Goal: Transaction & Acquisition: Book appointment/travel/reservation

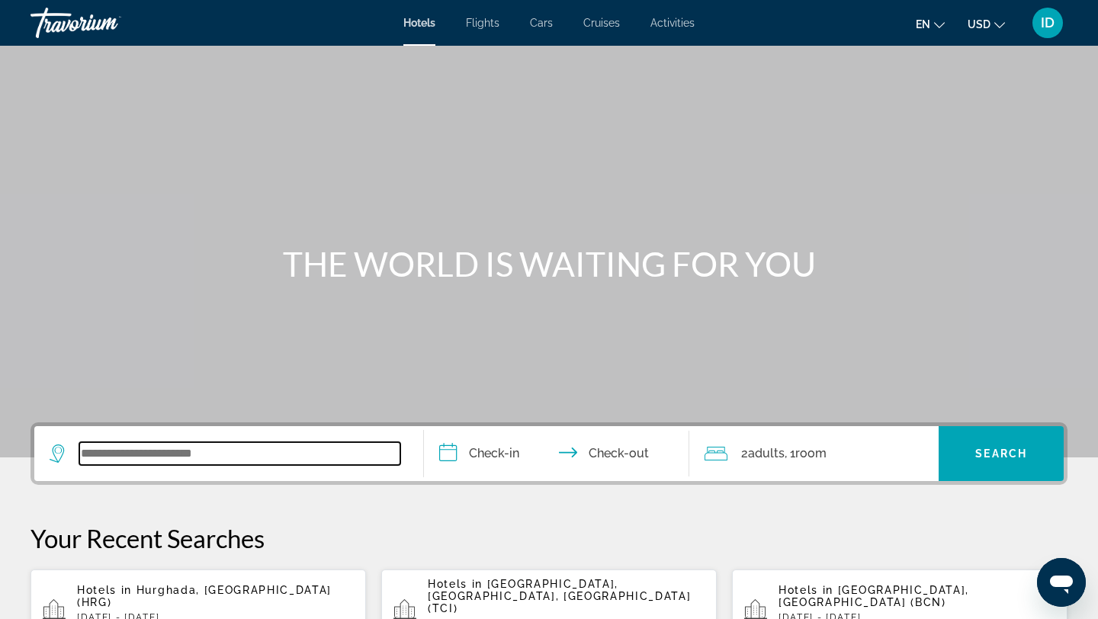
click at [168, 442] on input "Search widget" at bounding box center [239, 453] width 321 height 23
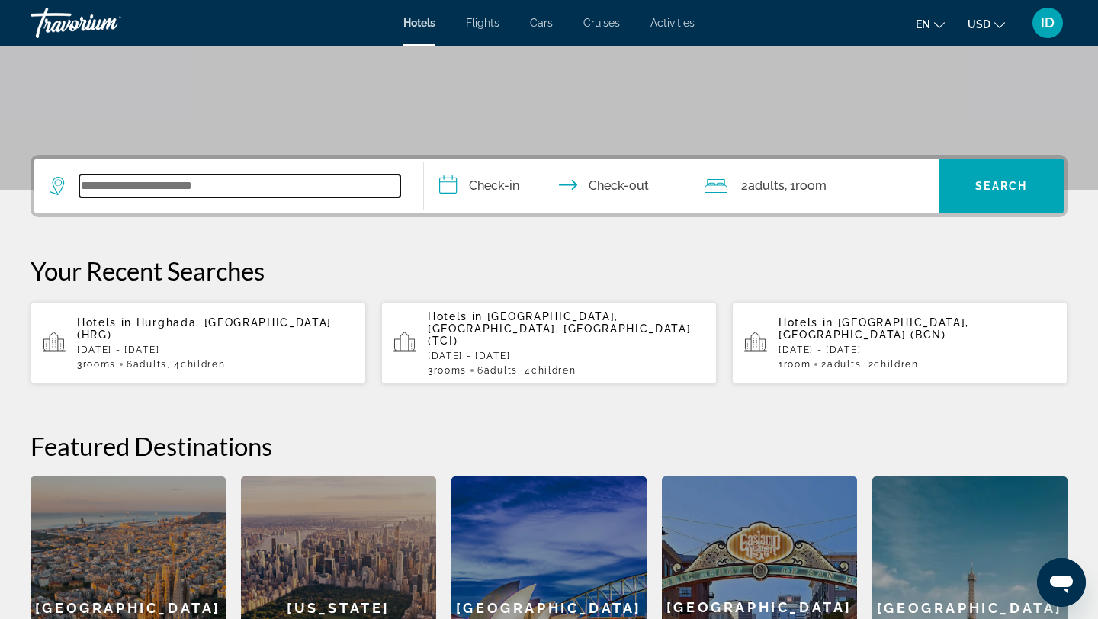
scroll to position [373, 0]
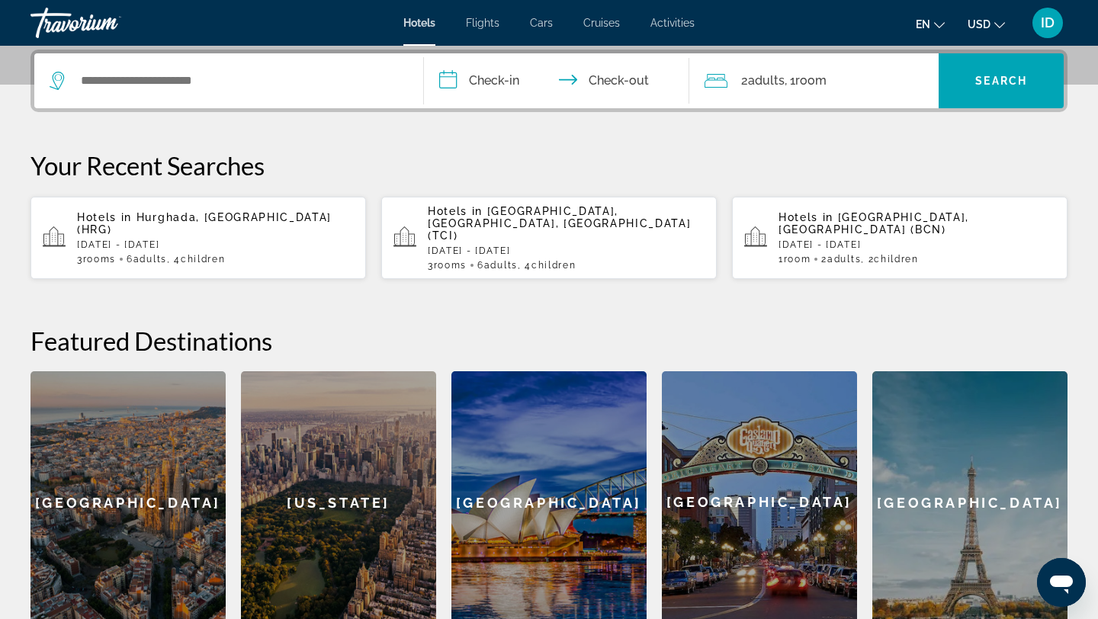
click at [231, 212] on span "Hurghada, Egypt (HRG)" at bounding box center [204, 223] width 255 height 24
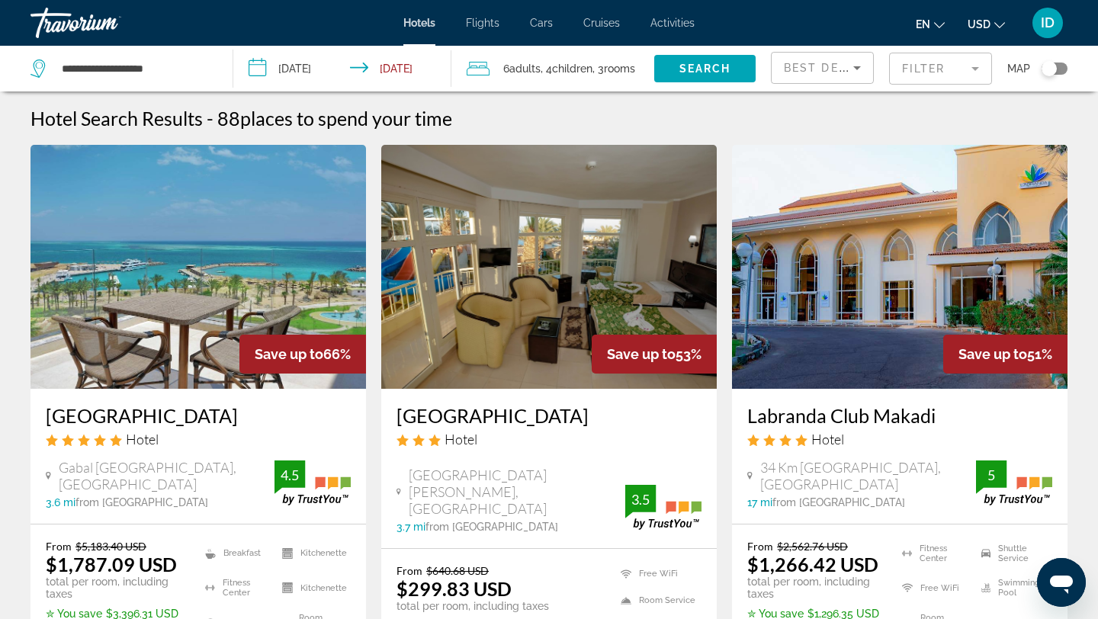
click at [284, 259] on img "Main content" at bounding box center [199, 267] width 336 height 244
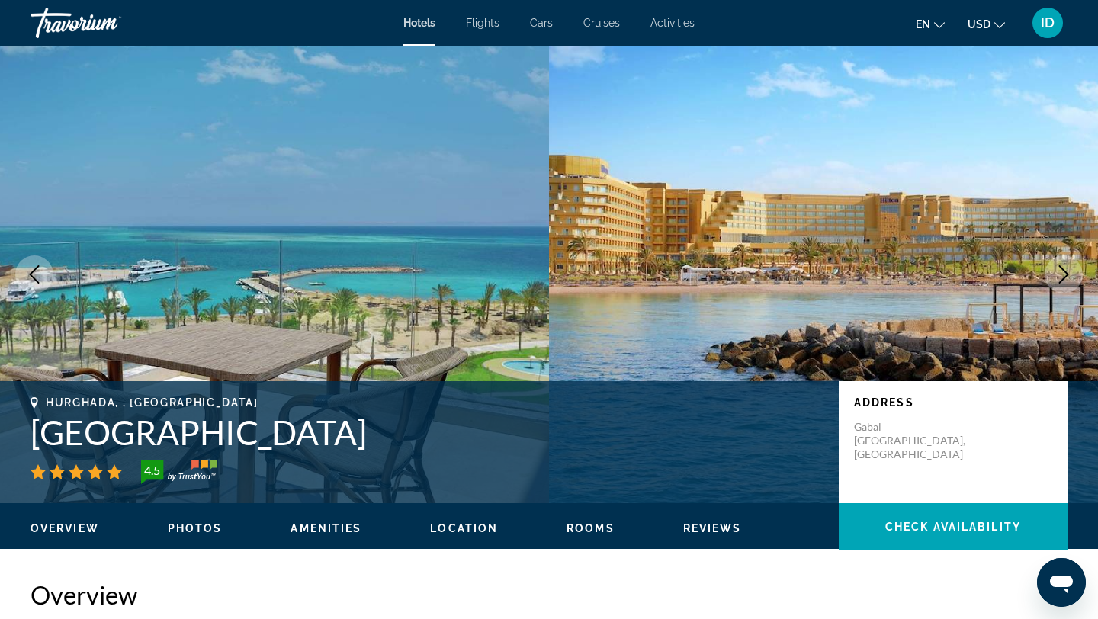
click at [1062, 263] on button "Next image" at bounding box center [1064, 274] width 38 height 38
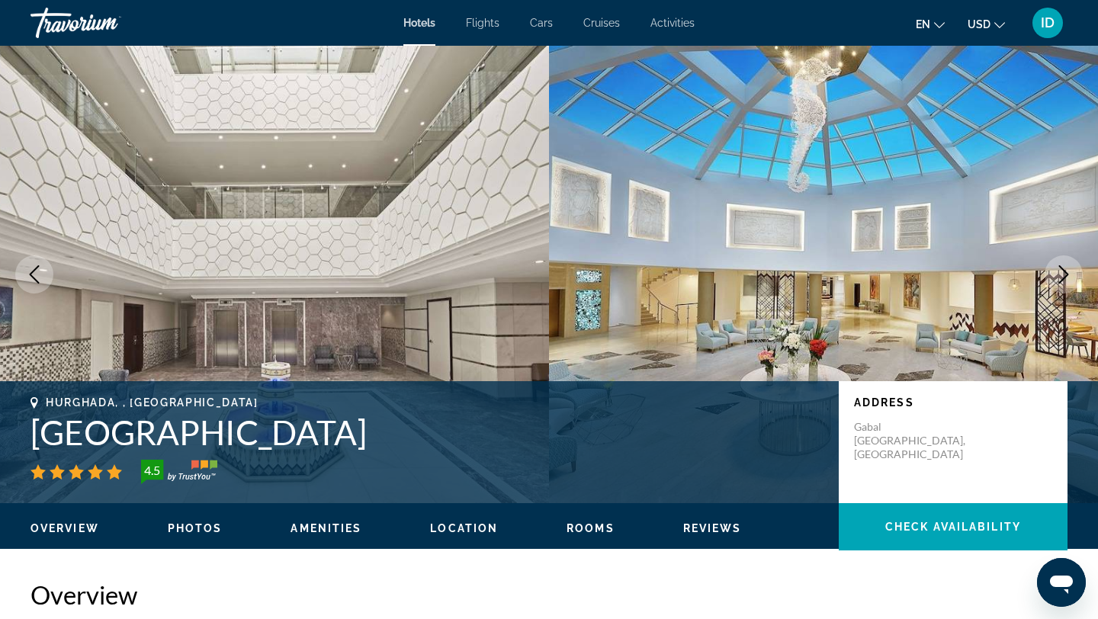
click at [1062, 263] on button "Next image" at bounding box center [1064, 274] width 38 height 38
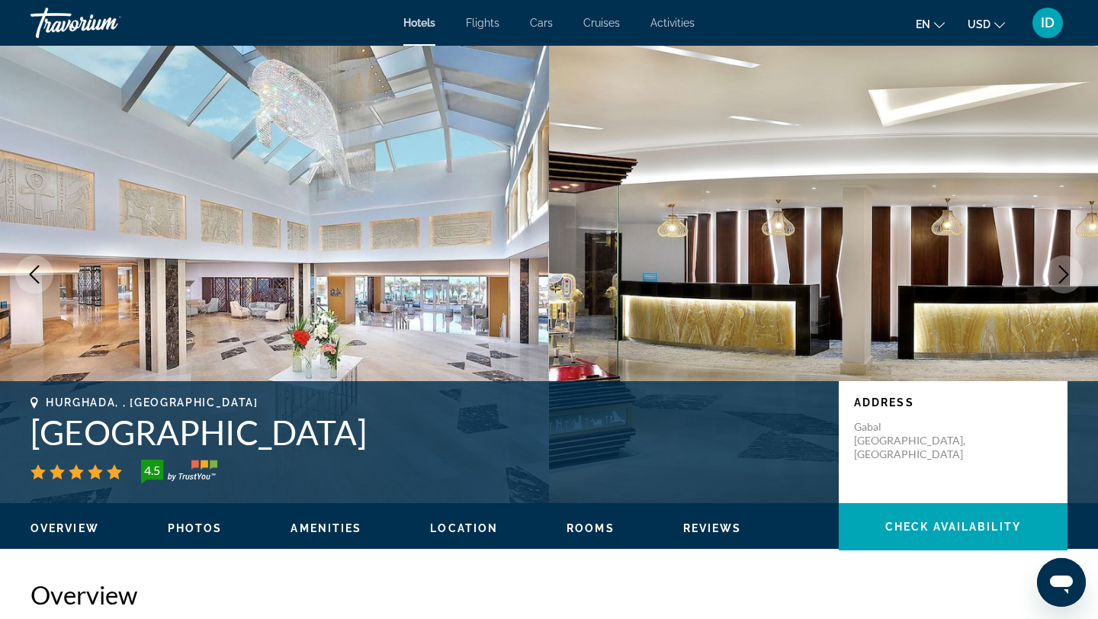
click at [1062, 263] on button "Next image" at bounding box center [1064, 274] width 38 height 38
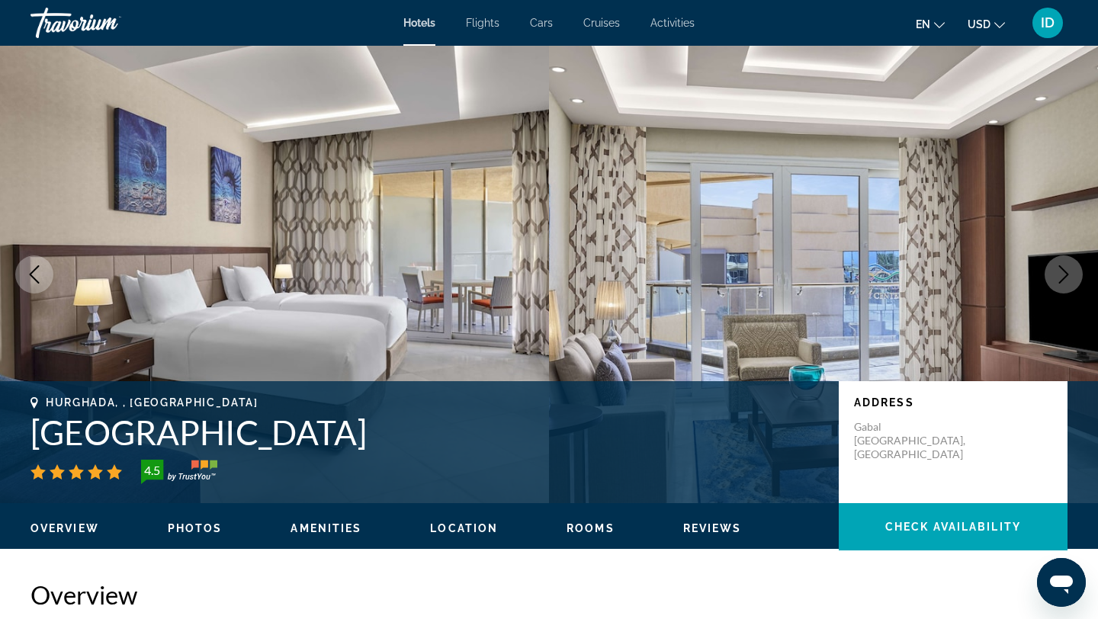
click at [1062, 263] on button "Next image" at bounding box center [1064, 274] width 38 height 38
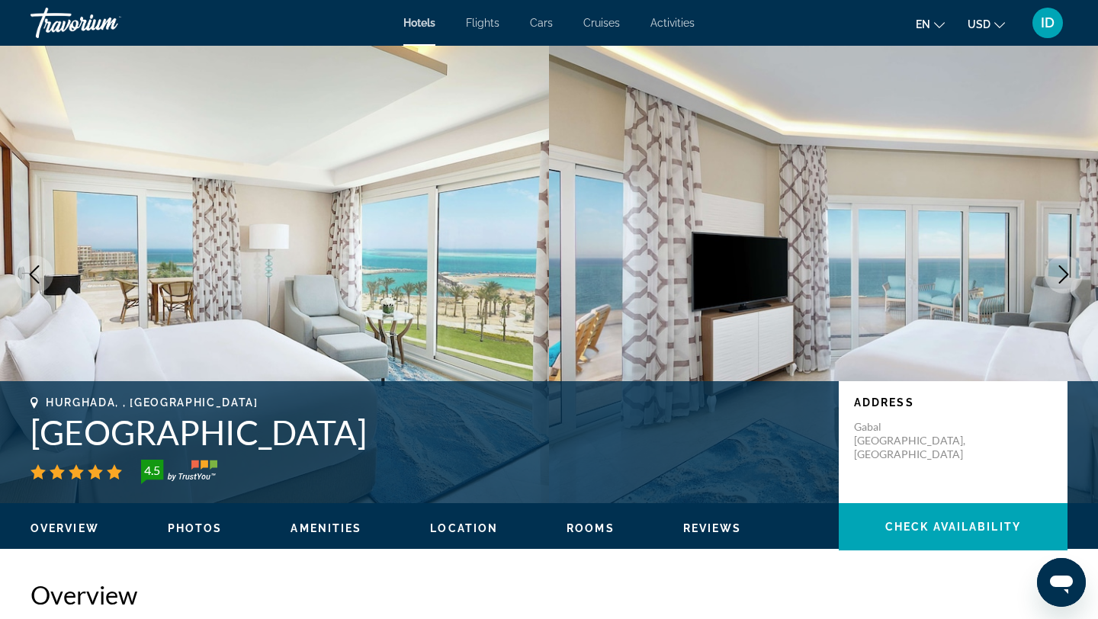
click at [1062, 263] on button "Next image" at bounding box center [1064, 274] width 38 height 38
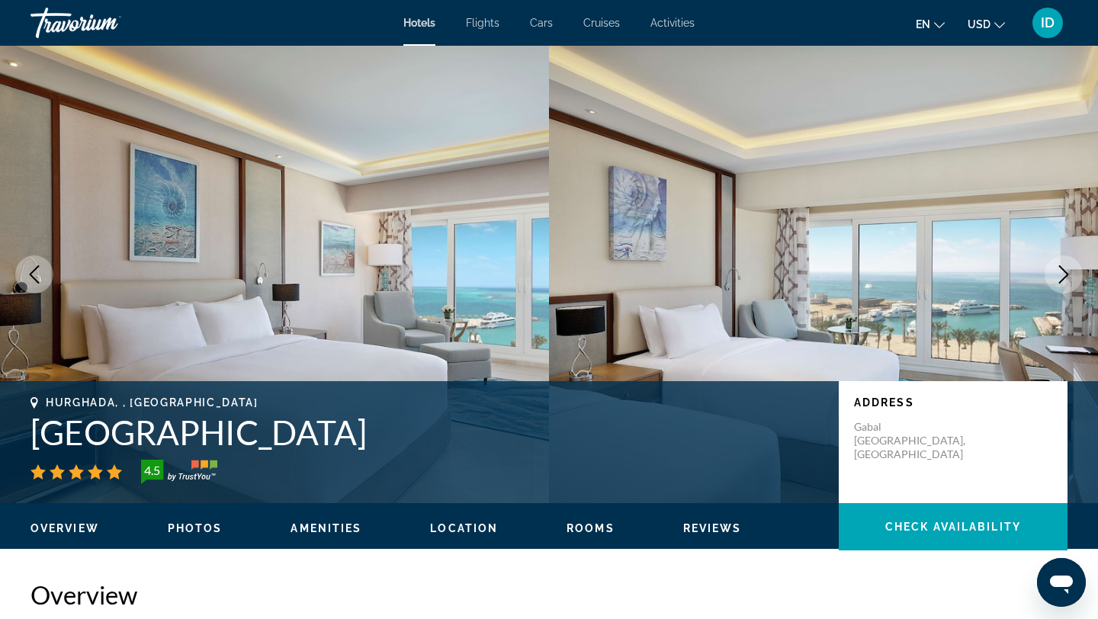
click at [1062, 263] on button "Next image" at bounding box center [1064, 274] width 38 height 38
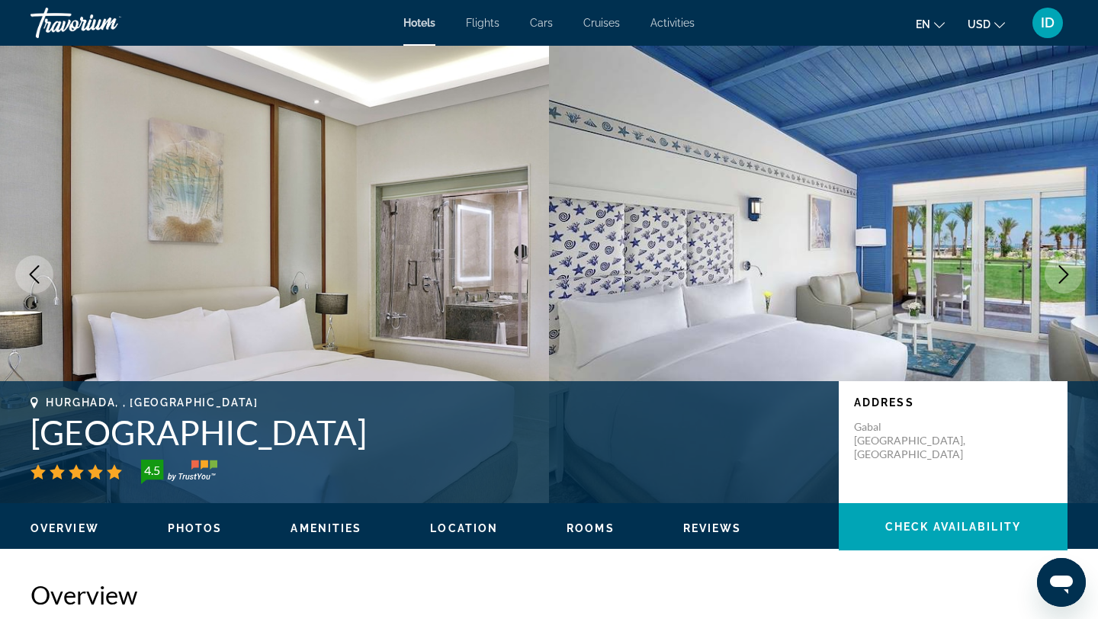
click at [1062, 263] on button "Next image" at bounding box center [1064, 274] width 38 height 38
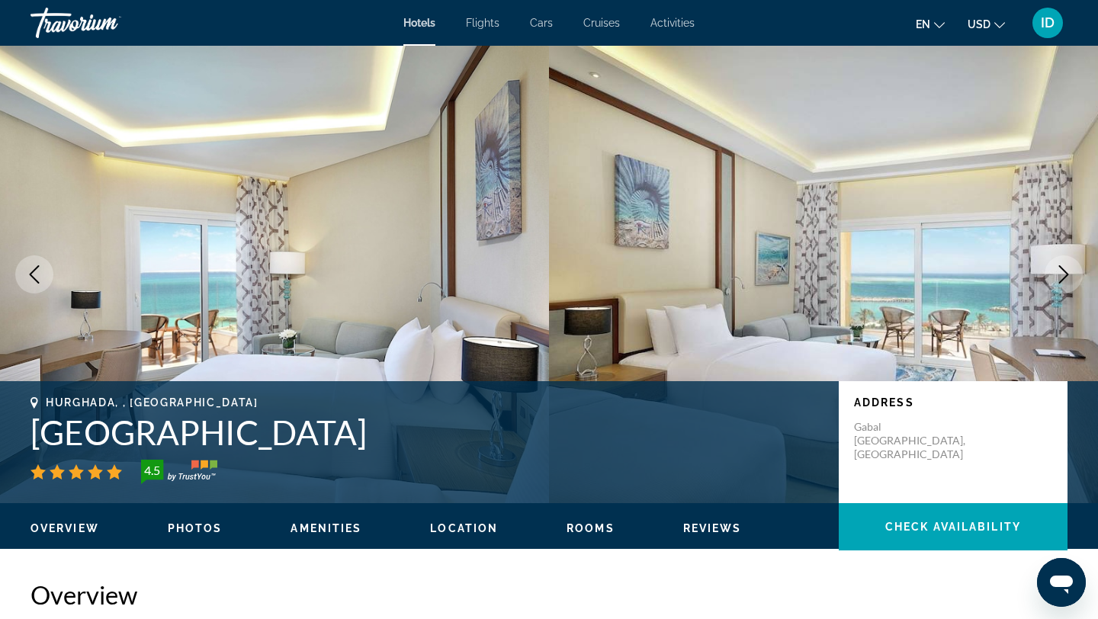
click at [1062, 263] on button "Next image" at bounding box center [1064, 274] width 38 height 38
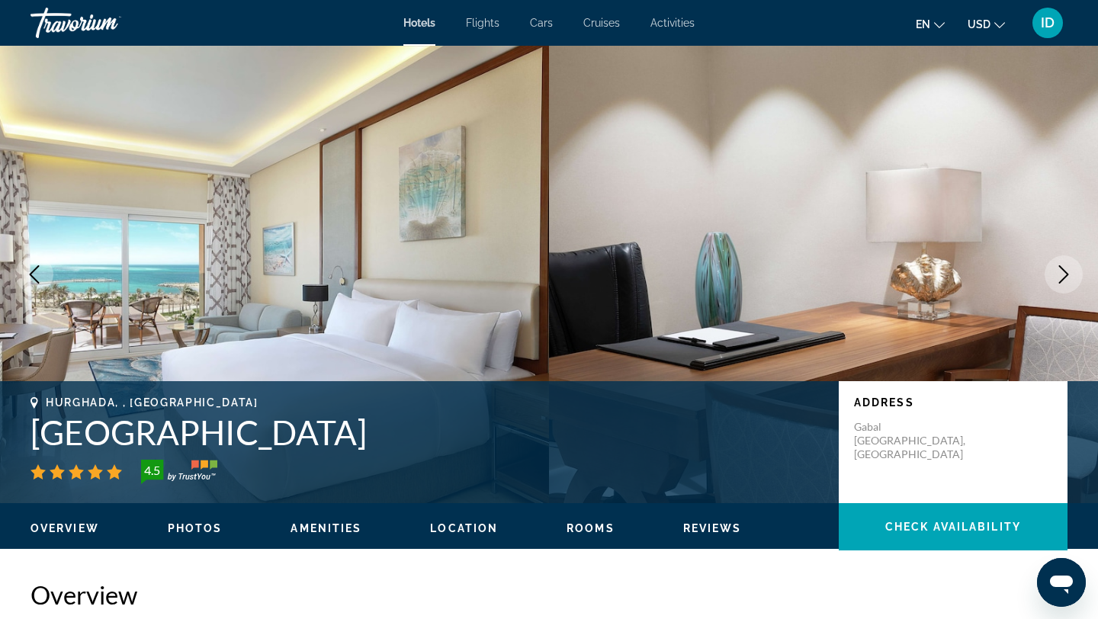
click at [1062, 263] on button "Next image" at bounding box center [1064, 274] width 38 height 38
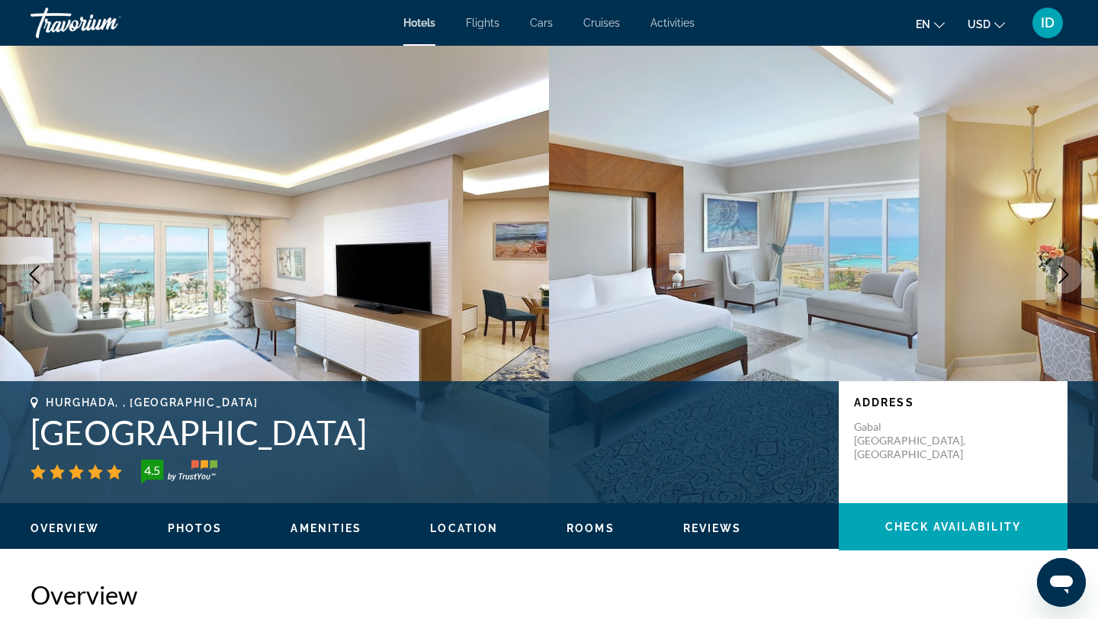
click at [1062, 263] on button "Next image" at bounding box center [1064, 274] width 38 height 38
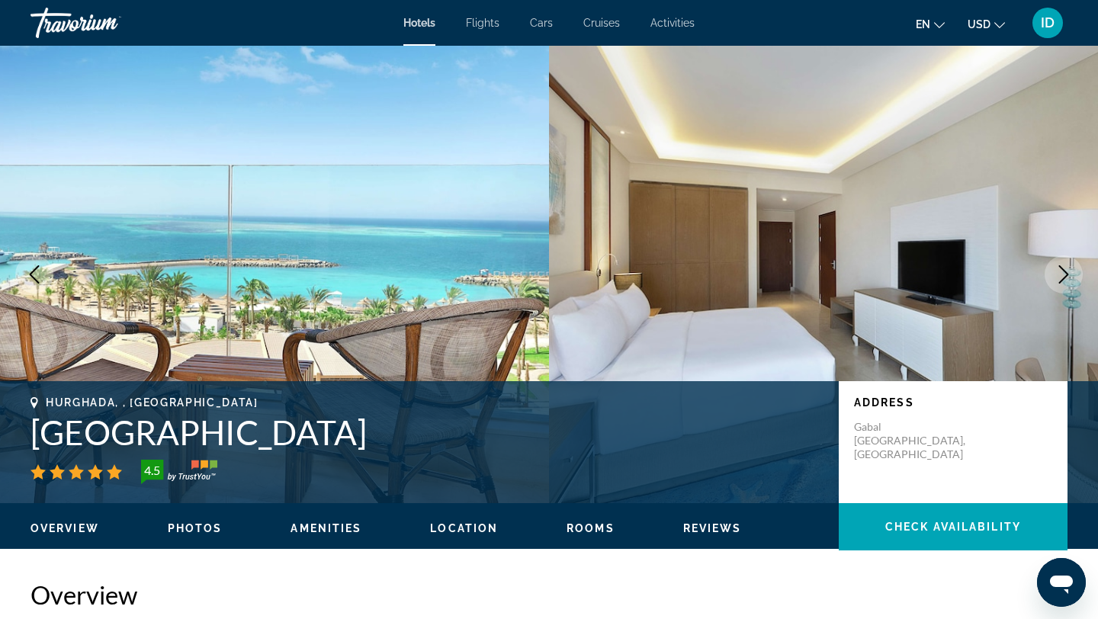
click at [1062, 263] on button "Next image" at bounding box center [1064, 274] width 38 height 38
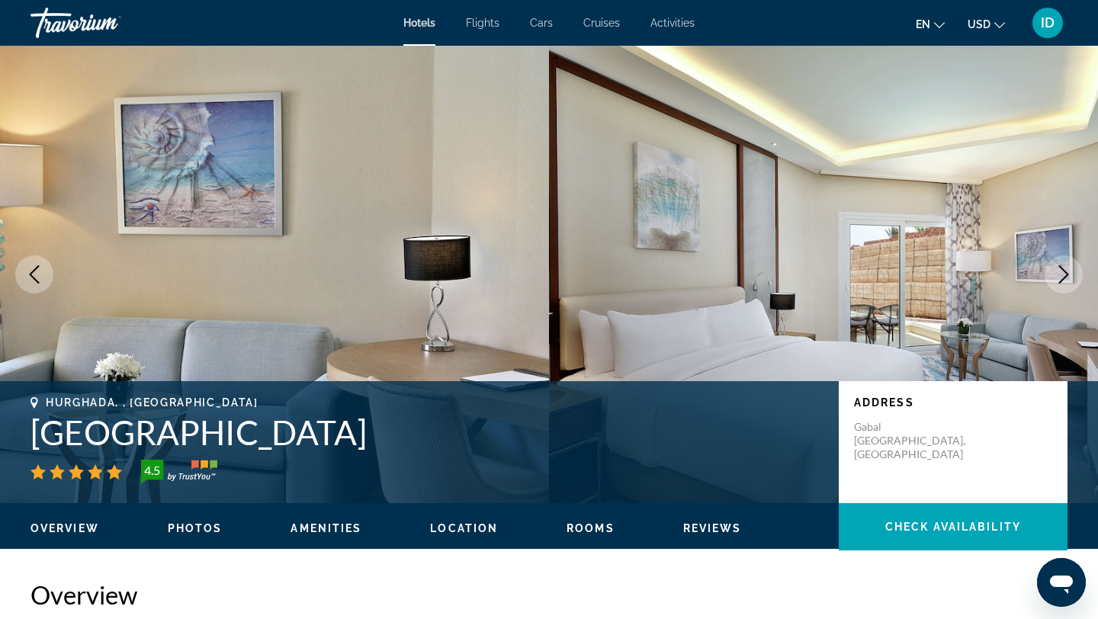
click at [1062, 263] on button "Next image" at bounding box center [1064, 274] width 38 height 38
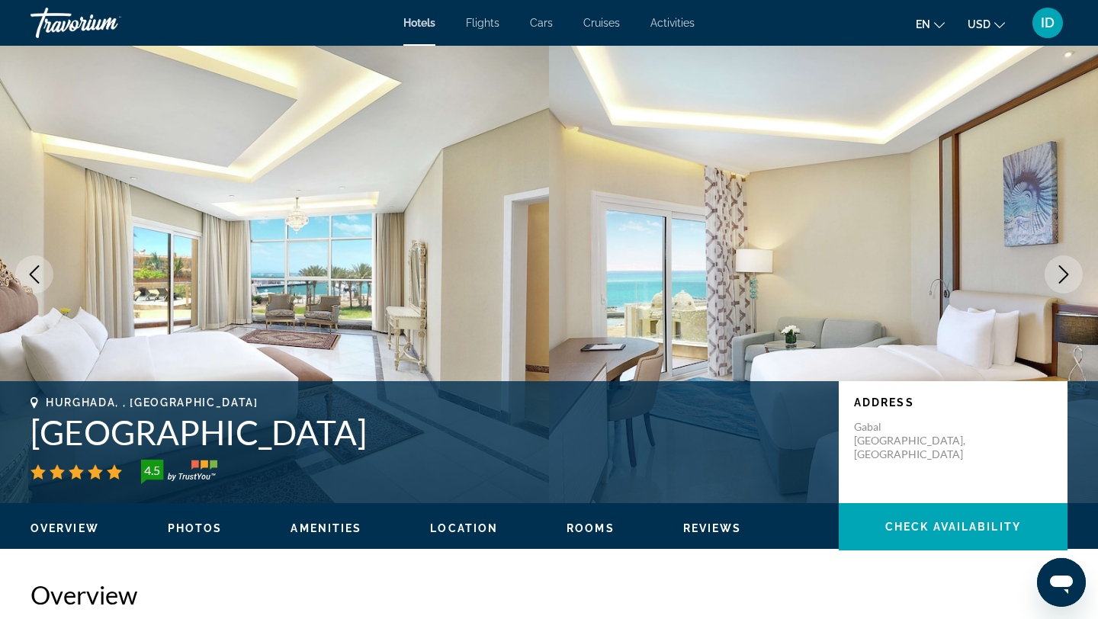
click at [1062, 263] on button "Next image" at bounding box center [1064, 274] width 38 height 38
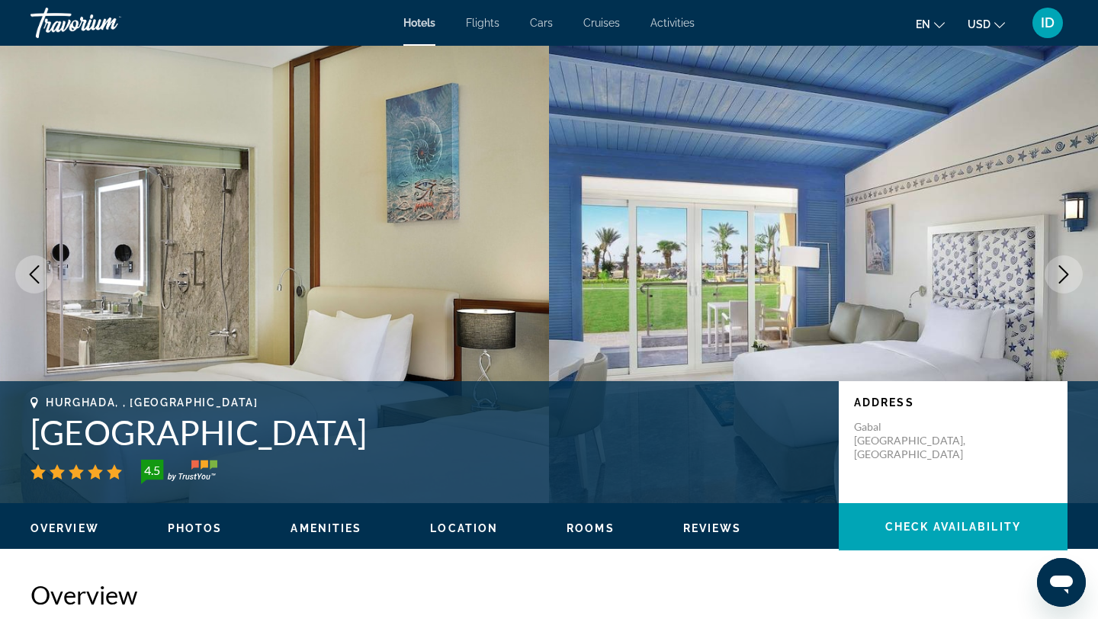
click at [1062, 263] on button "Next image" at bounding box center [1064, 274] width 38 height 38
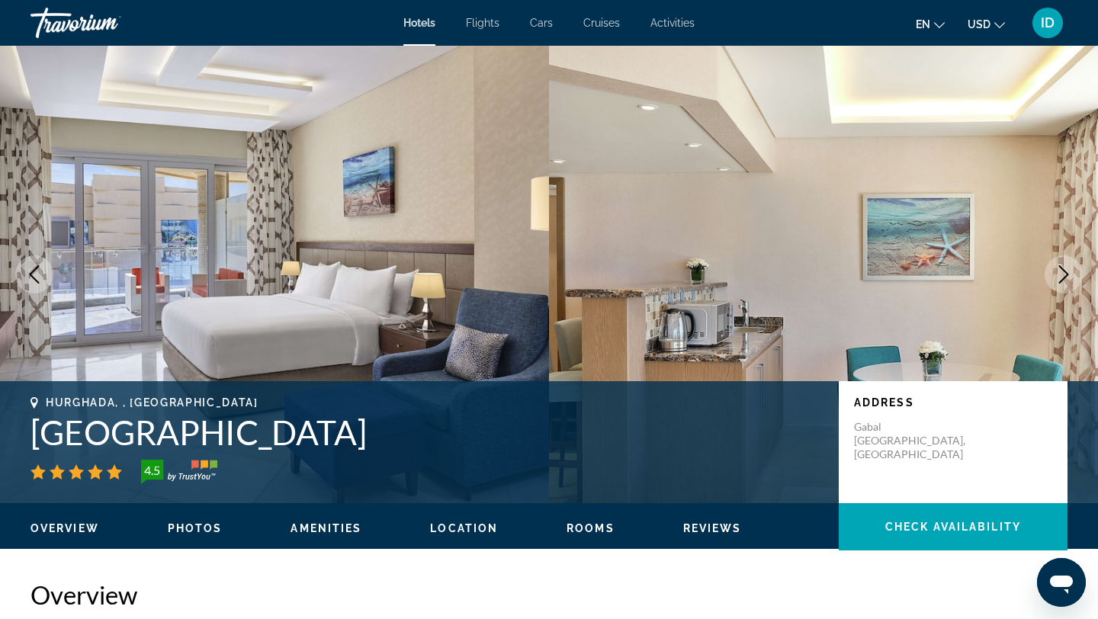
click at [1062, 263] on button "Next image" at bounding box center [1064, 274] width 38 height 38
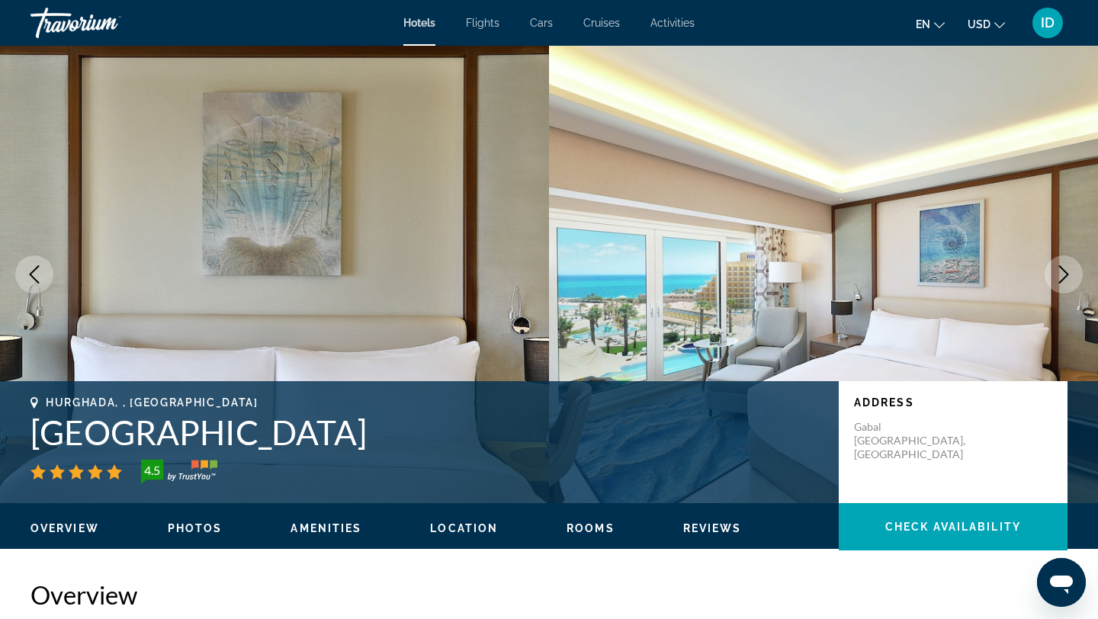
click at [1062, 263] on button "Next image" at bounding box center [1064, 274] width 38 height 38
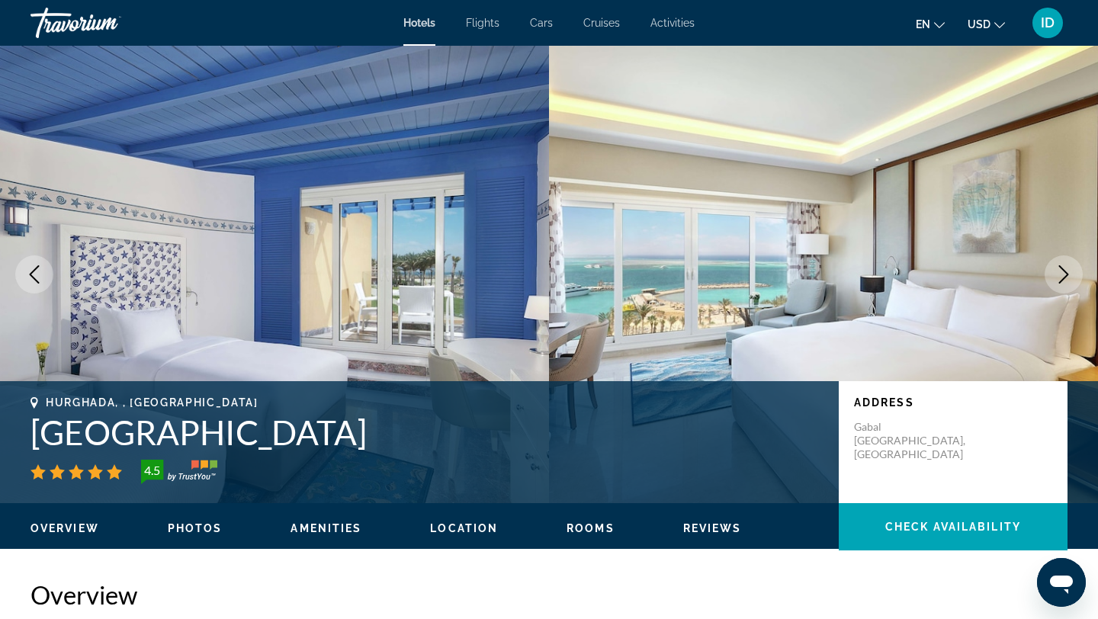
click at [1062, 263] on button "Next image" at bounding box center [1064, 274] width 38 height 38
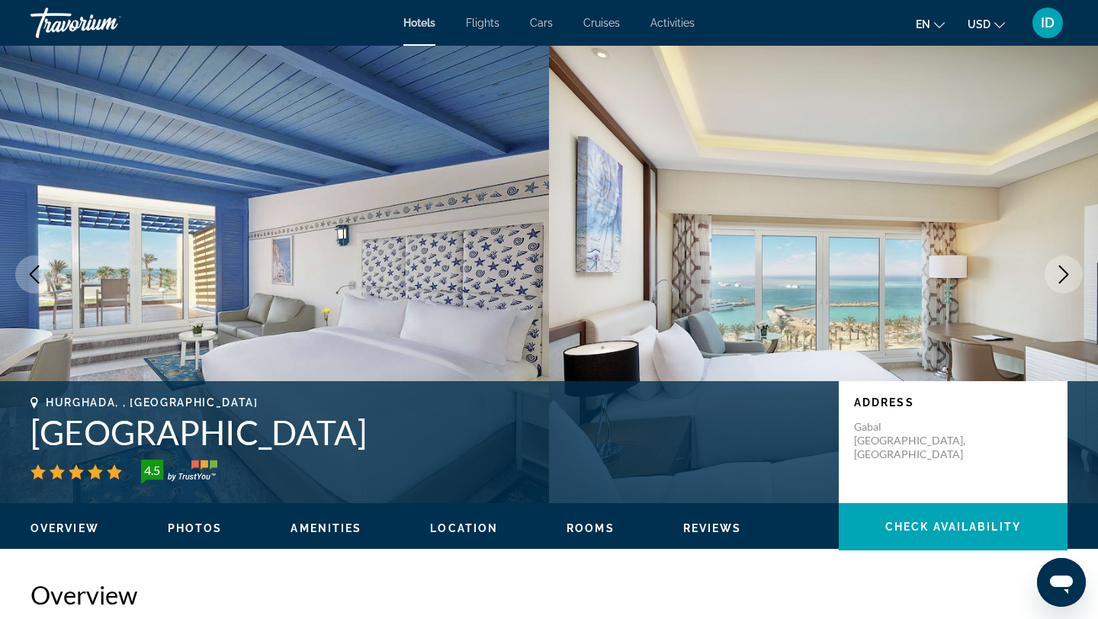
click at [1062, 263] on button "Next image" at bounding box center [1064, 274] width 38 height 38
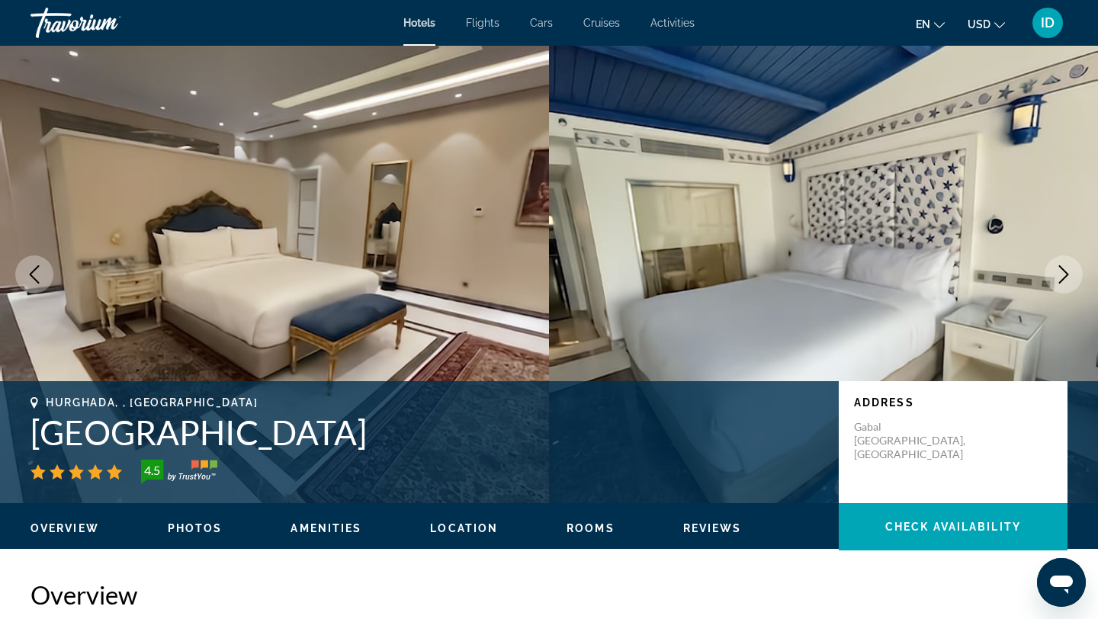
click at [1062, 263] on button "Next image" at bounding box center [1064, 274] width 38 height 38
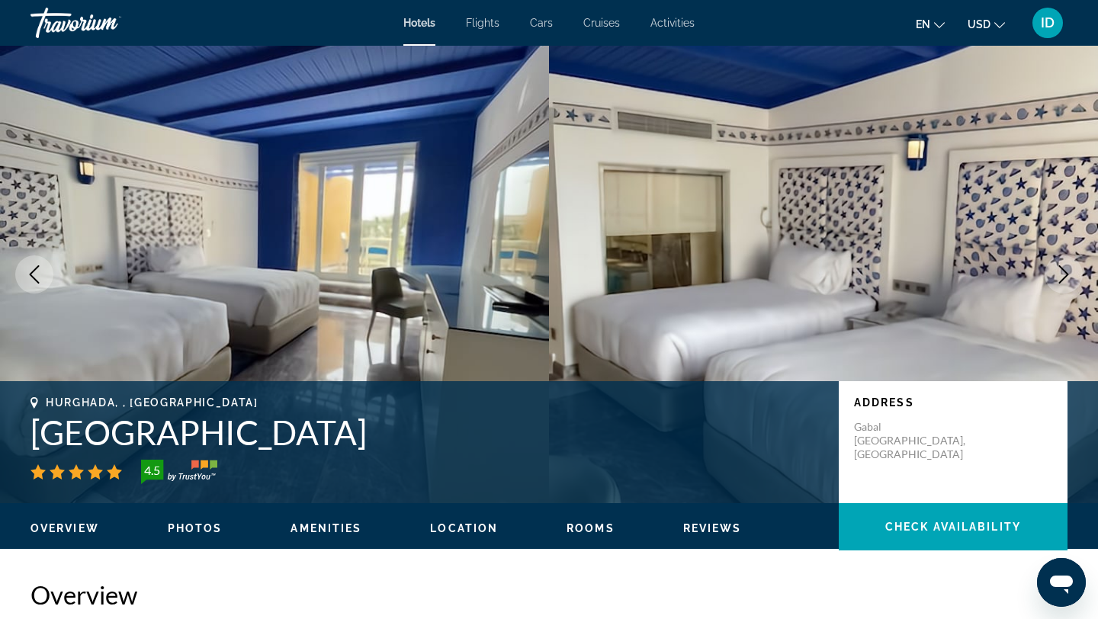
click at [1062, 263] on button "Next image" at bounding box center [1064, 274] width 38 height 38
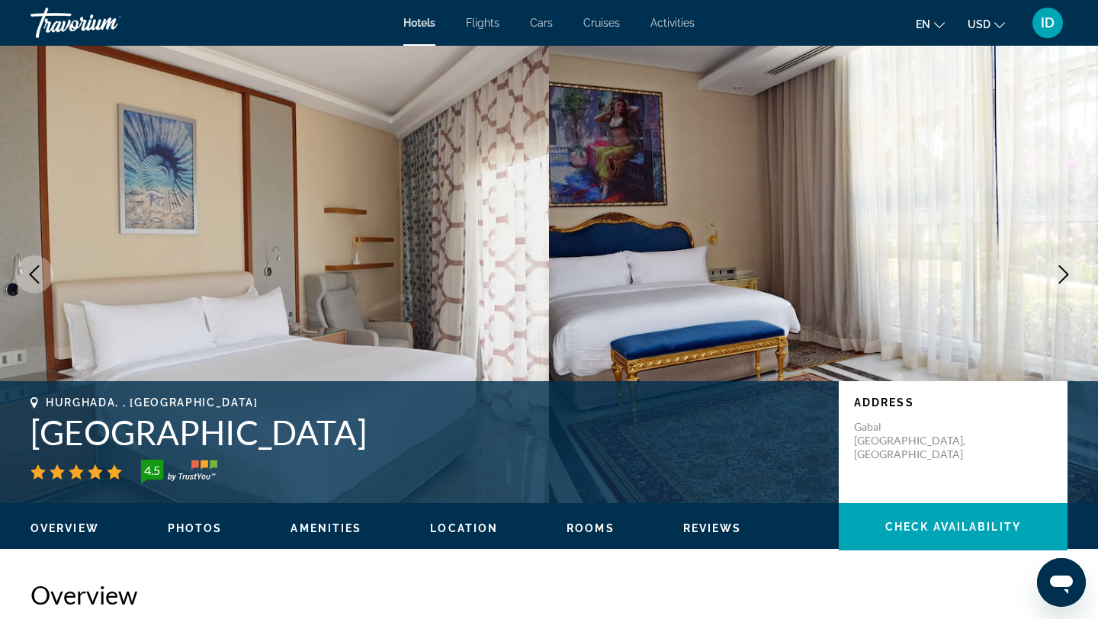
click at [1062, 263] on button "Next image" at bounding box center [1064, 274] width 38 height 38
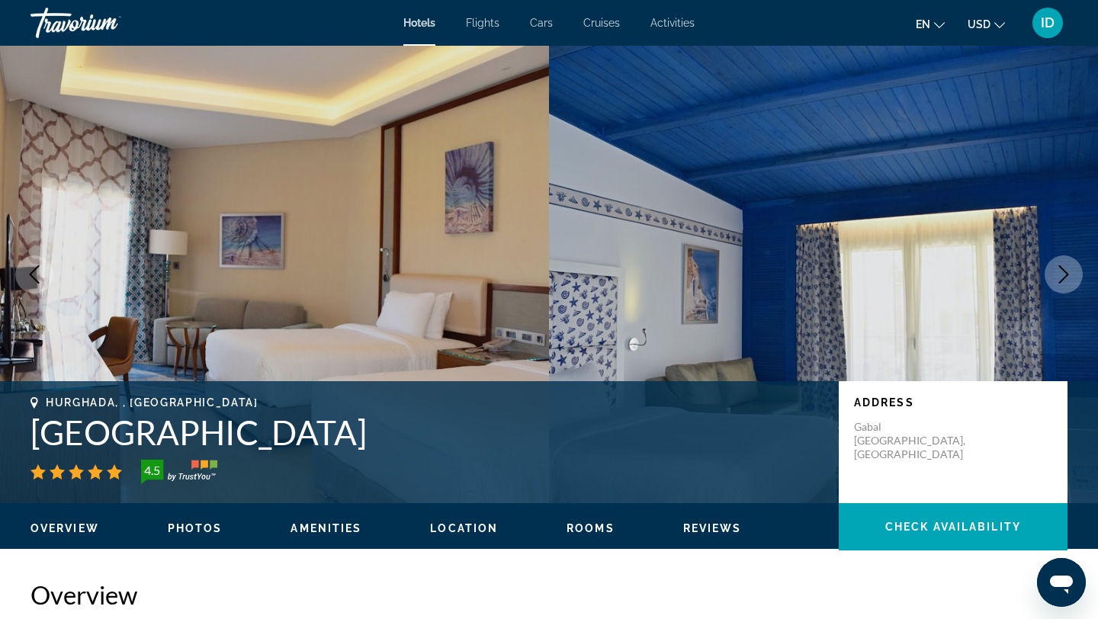
click at [1062, 263] on button "Next image" at bounding box center [1064, 274] width 38 height 38
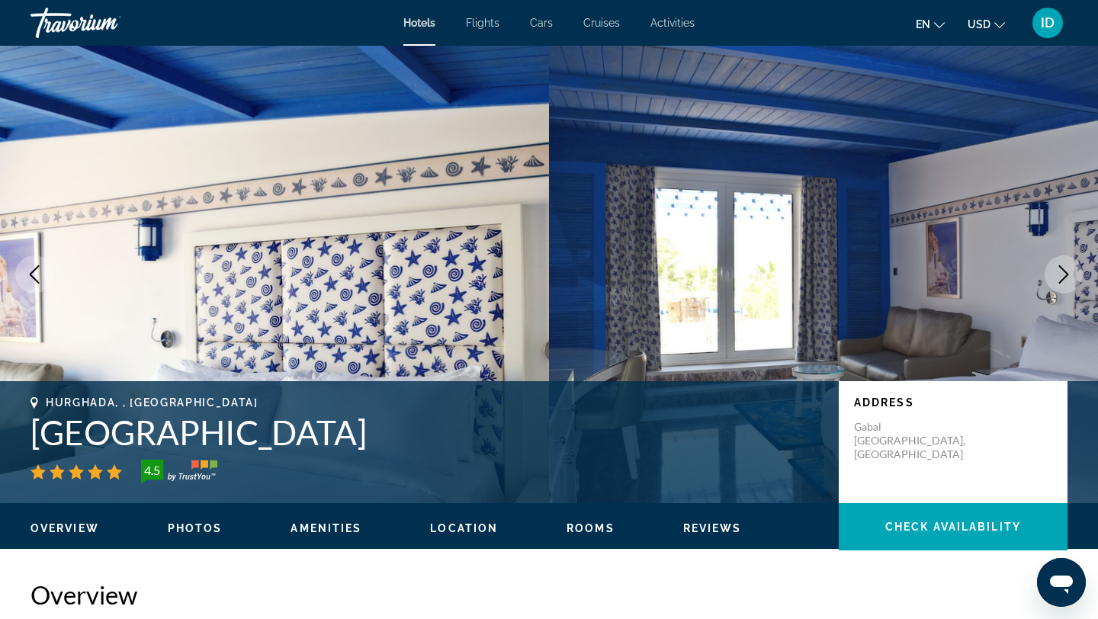
click at [1062, 263] on button "Next image" at bounding box center [1064, 274] width 38 height 38
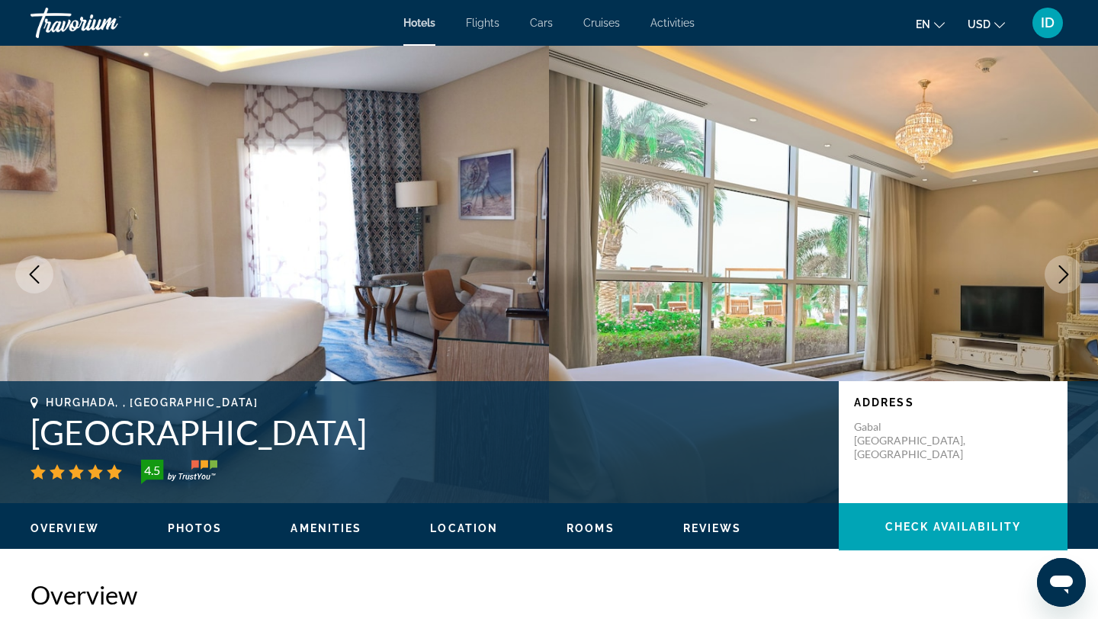
click at [1062, 263] on button "Next image" at bounding box center [1064, 274] width 38 height 38
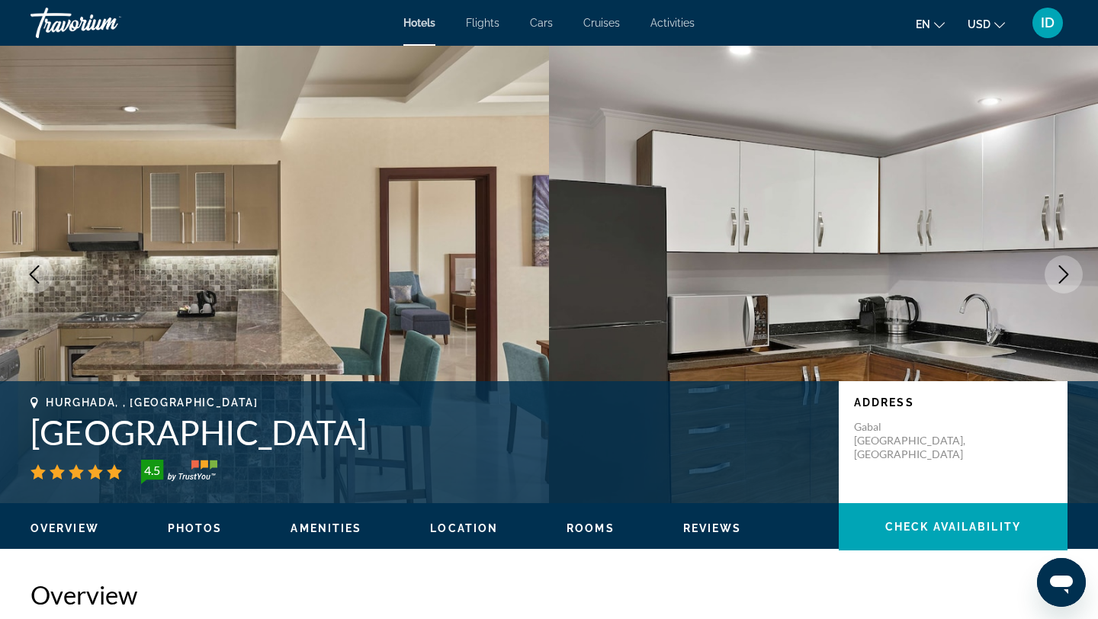
click at [1062, 263] on button "Next image" at bounding box center [1064, 274] width 38 height 38
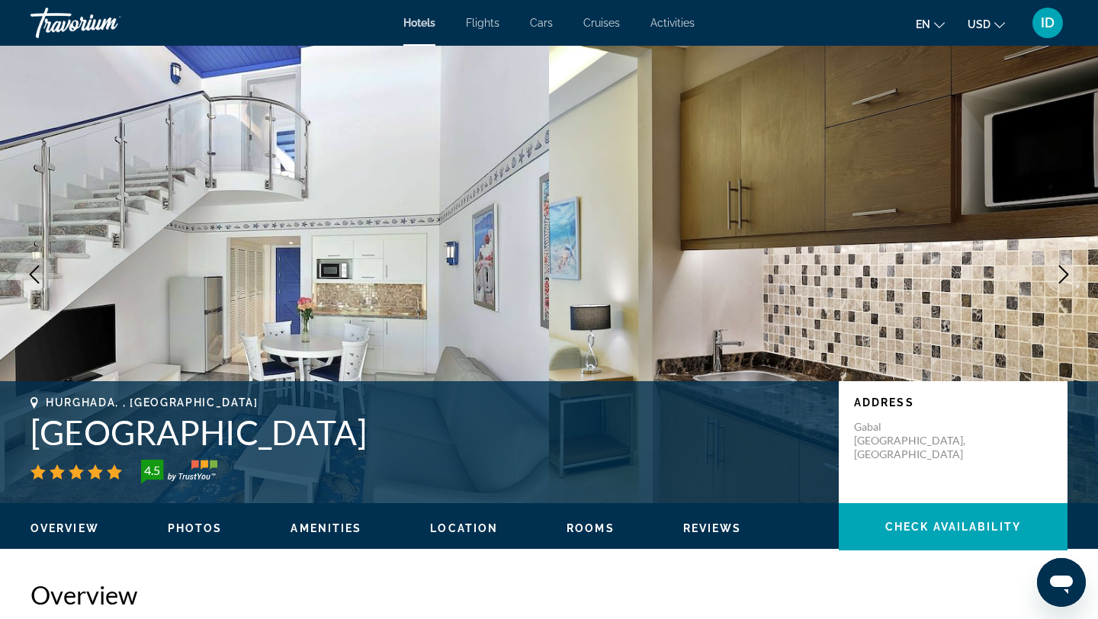
click at [1062, 263] on button "Next image" at bounding box center [1064, 274] width 38 height 38
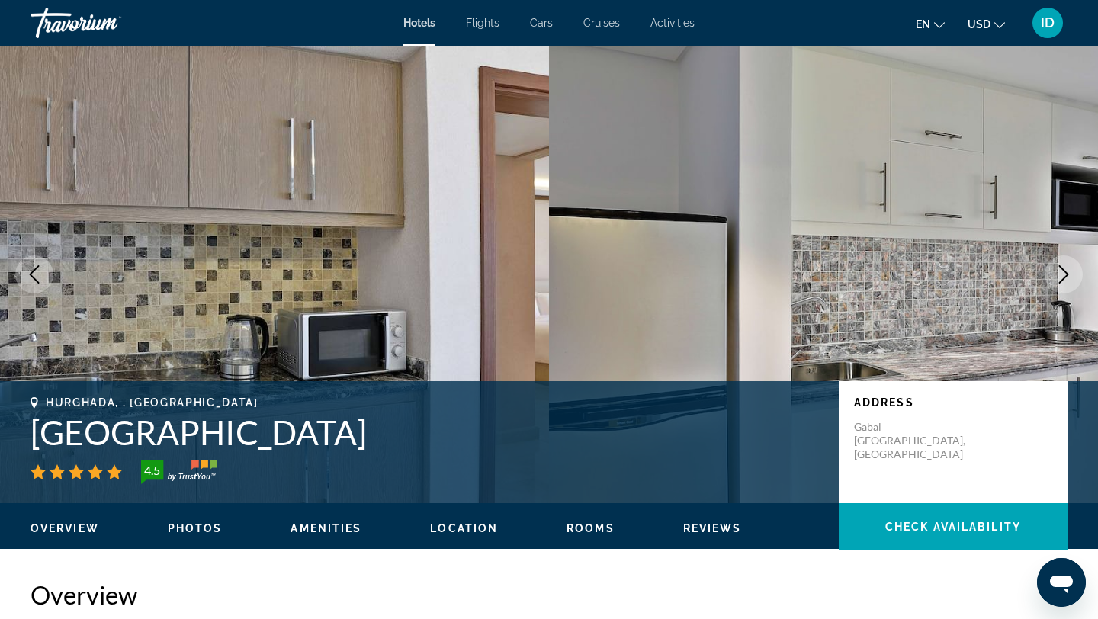
click at [1062, 263] on button "Next image" at bounding box center [1064, 274] width 38 height 38
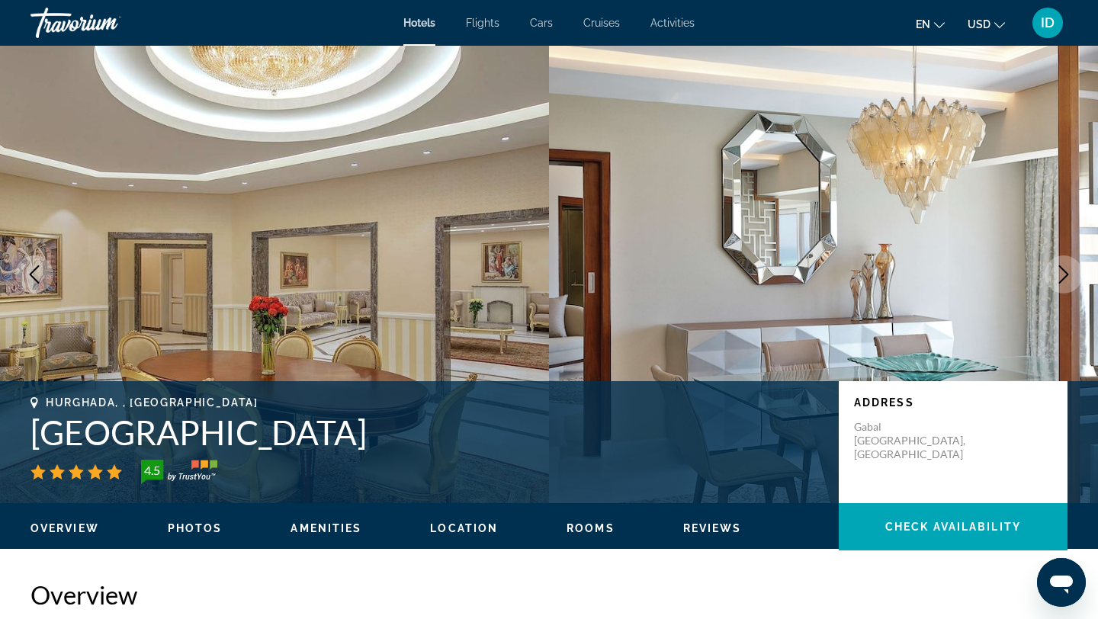
click at [1062, 263] on button "Next image" at bounding box center [1064, 274] width 38 height 38
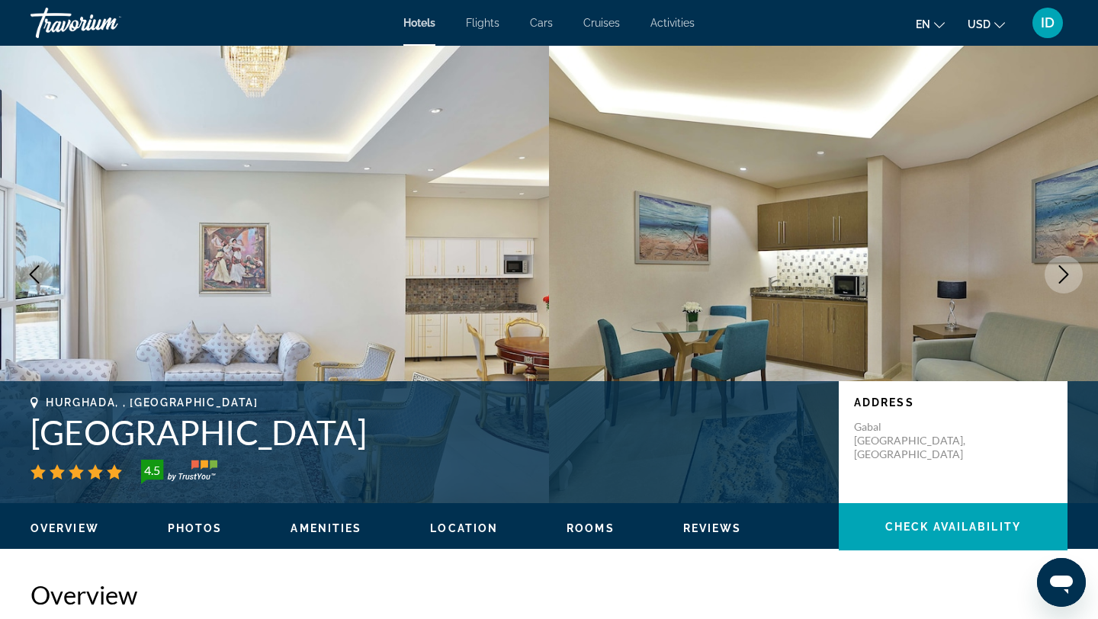
click at [1062, 263] on button "Next image" at bounding box center [1064, 274] width 38 height 38
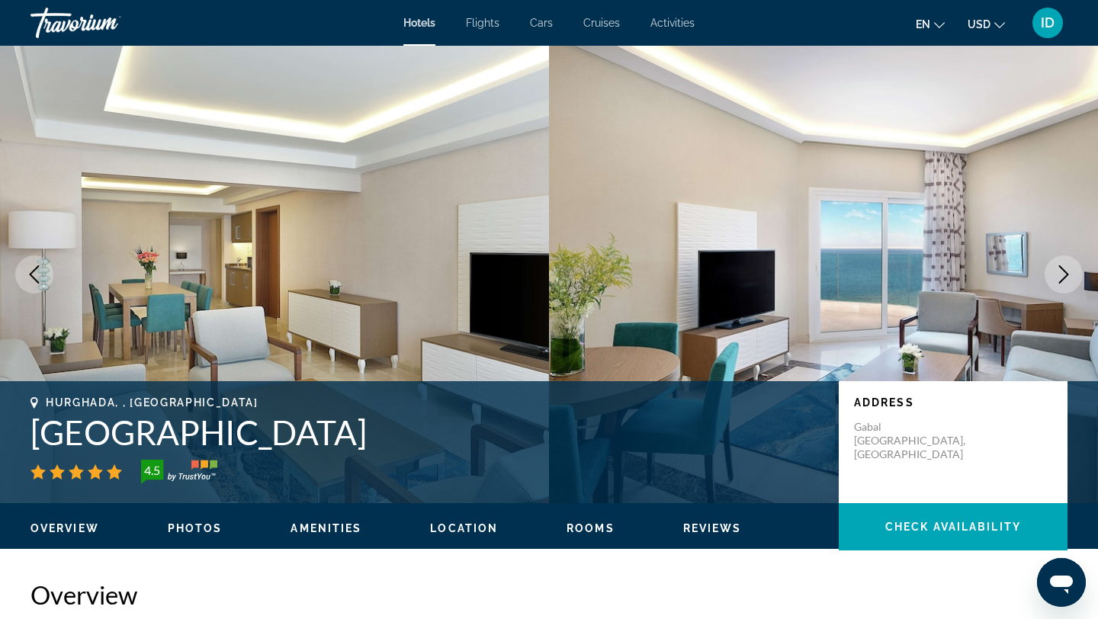
click at [1062, 263] on button "Next image" at bounding box center [1064, 274] width 38 height 38
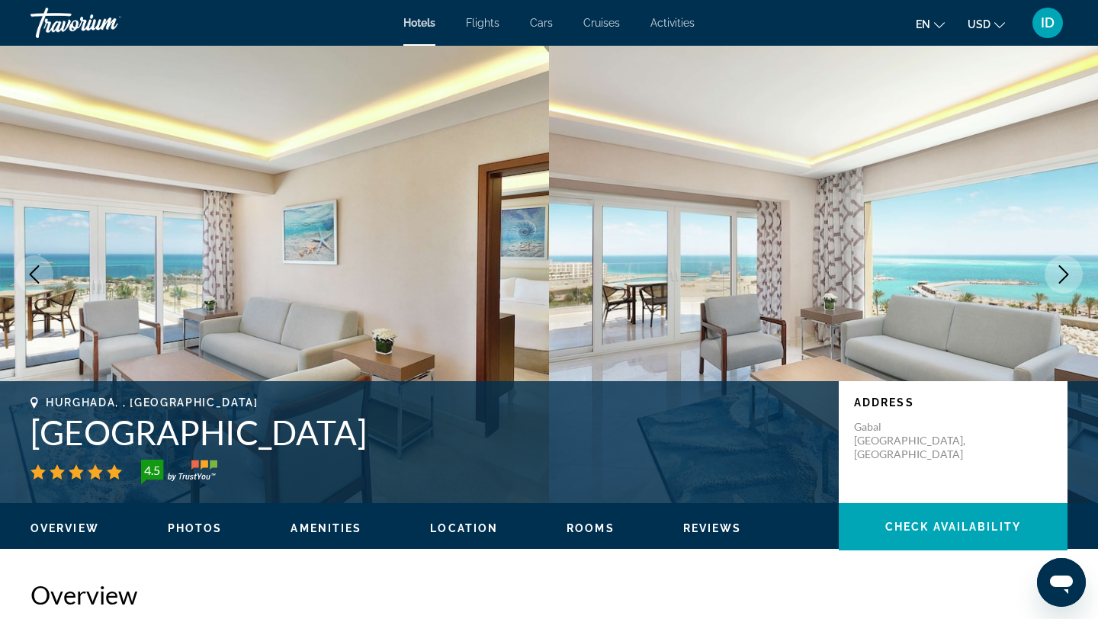
click at [1062, 263] on button "Next image" at bounding box center [1064, 274] width 38 height 38
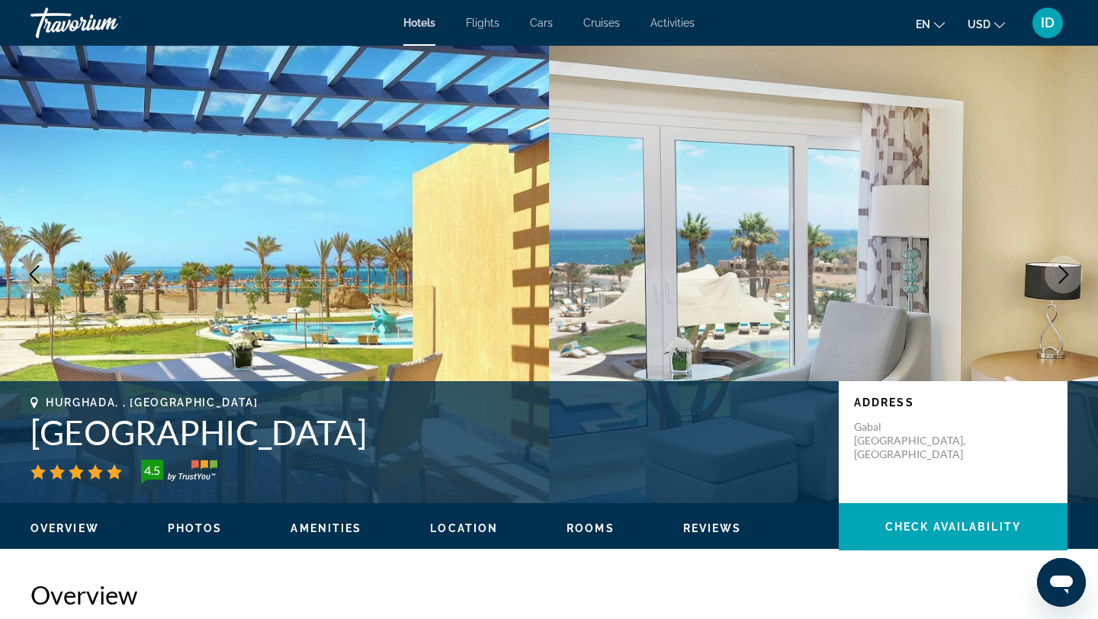
click at [1062, 263] on button "Next image" at bounding box center [1064, 274] width 38 height 38
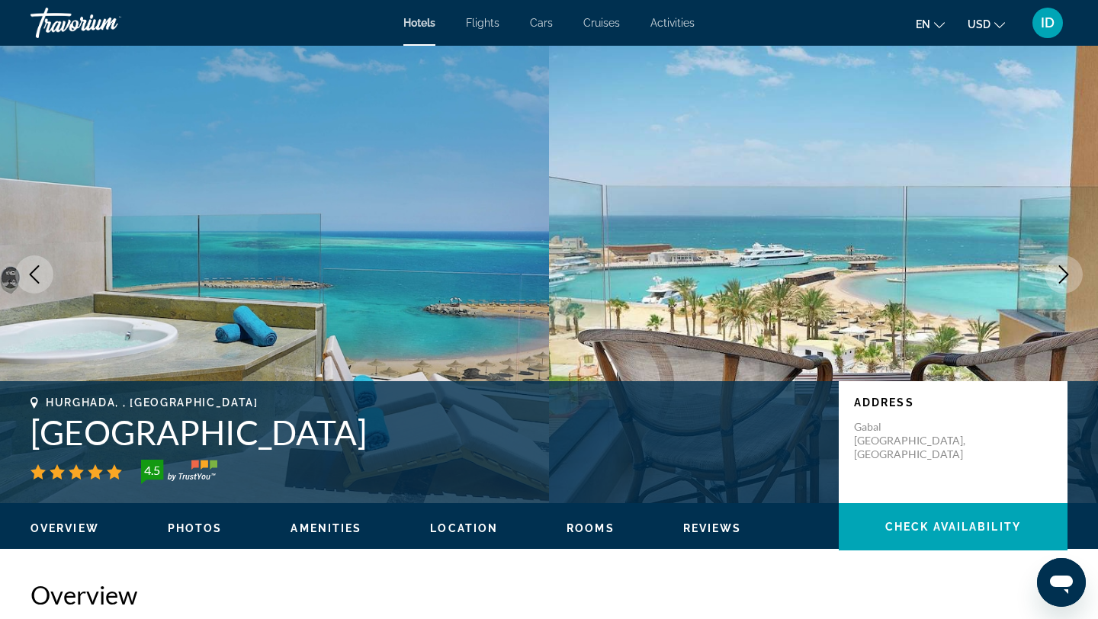
click at [1052, 288] on button "Next image" at bounding box center [1064, 274] width 38 height 38
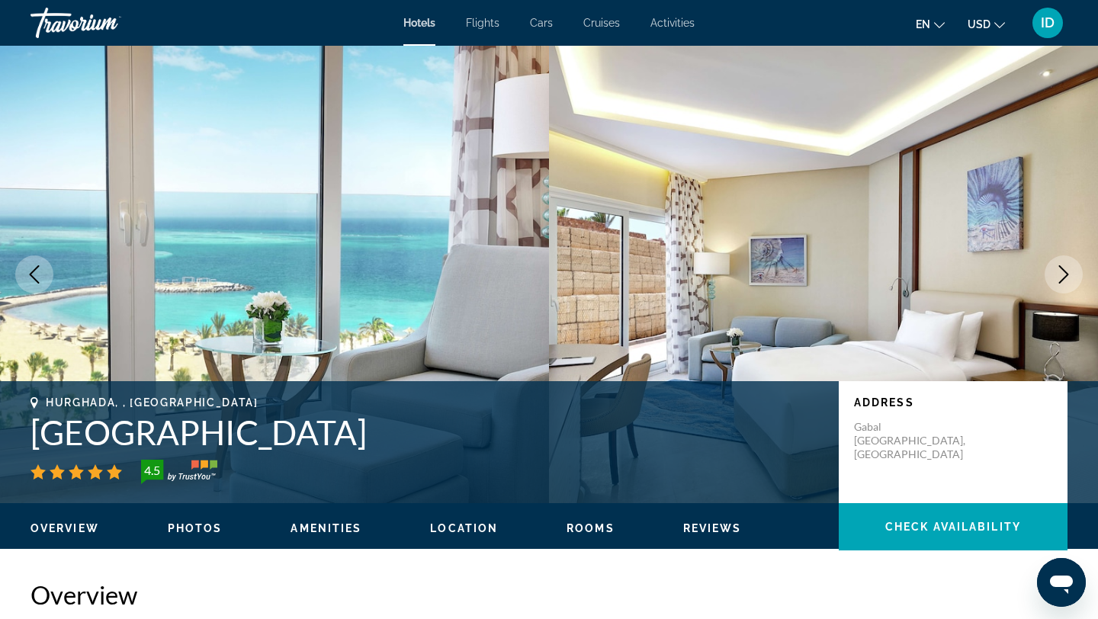
click at [1052, 288] on button "Next image" at bounding box center [1064, 274] width 38 height 38
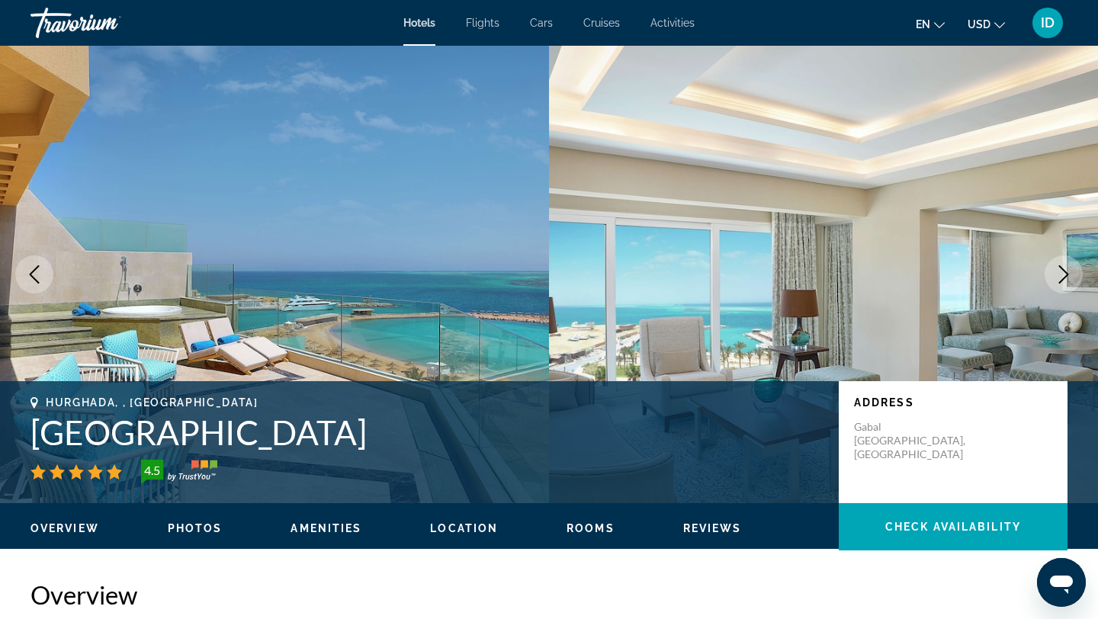
click at [1052, 288] on button "Next image" at bounding box center [1064, 274] width 38 height 38
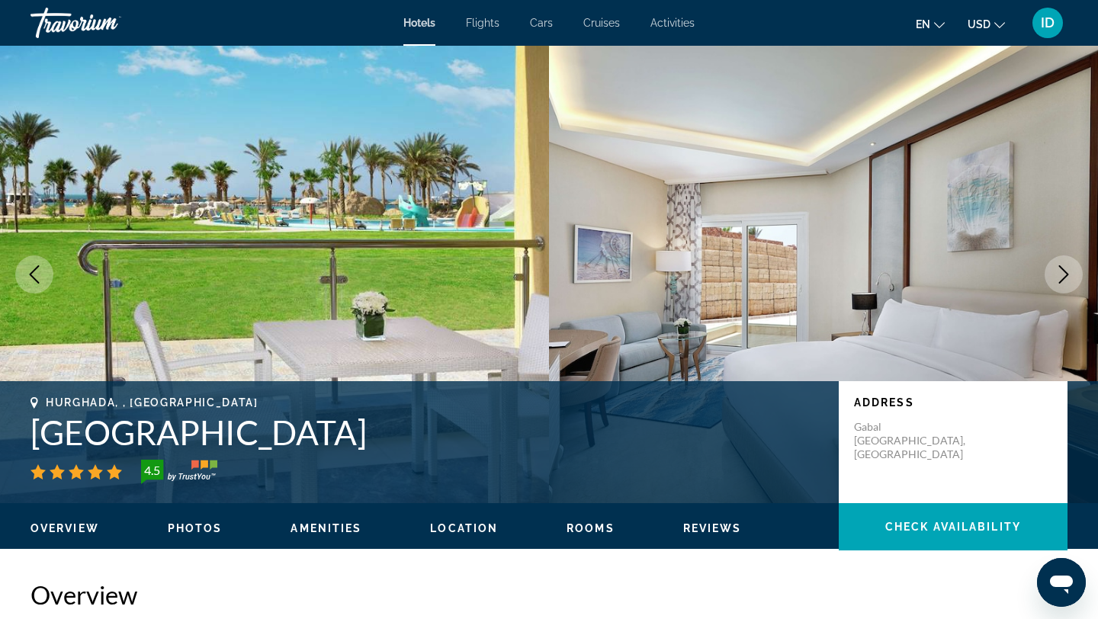
click at [1052, 288] on button "Next image" at bounding box center [1064, 274] width 38 height 38
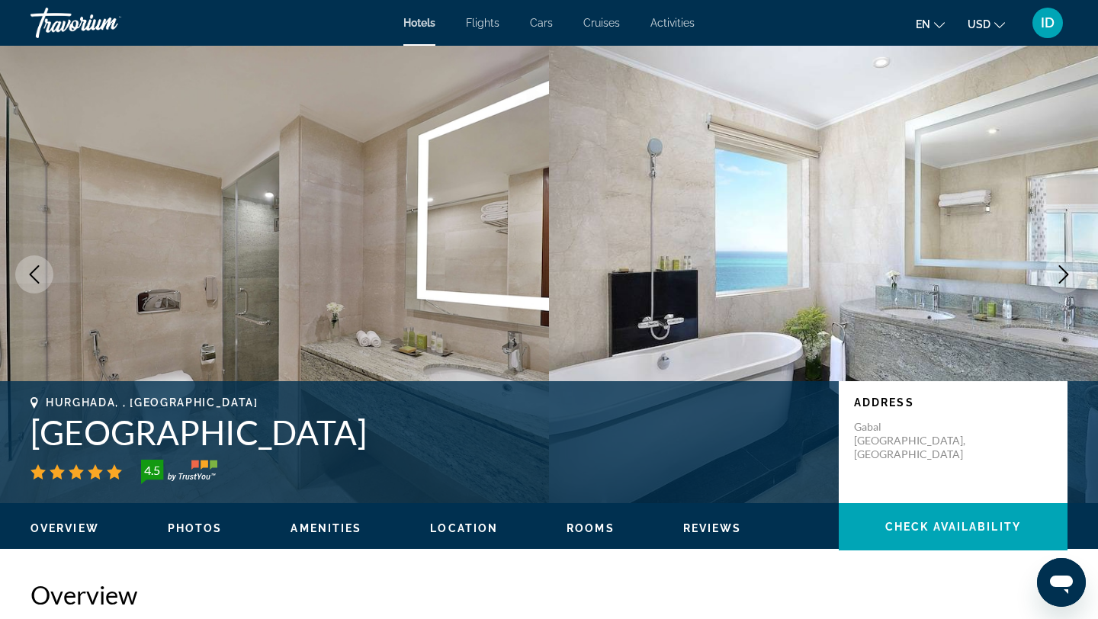
click at [1052, 288] on button "Next image" at bounding box center [1064, 274] width 38 height 38
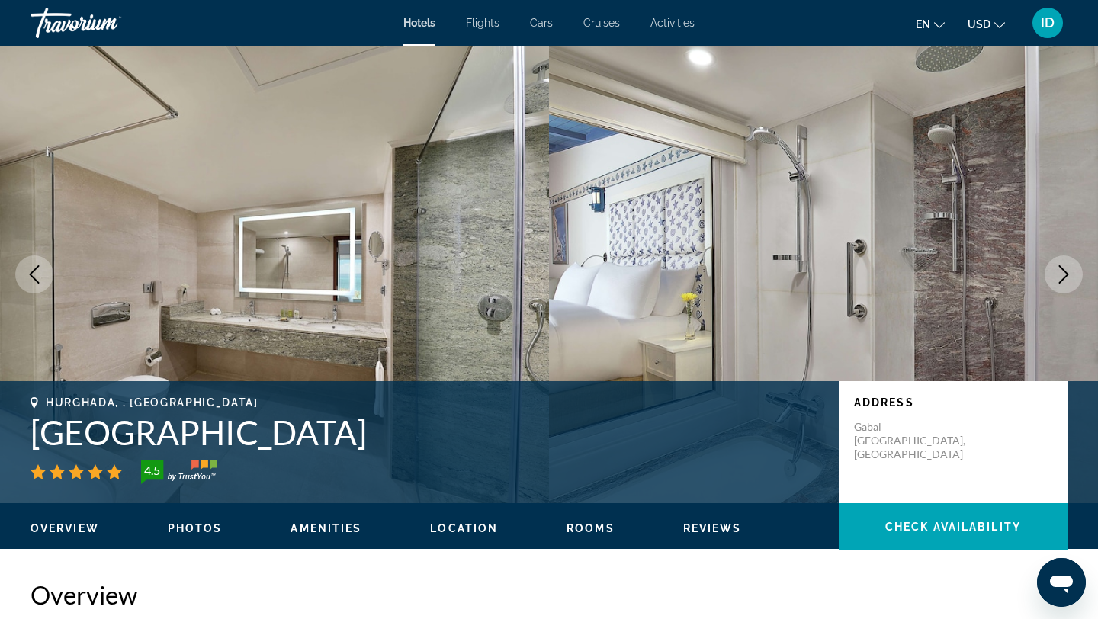
click at [1052, 288] on button "Next image" at bounding box center [1064, 274] width 38 height 38
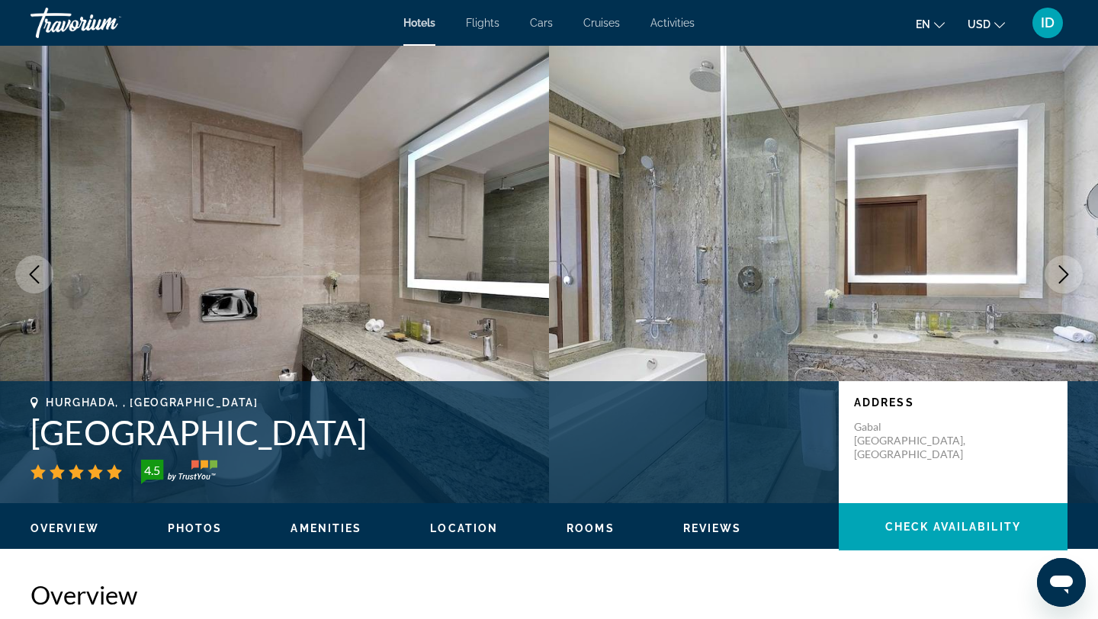
click at [1052, 288] on button "Next image" at bounding box center [1064, 274] width 38 height 38
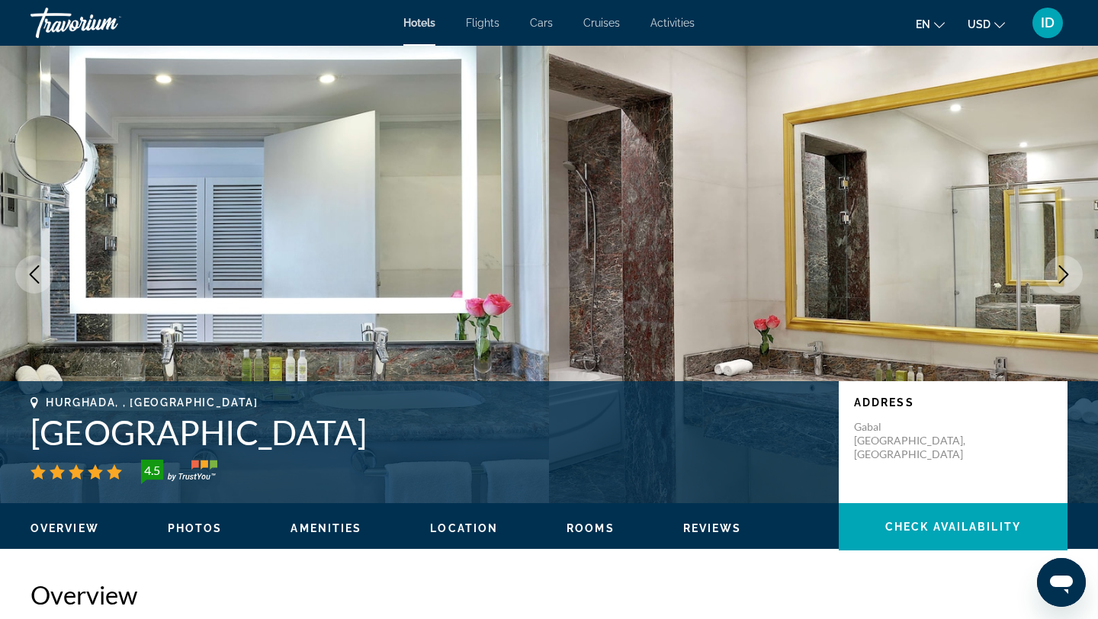
click at [1052, 288] on button "Next image" at bounding box center [1064, 274] width 38 height 38
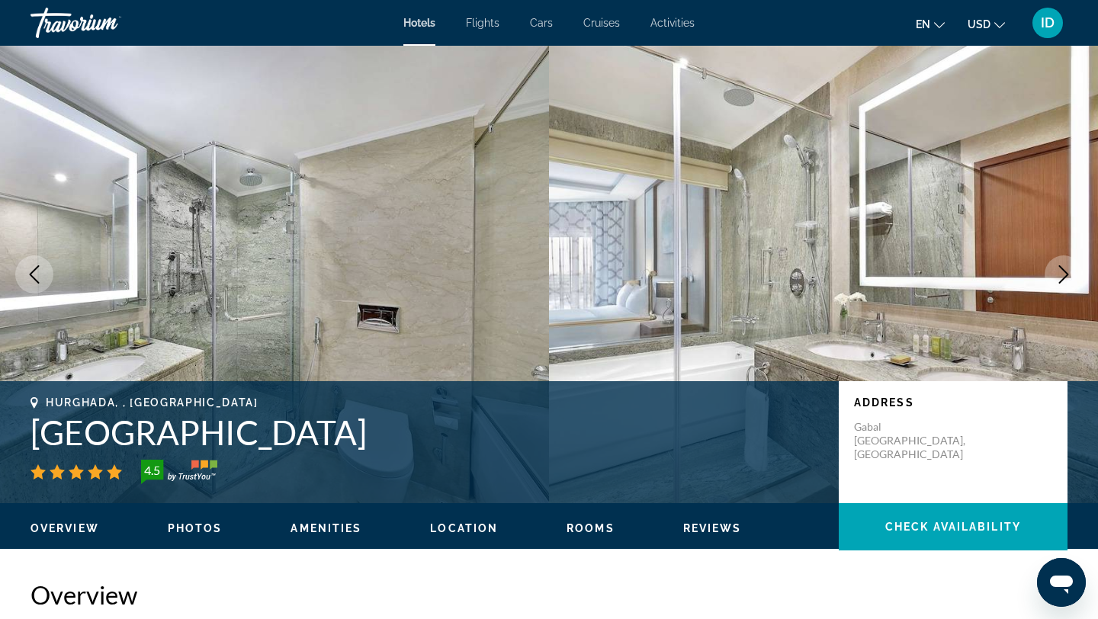
click at [1052, 288] on button "Next image" at bounding box center [1064, 274] width 38 height 38
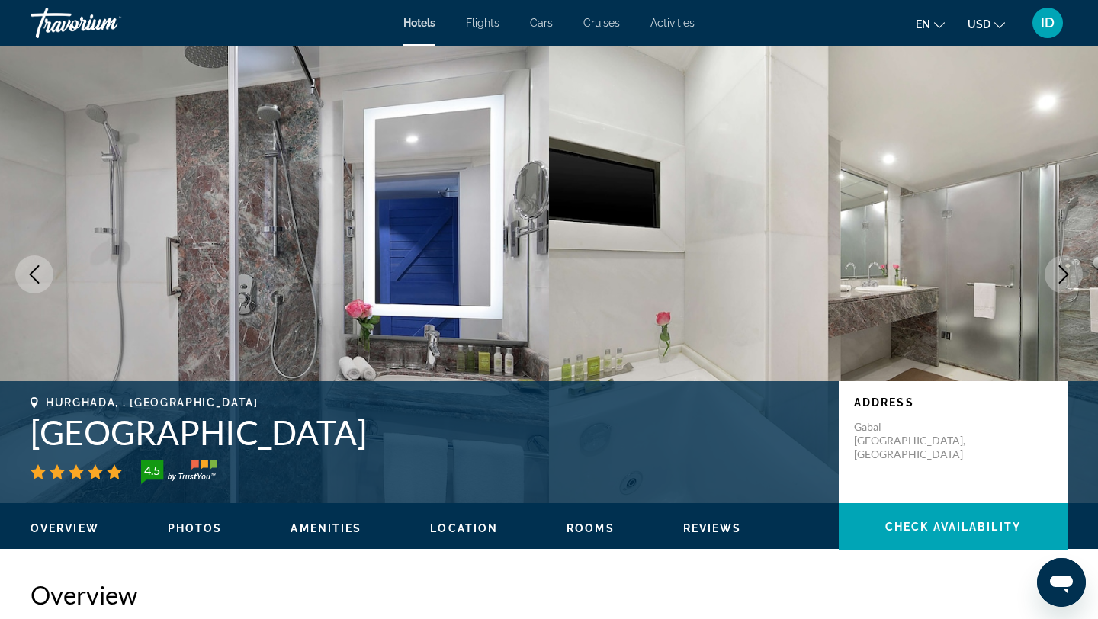
click at [1052, 288] on button "Next image" at bounding box center [1064, 274] width 38 height 38
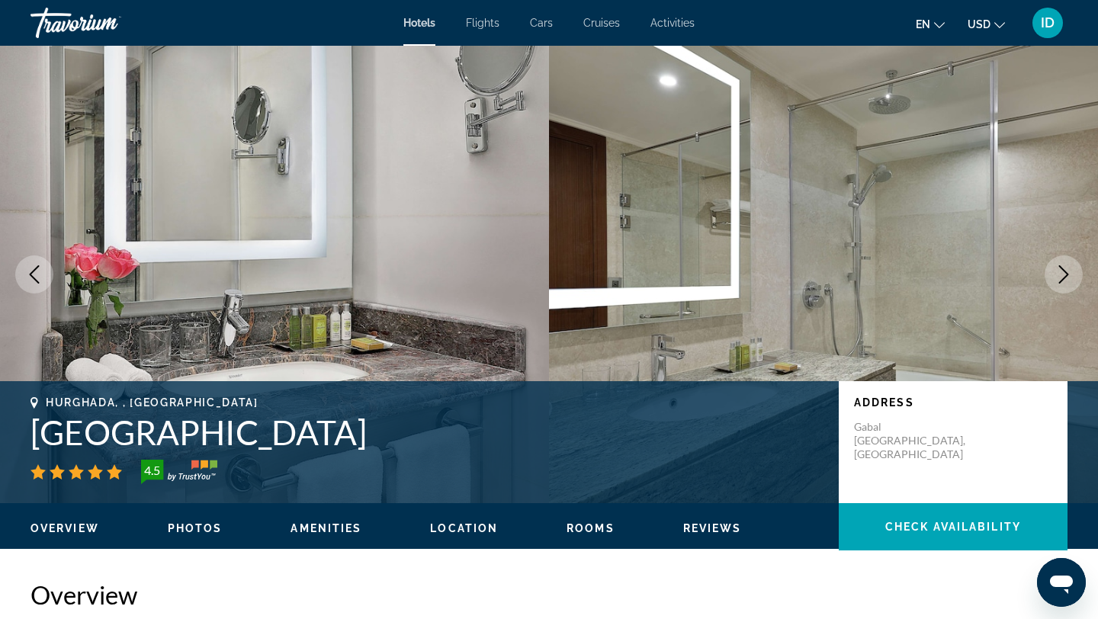
click at [1052, 288] on button "Next image" at bounding box center [1064, 274] width 38 height 38
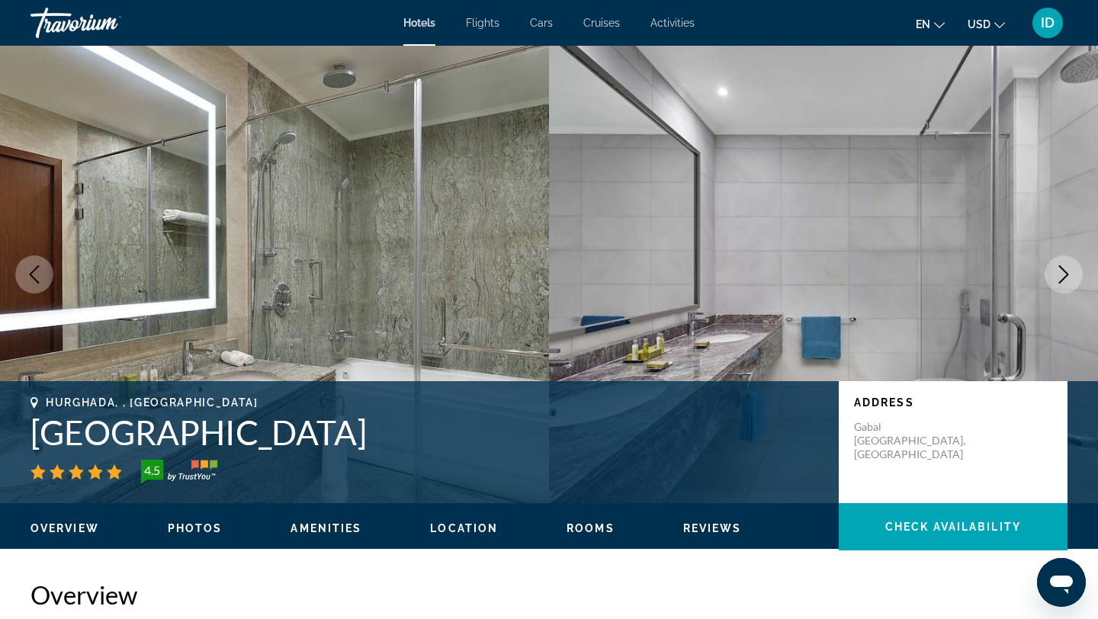
click at [1052, 288] on button "Next image" at bounding box center [1064, 274] width 38 height 38
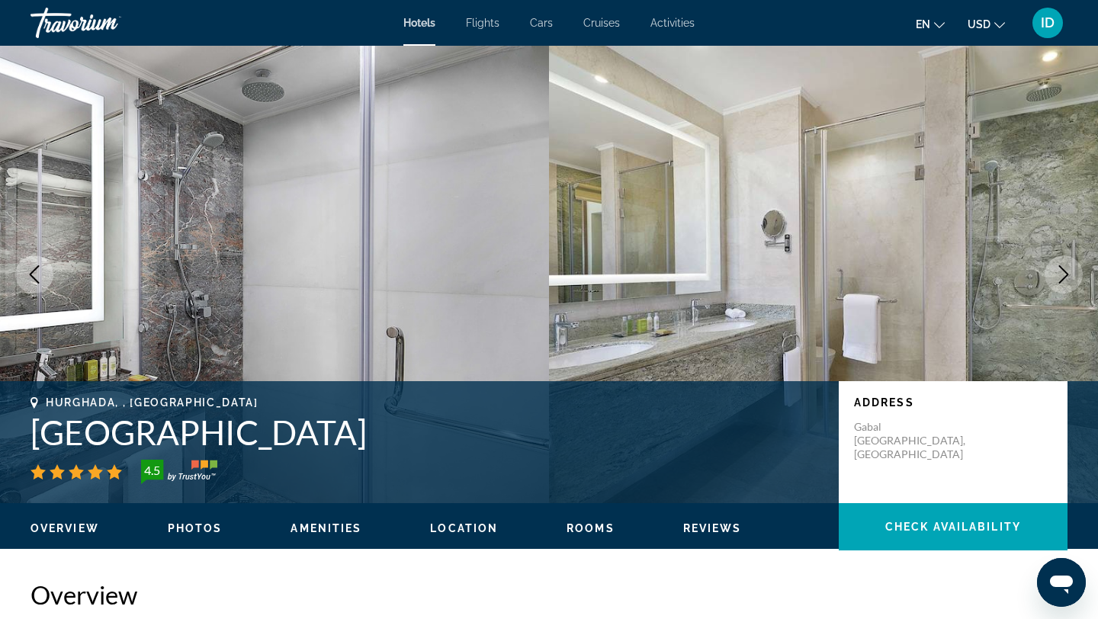
click at [1052, 288] on button "Next image" at bounding box center [1064, 274] width 38 height 38
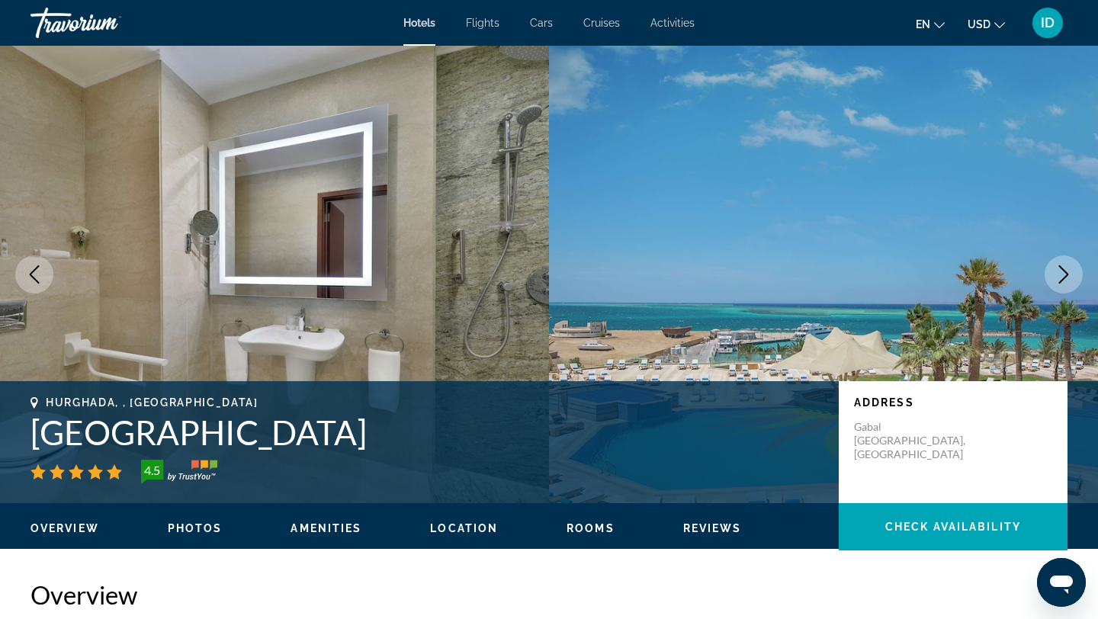
click at [1052, 288] on button "Next image" at bounding box center [1064, 274] width 38 height 38
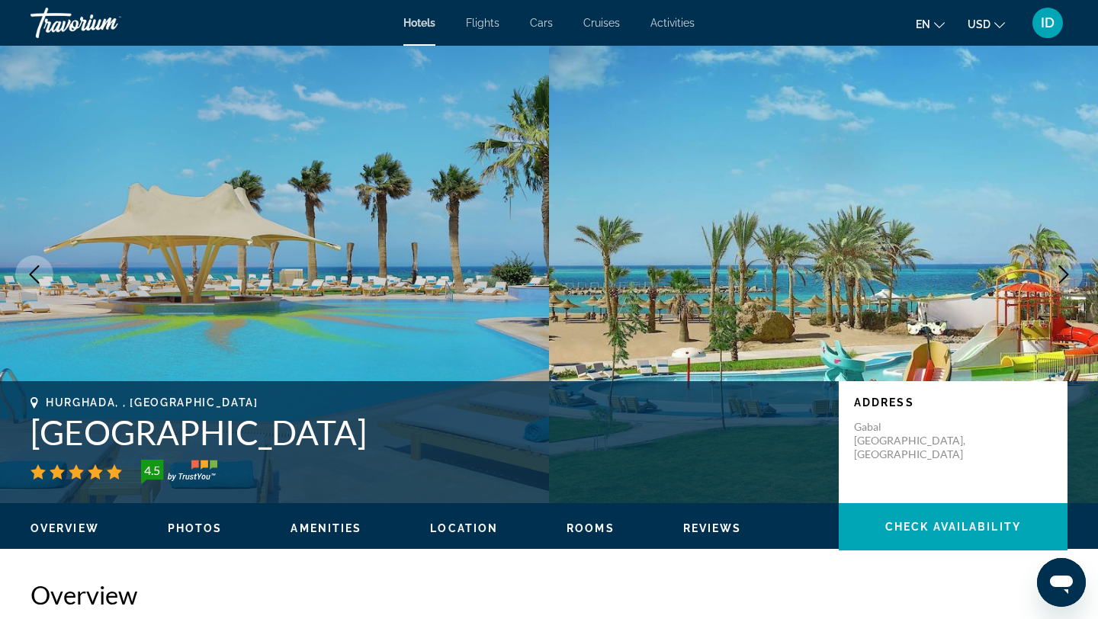
click at [1052, 288] on button "Next image" at bounding box center [1064, 274] width 38 height 38
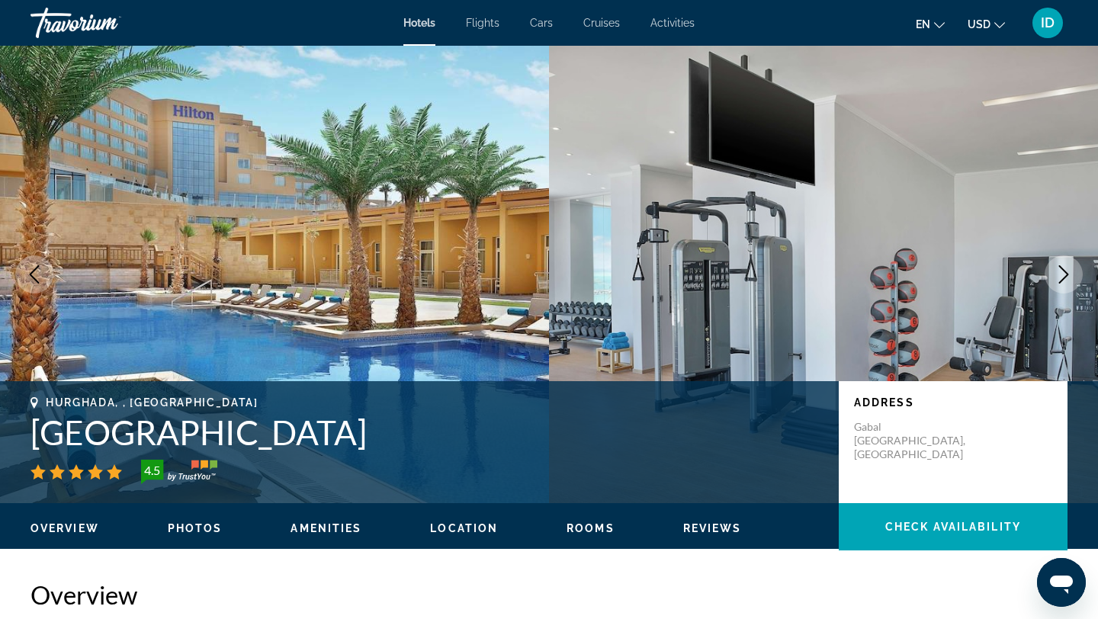
click at [1052, 288] on button "Next image" at bounding box center [1064, 274] width 38 height 38
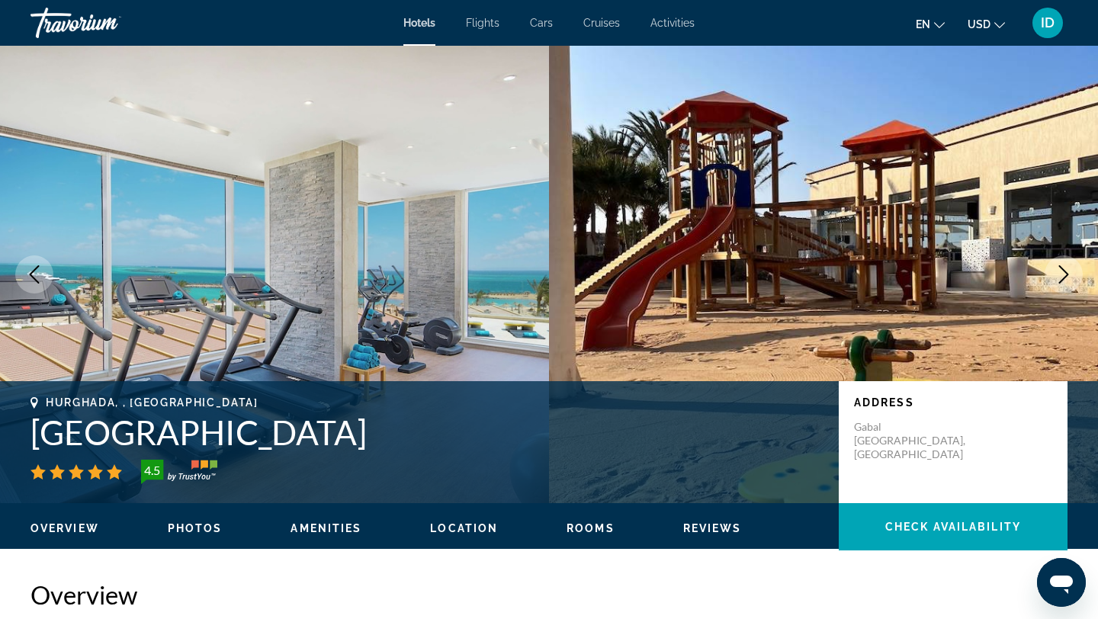
click at [37, 271] on icon "Previous image" at bounding box center [34, 274] width 18 height 18
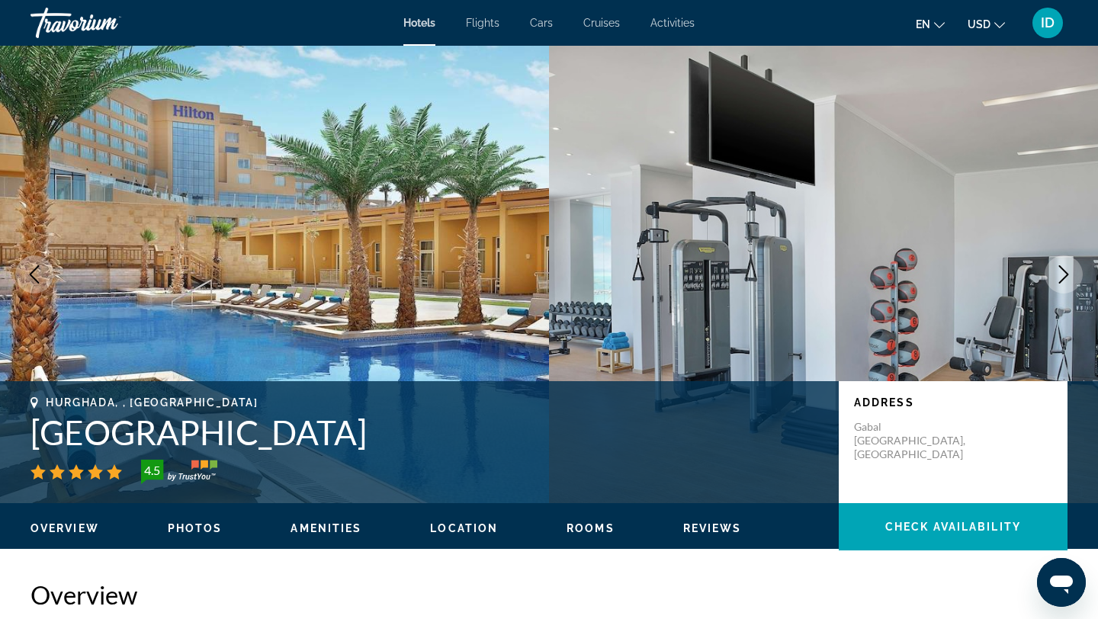
click at [37, 271] on icon "Previous image" at bounding box center [34, 274] width 18 height 18
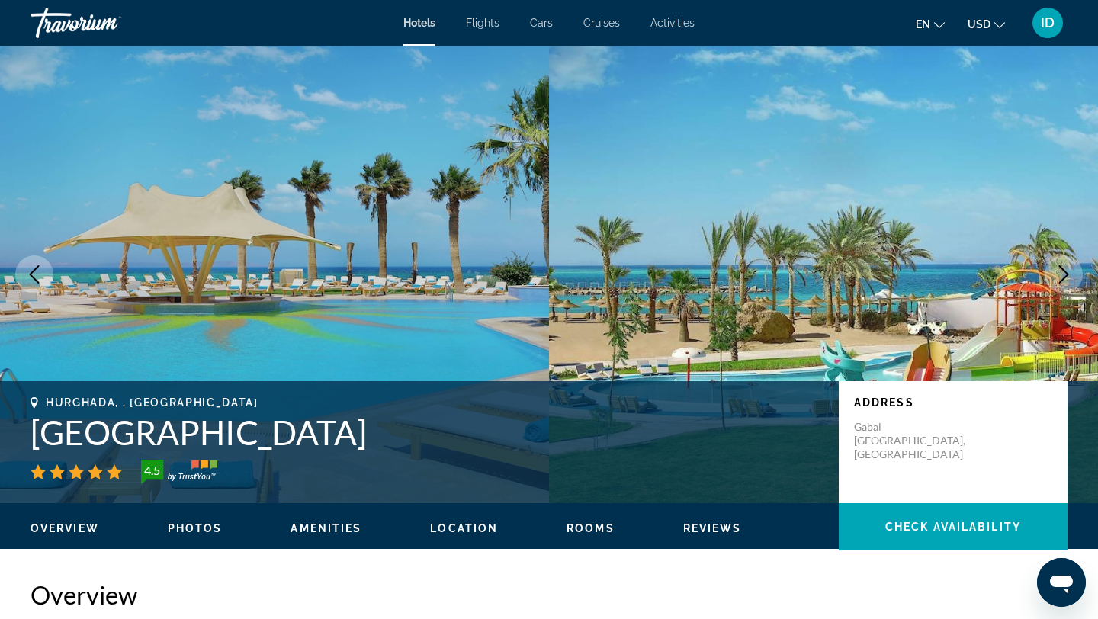
click at [1065, 271] on icon "Next image" at bounding box center [1064, 274] width 10 height 18
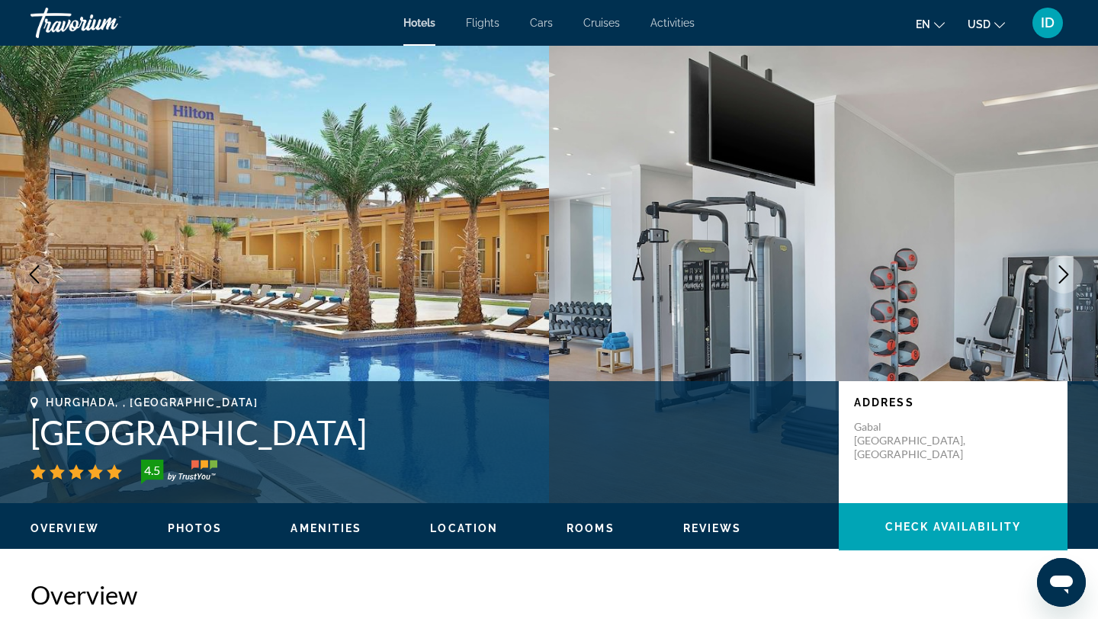
click at [1065, 271] on icon "Next image" at bounding box center [1064, 274] width 10 height 18
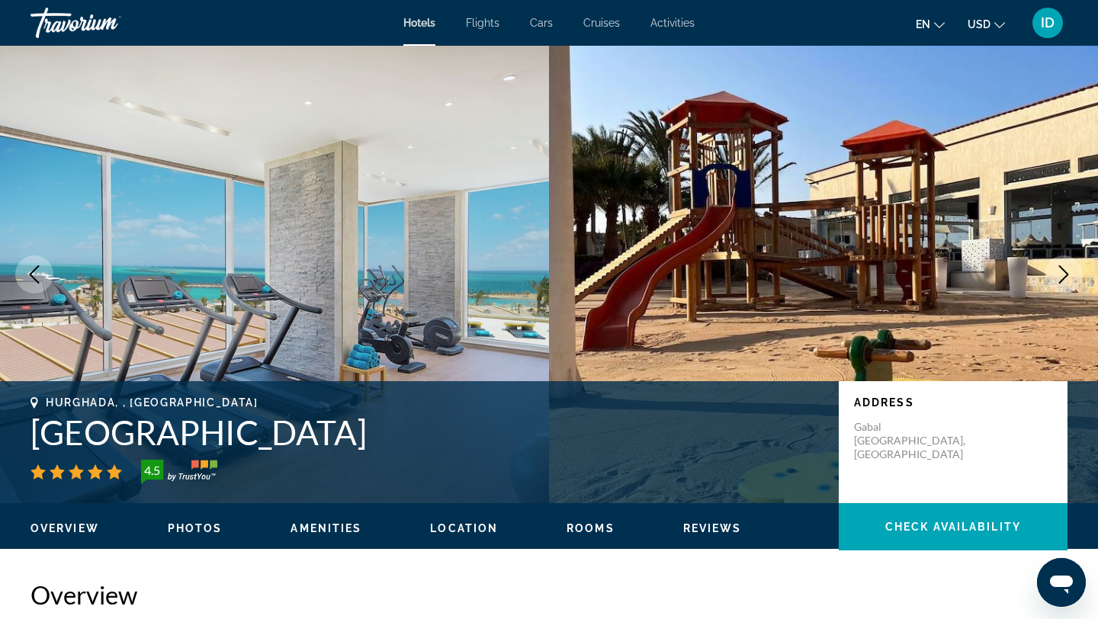
click at [1065, 271] on icon "Next image" at bounding box center [1064, 274] width 10 height 18
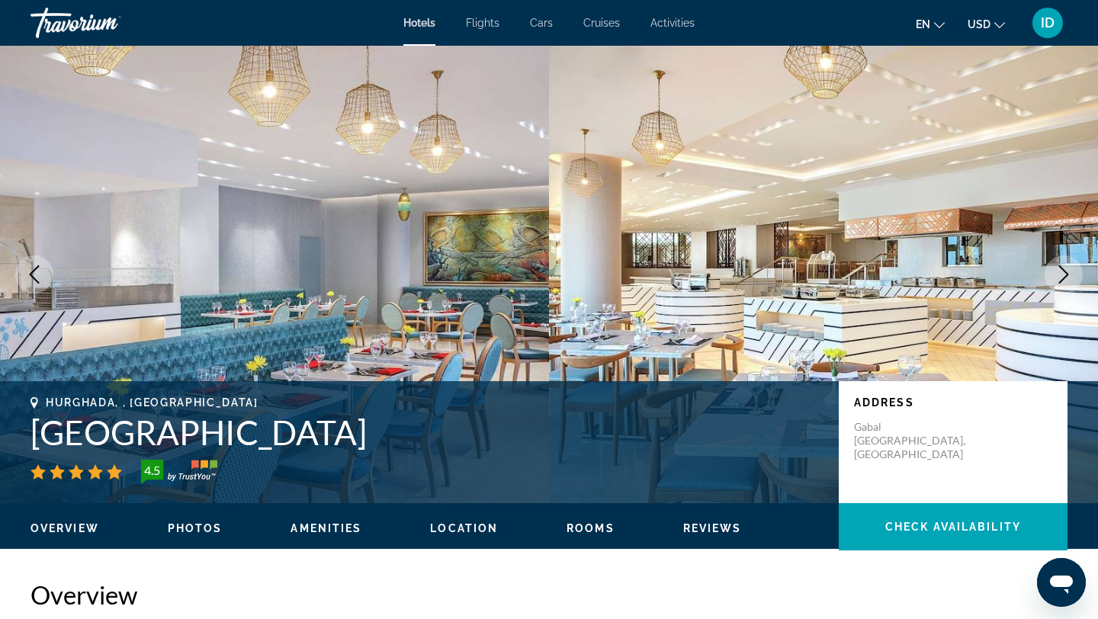
click at [1065, 271] on icon "Next image" at bounding box center [1064, 274] width 10 height 18
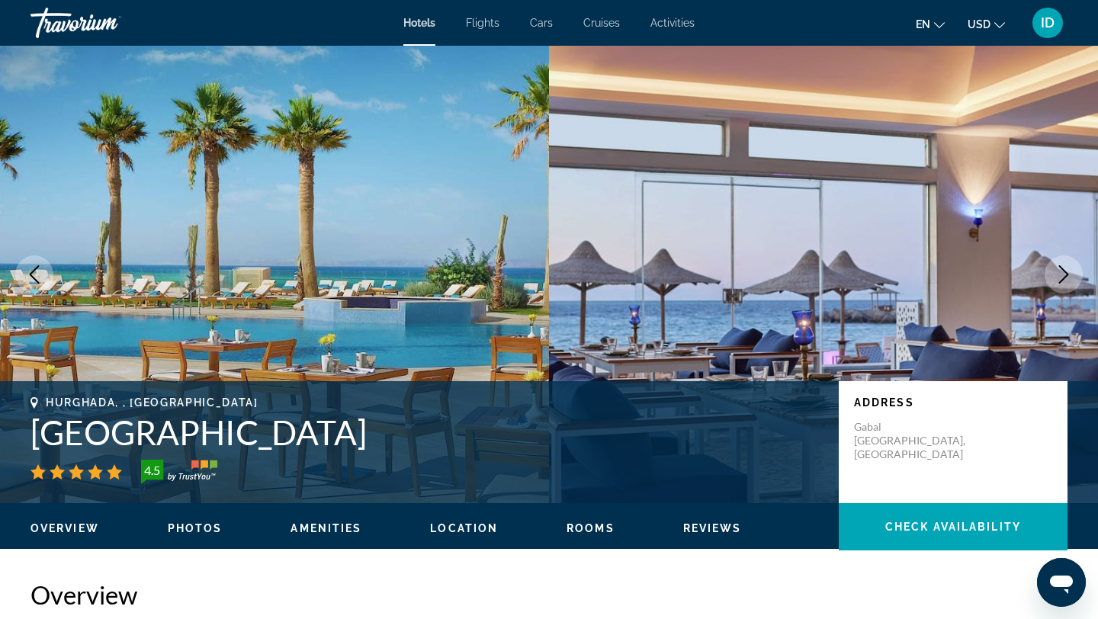
click at [1065, 271] on icon "Next image" at bounding box center [1064, 274] width 10 height 18
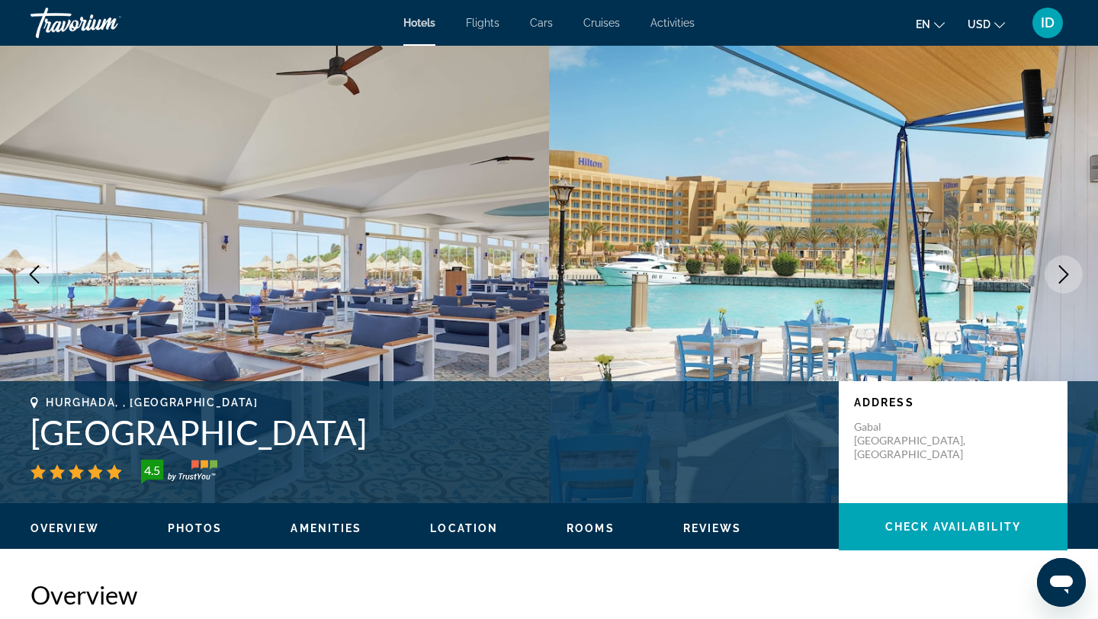
click at [1065, 271] on icon "Next image" at bounding box center [1064, 274] width 10 height 18
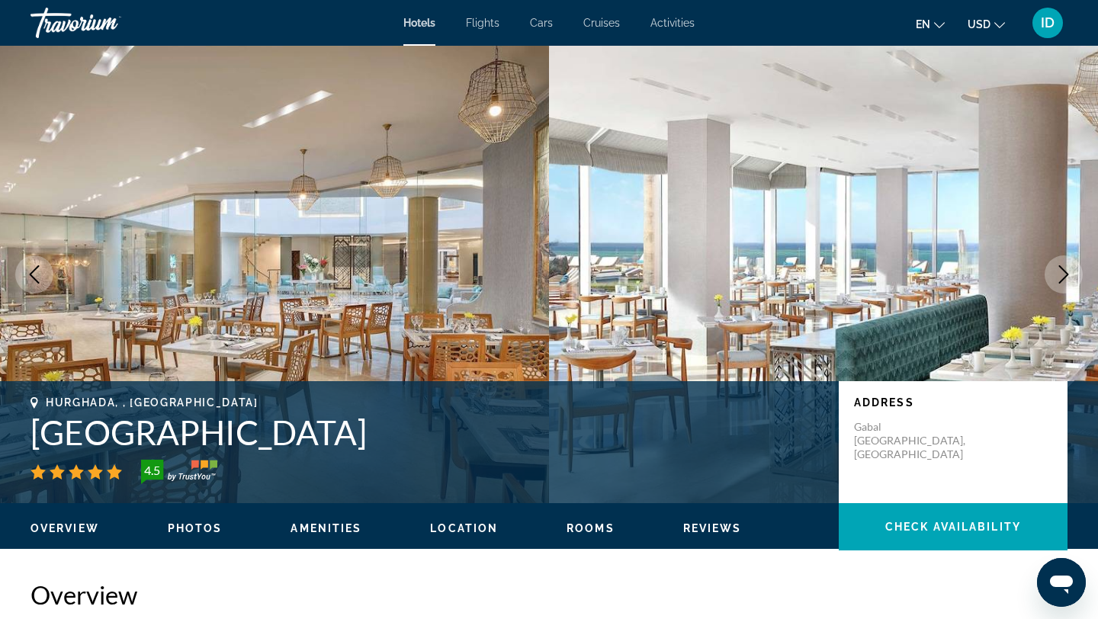
click at [1065, 271] on icon "Next image" at bounding box center [1064, 274] width 10 height 18
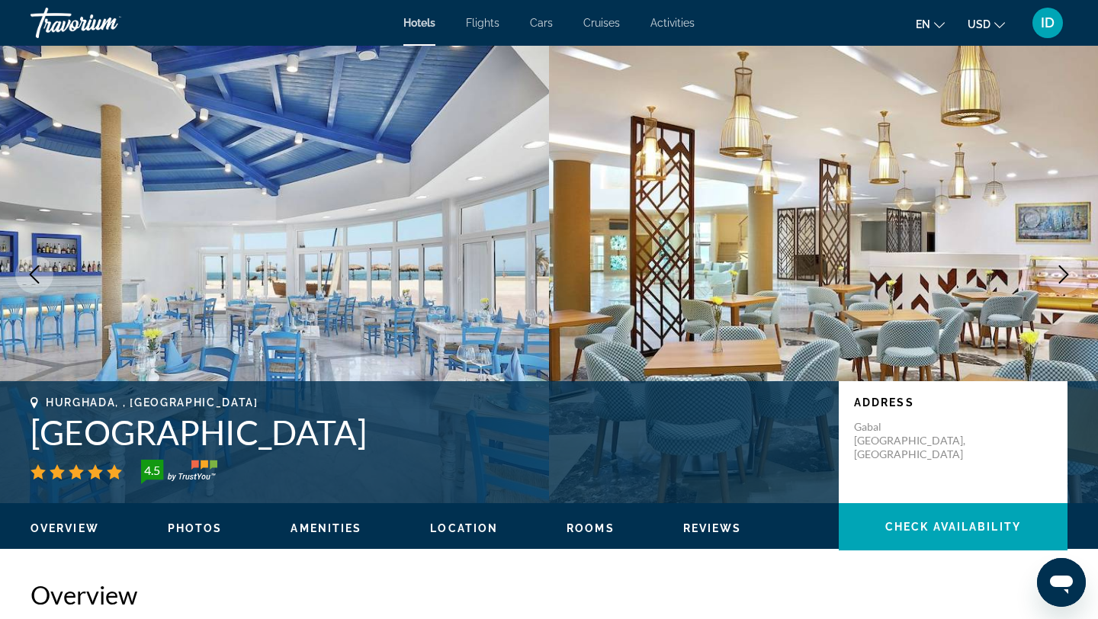
click at [1065, 271] on icon "Next image" at bounding box center [1064, 274] width 10 height 18
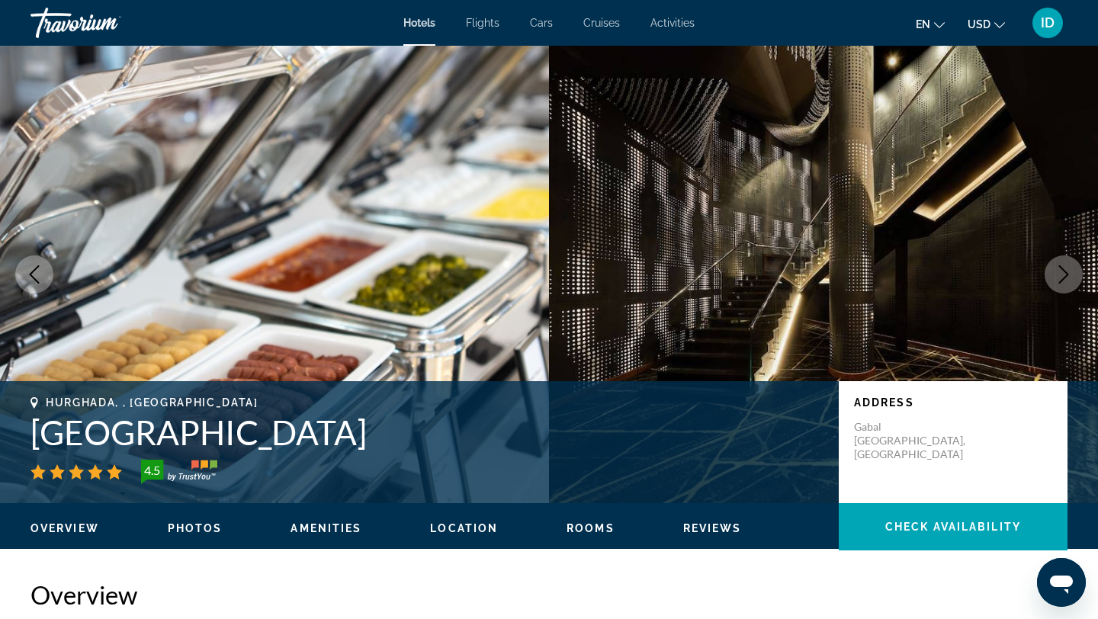
click at [1065, 271] on icon "Next image" at bounding box center [1064, 274] width 10 height 18
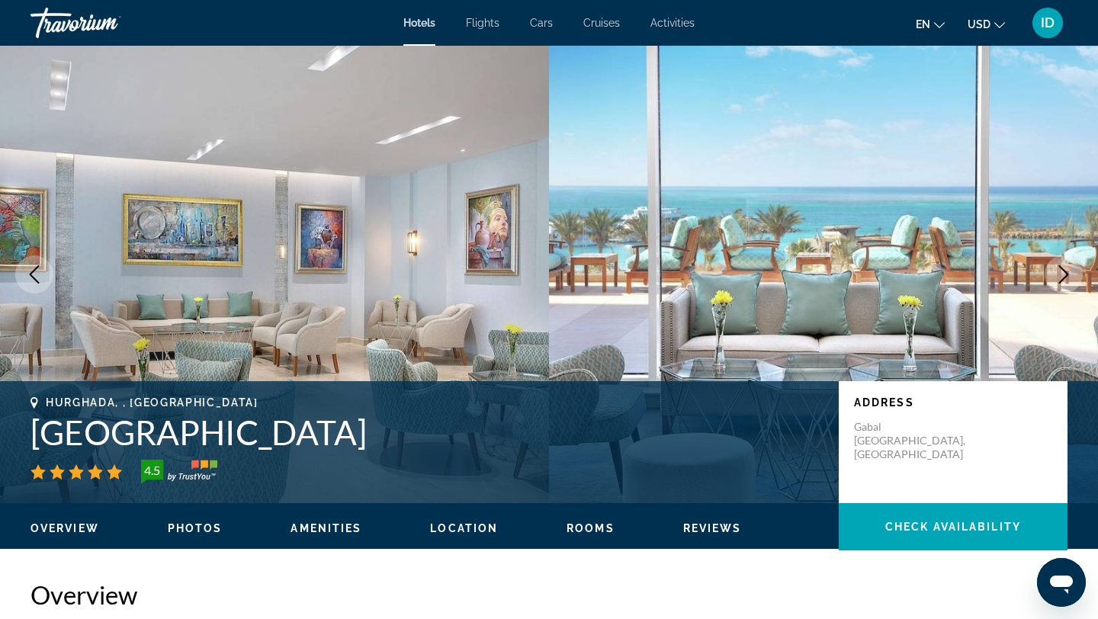
click at [1065, 271] on icon "Next image" at bounding box center [1064, 274] width 10 height 18
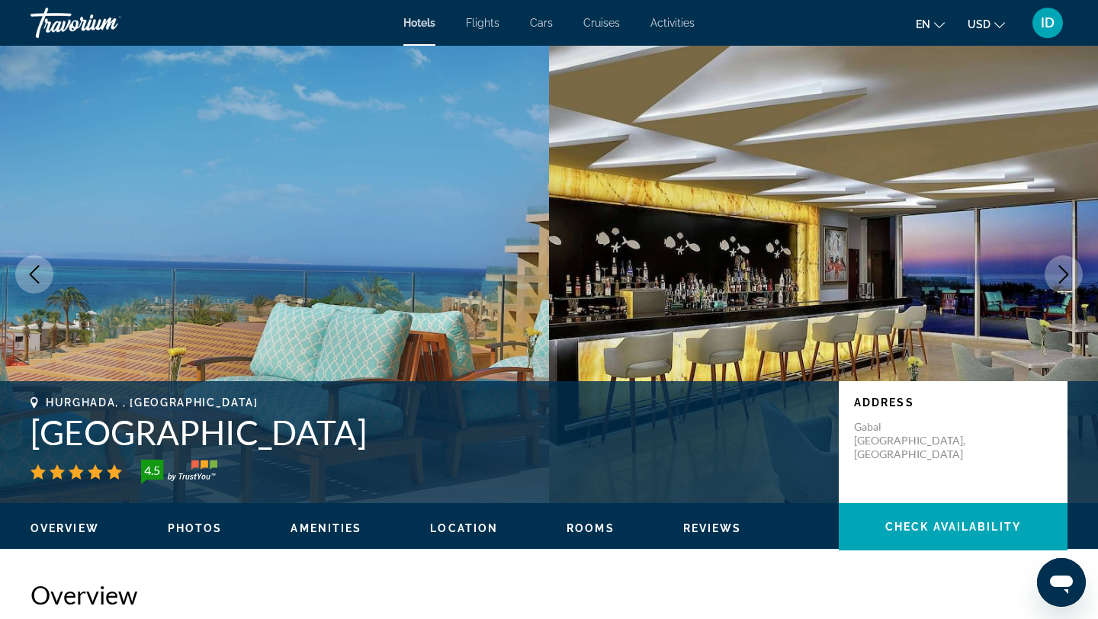
click at [1065, 271] on icon "Next image" at bounding box center [1064, 274] width 10 height 18
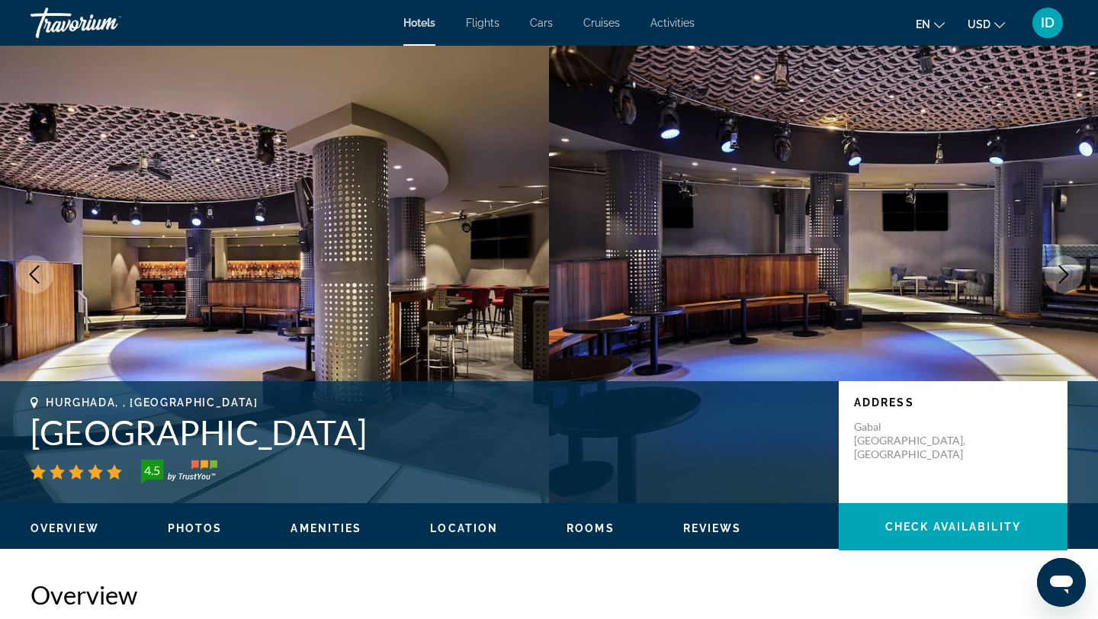
click at [1065, 271] on icon "Next image" at bounding box center [1064, 274] width 10 height 18
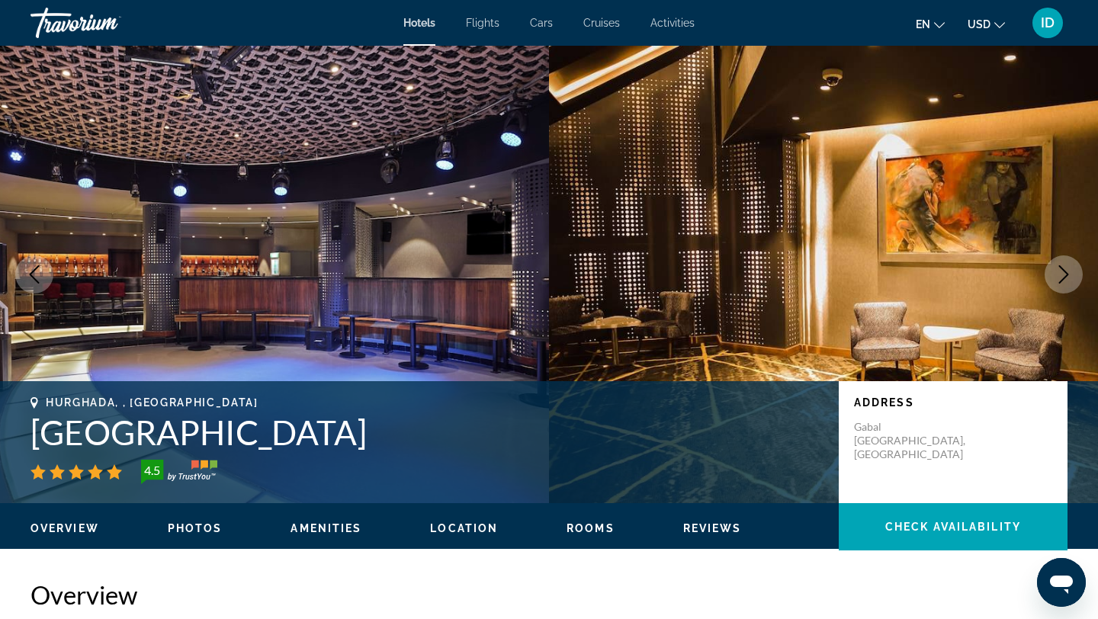
click at [1065, 271] on icon "Next image" at bounding box center [1064, 274] width 10 height 18
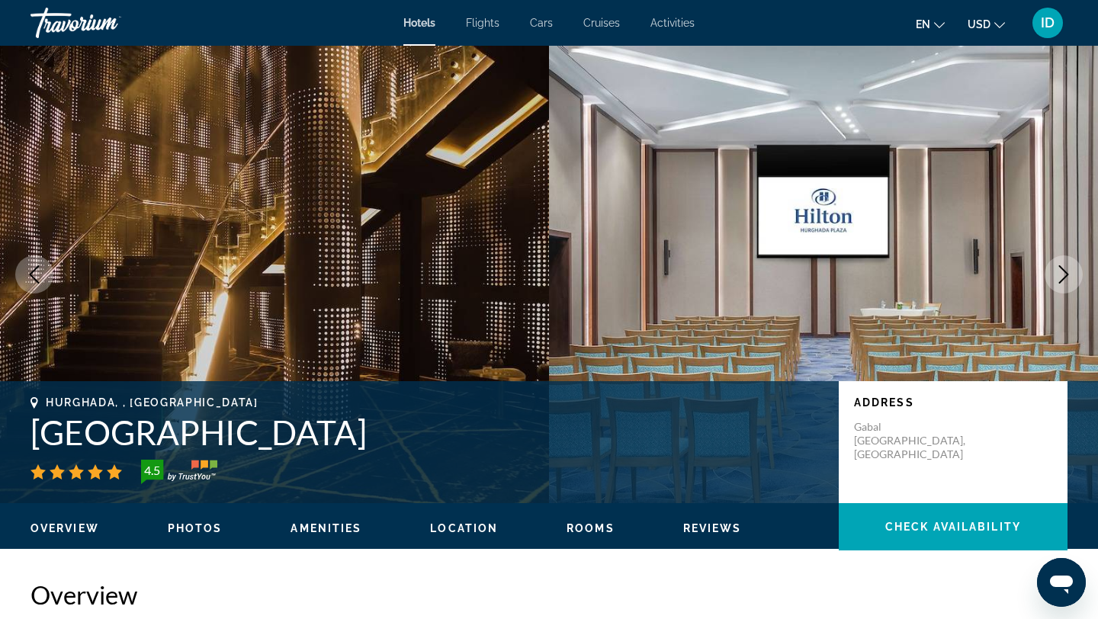
click at [1065, 271] on icon "Next image" at bounding box center [1064, 274] width 10 height 18
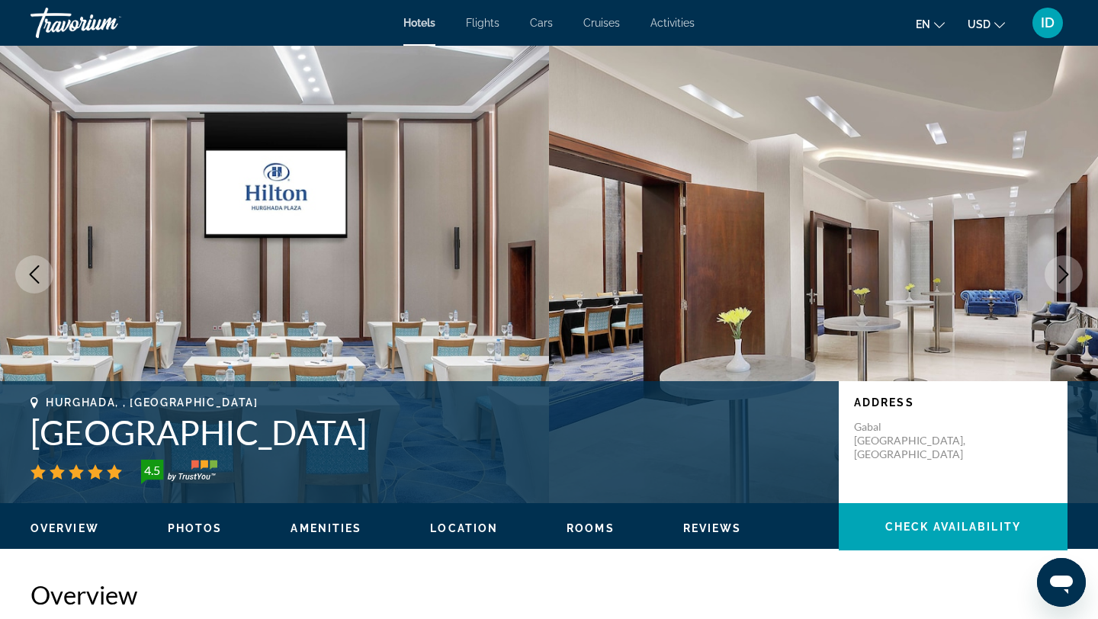
click at [1065, 271] on icon "Next image" at bounding box center [1064, 274] width 10 height 18
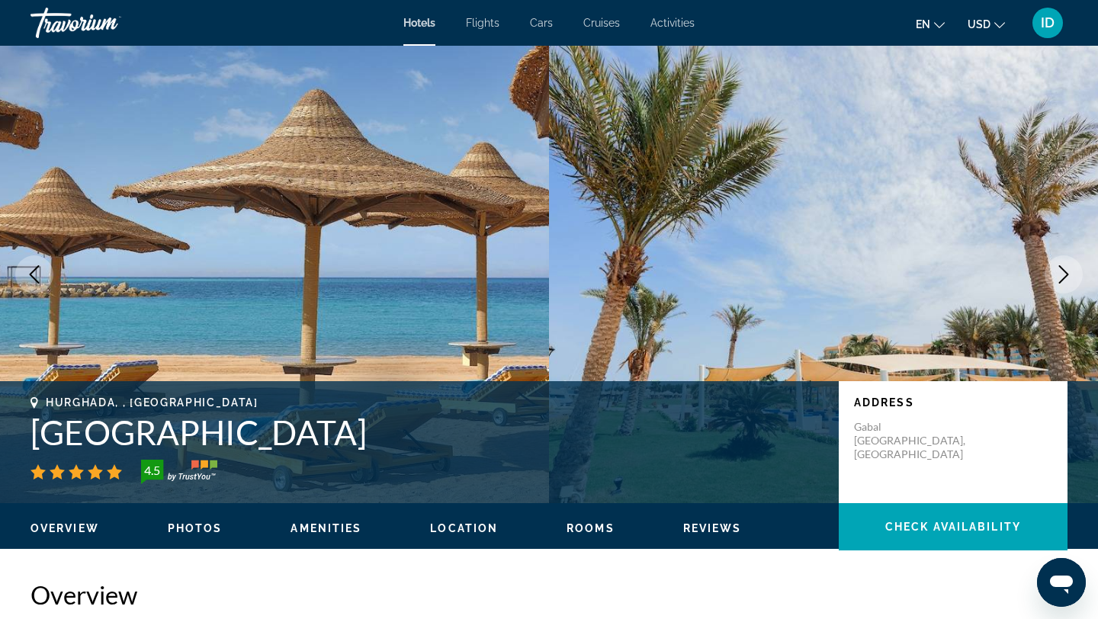
click at [1065, 271] on icon "Next image" at bounding box center [1064, 274] width 10 height 18
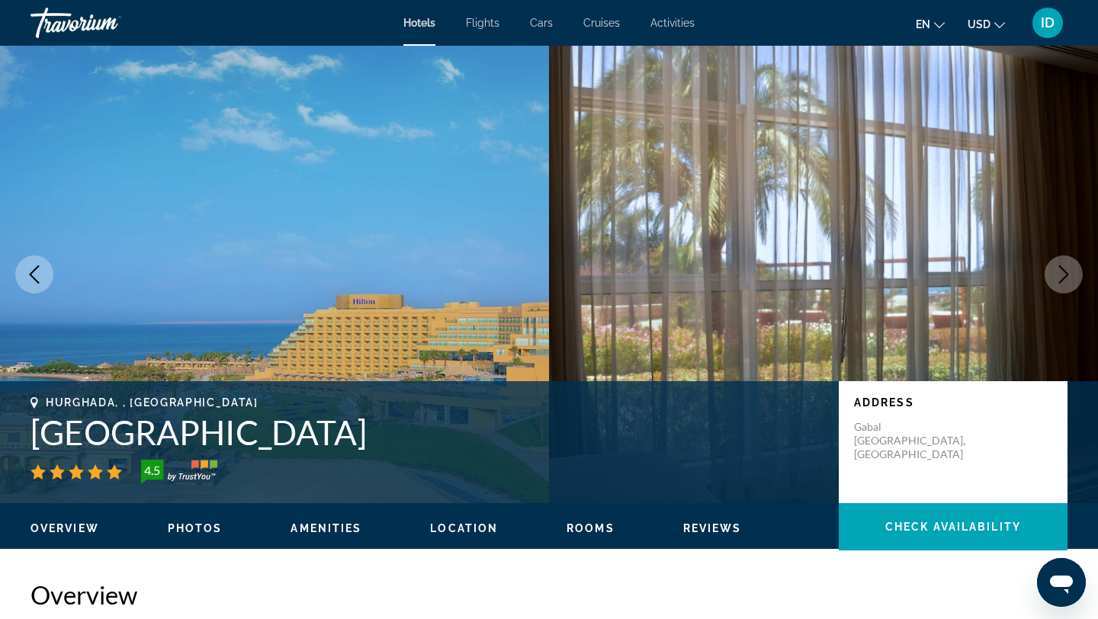
click at [1065, 271] on icon "Next image" at bounding box center [1064, 274] width 10 height 18
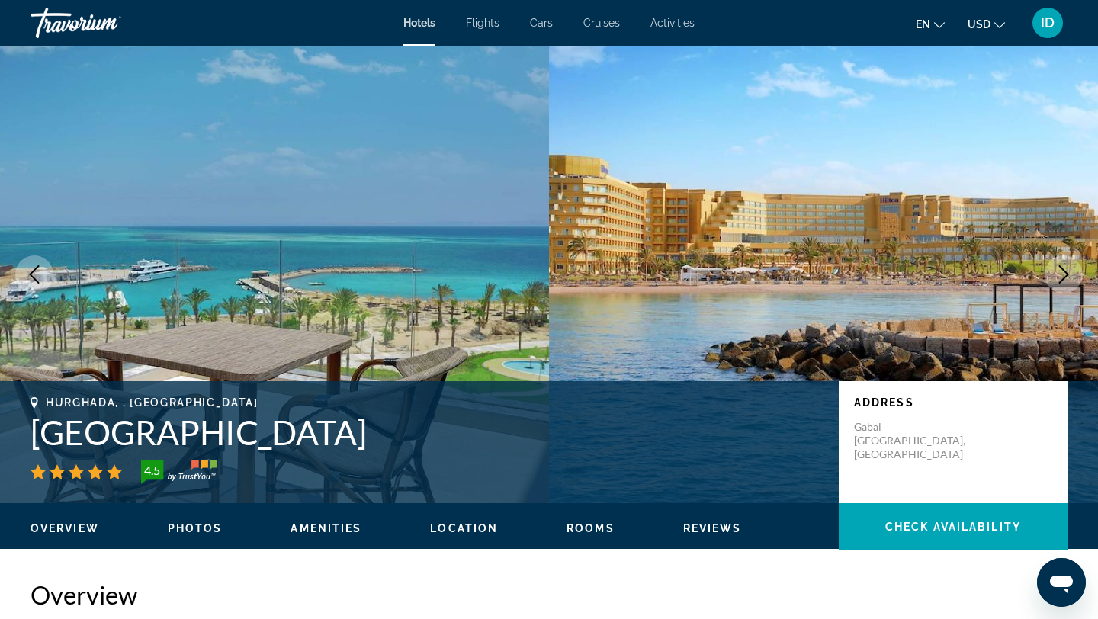
click at [1065, 271] on icon "Next image" at bounding box center [1064, 274] width 10 height 18
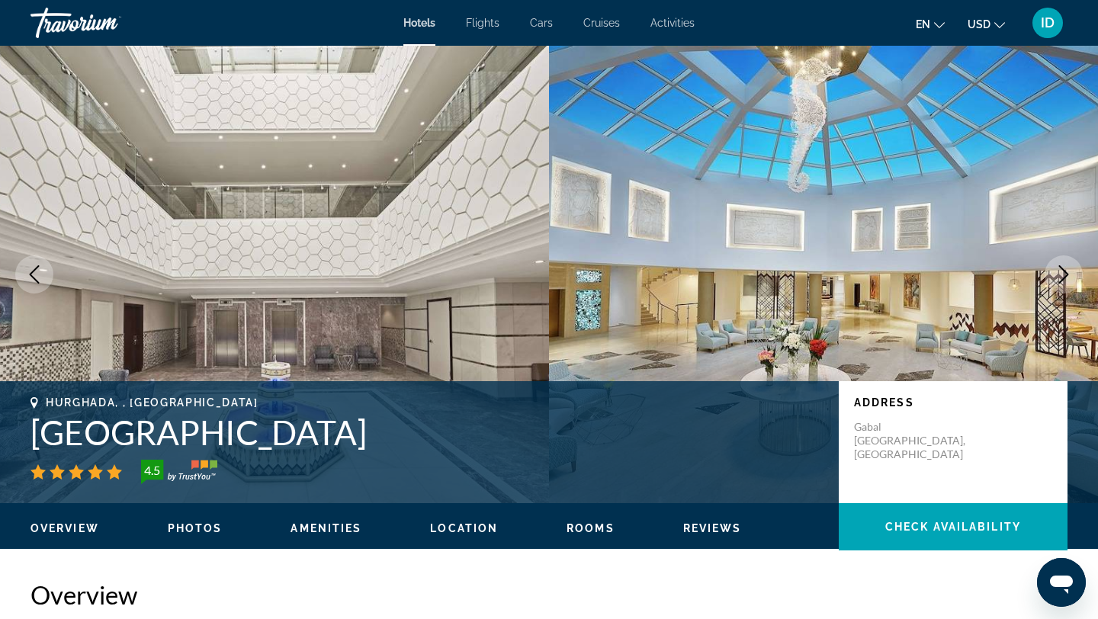
click at [1065, 271] on icon "Next image" at bounding box center [1064, 274] width 10 height 18
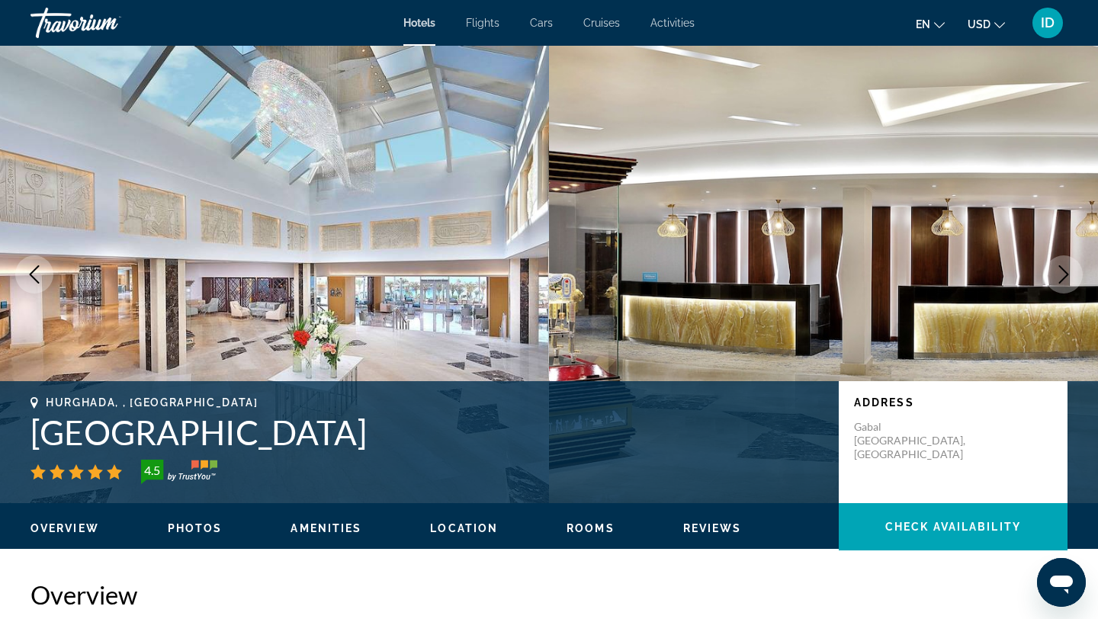
click at [1065, 271] on icon "Next image" at bounding box center [1064, 274] width 10 height 18
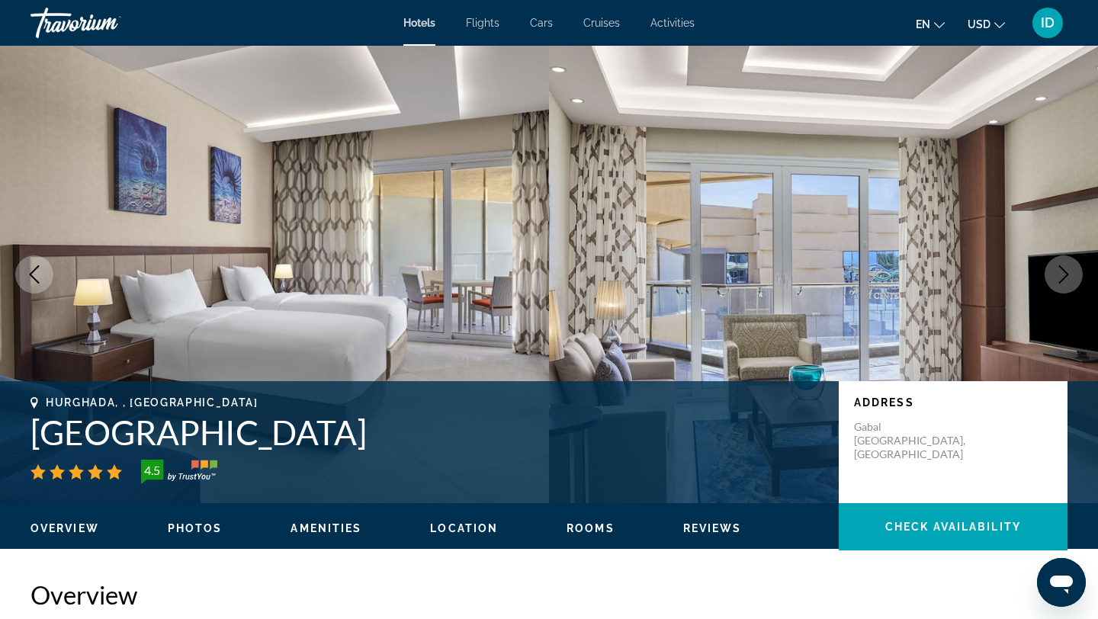
click at [1065, 271] on icon "Next image" at bounding box center [1064, 274] width 10 height 18
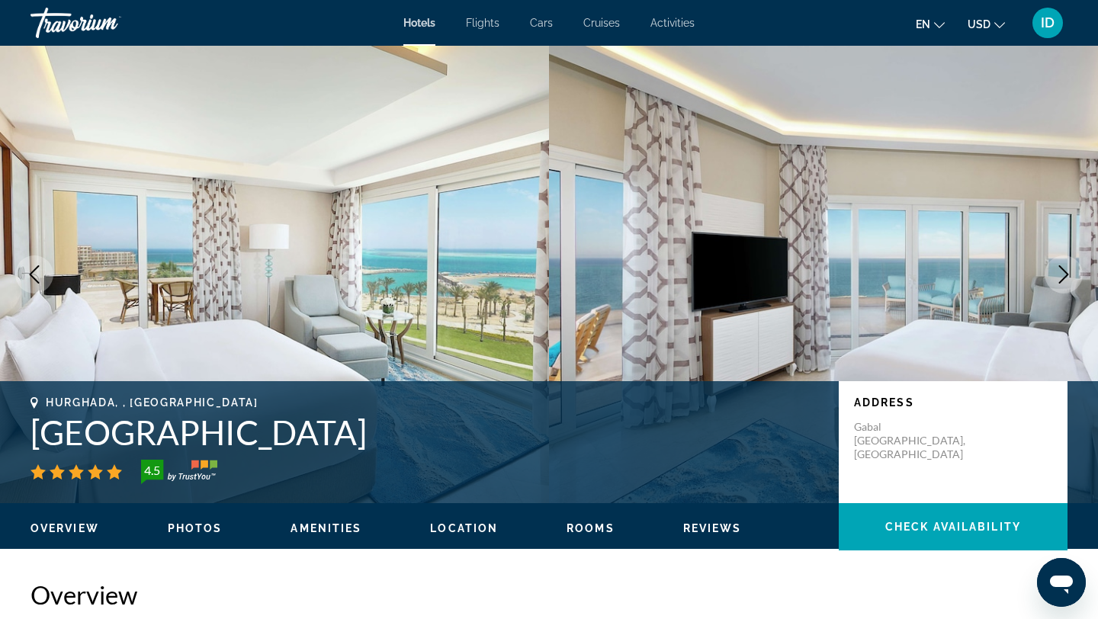
click at [1065, 271] on icon "Next image" at bounding box center [1064, 274] width 10 height 18
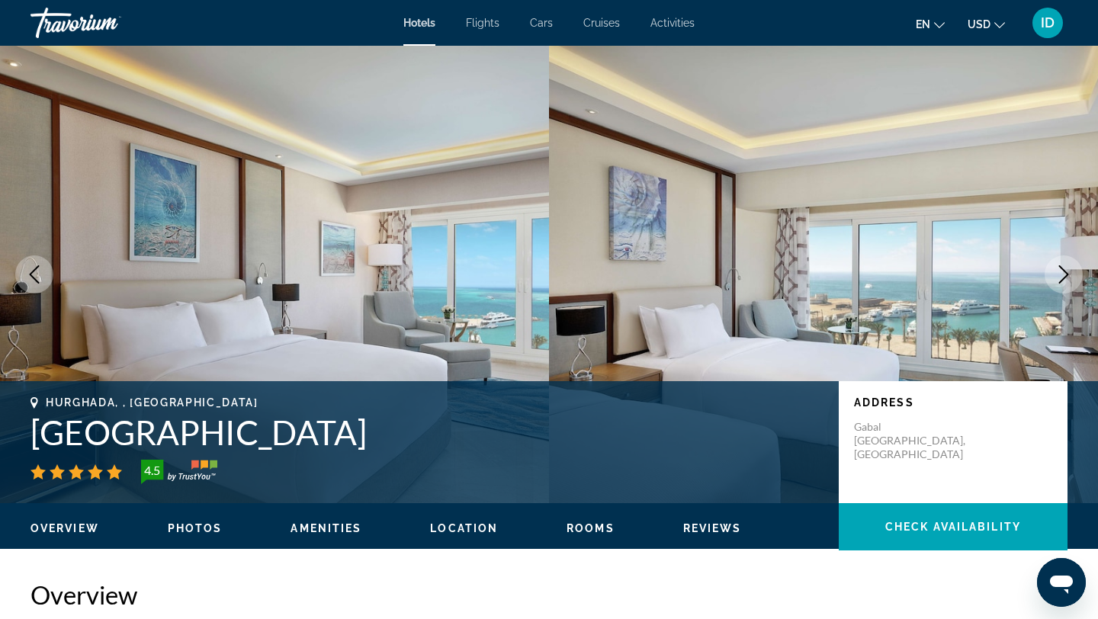
click at [1065, 271] on icon "Next image" at bounding box center [1064, 274] width 10 height 18
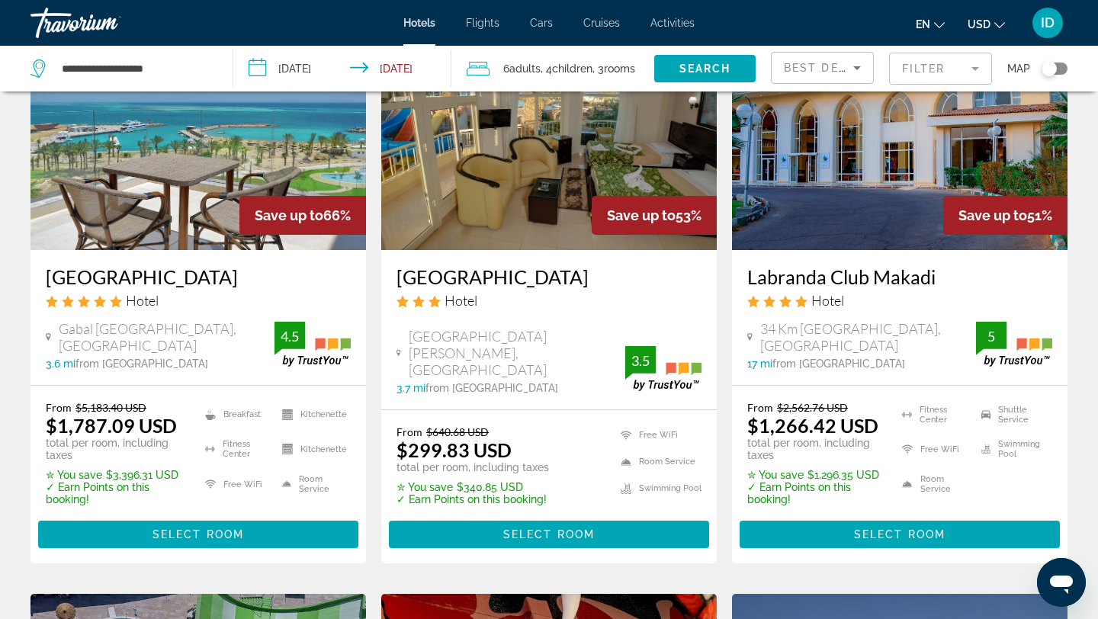
scroll to position [142, 0]
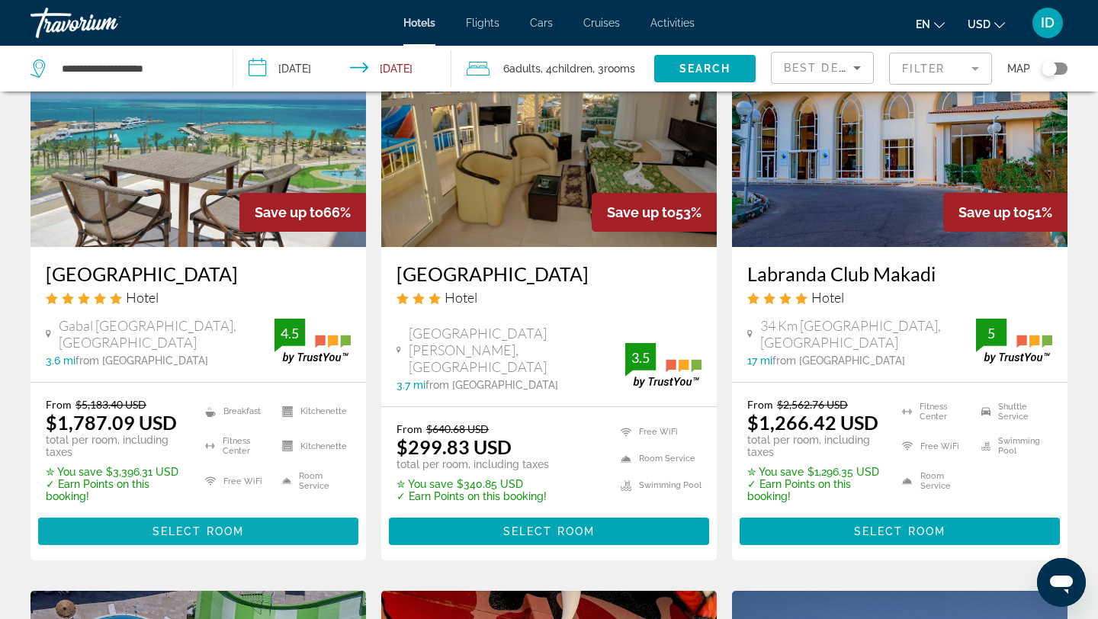
click at [172, 519] on span "Main content" at bounding box center [198, 531] width 320 height 37
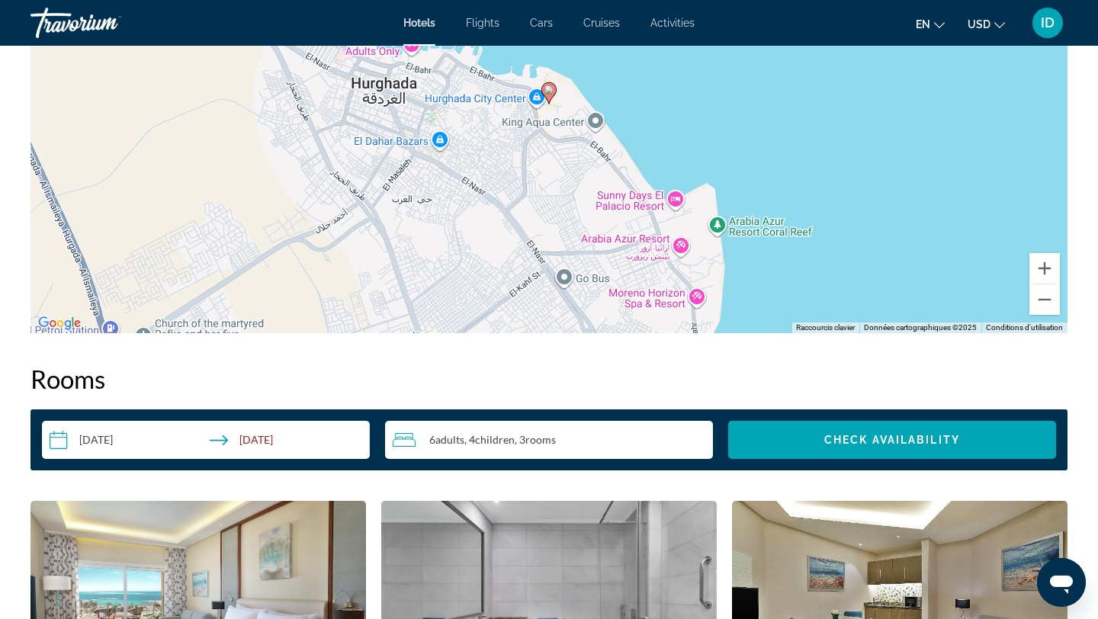
scroll to position [1257, 0]
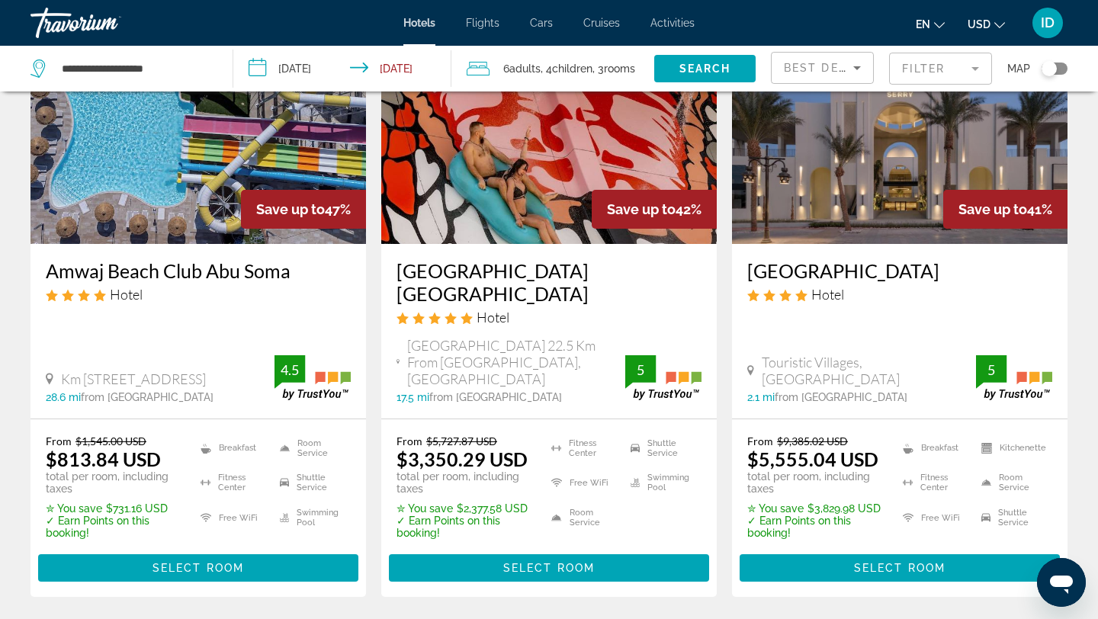
scroll to position [736, 0]
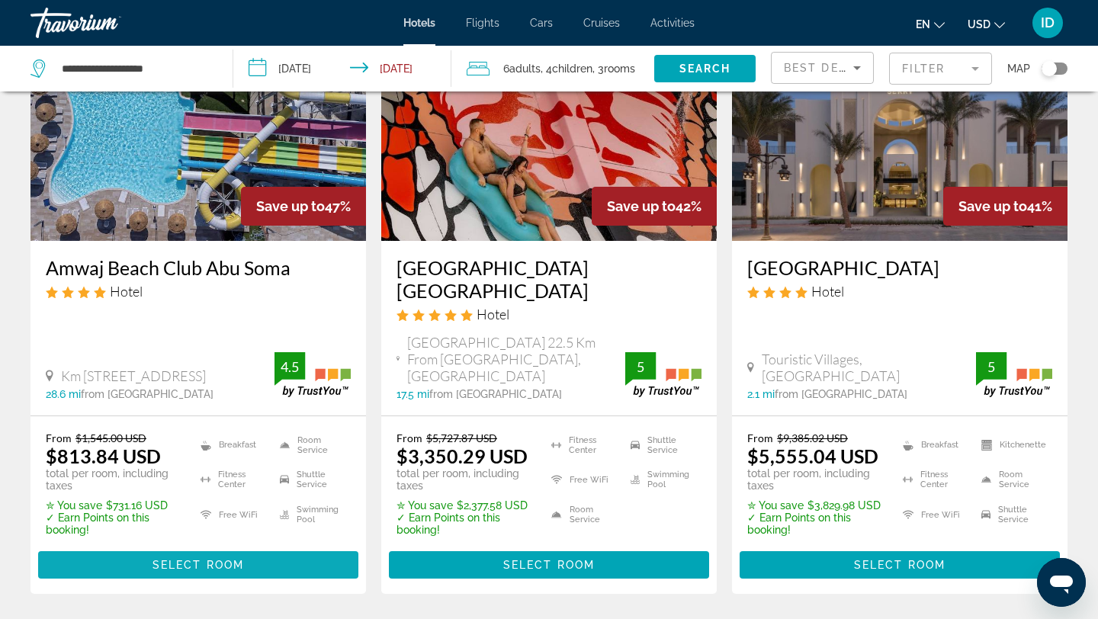
click at [192, 559] on span "Select Room" at bounding box center [199, 565] width 92 height 12
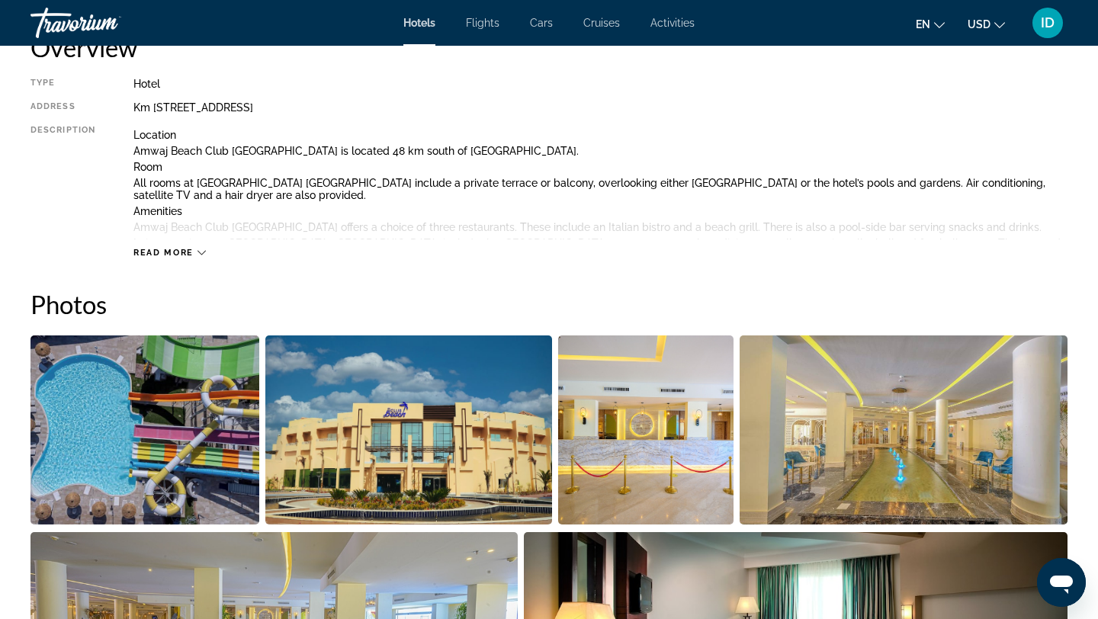
scroll to position [511, 0]
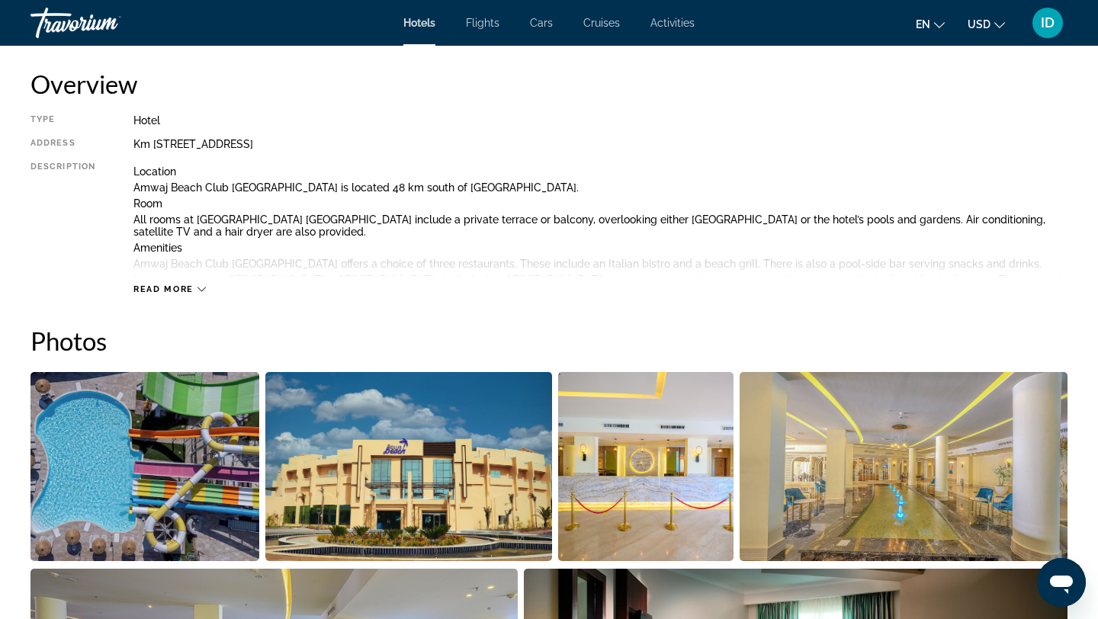
click at [193, 287] on span "Read more" at bounding box center [163, 289] width 60 height 10
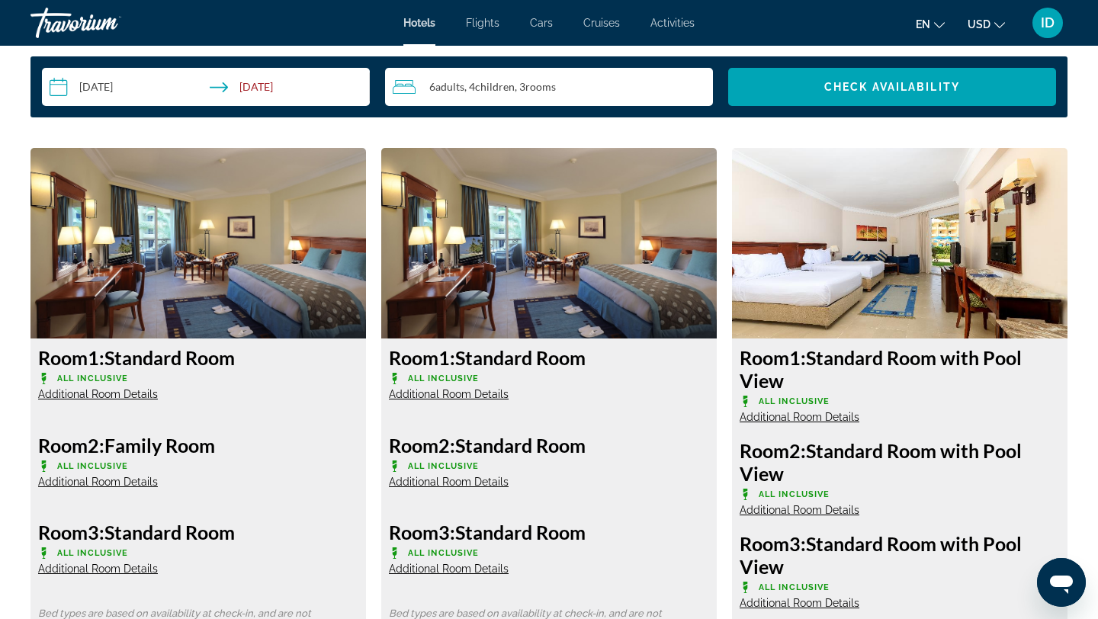
scroll to position [2069, 0]
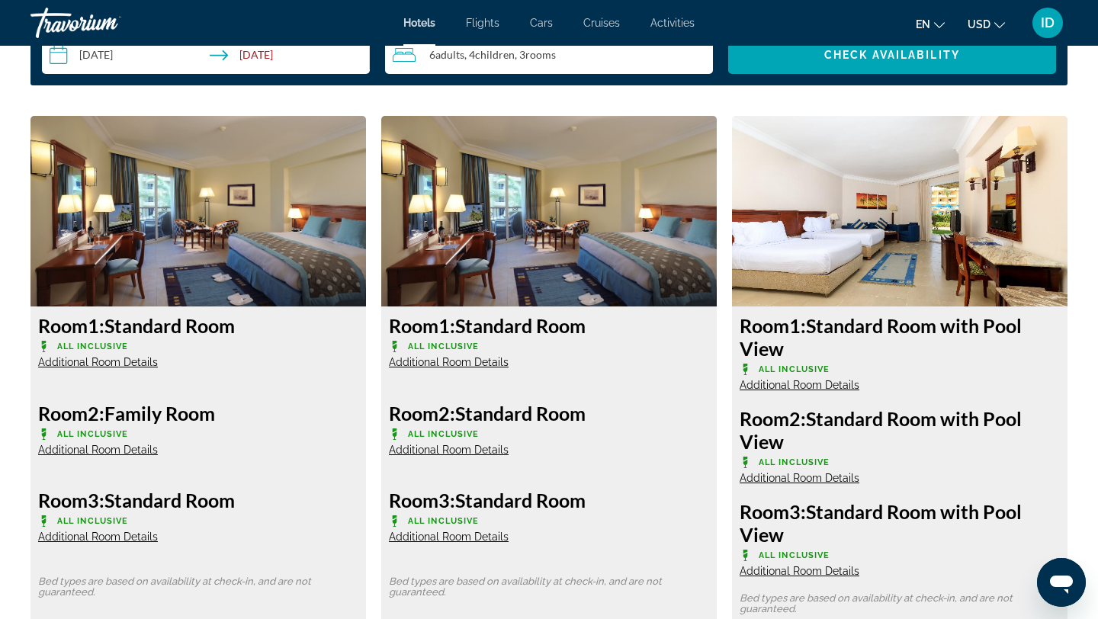
click at [136, 358] on span "Additional Room Details" at bounding box center [98, 362] width 120 height 12
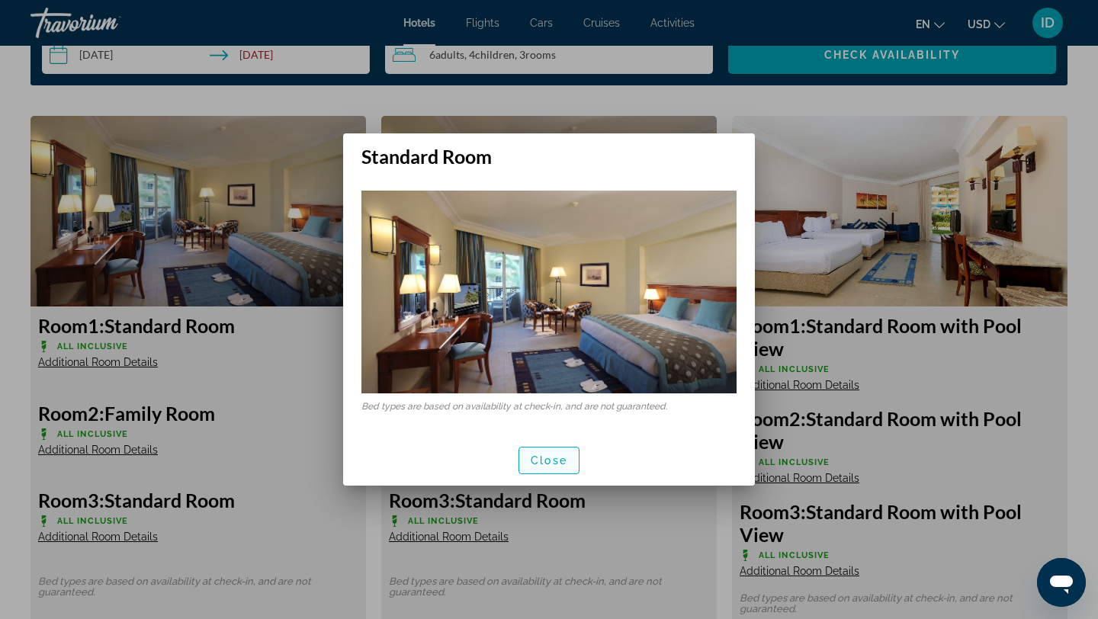
click at [567, 465] on span "button" at bounding box center [548, 460] width 59 height 37
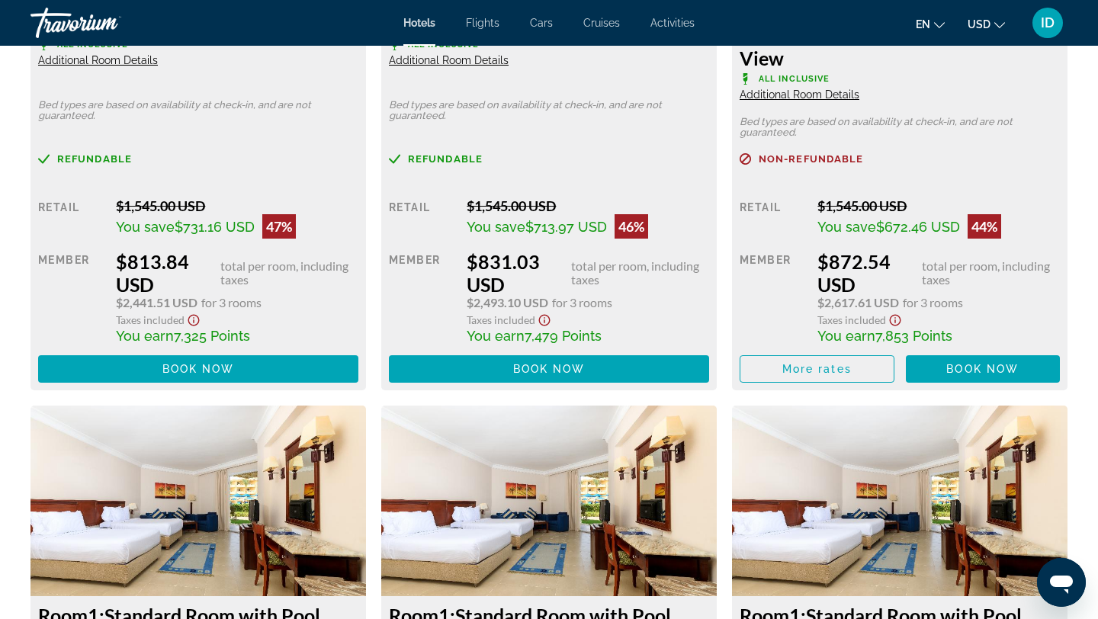
scroll to position [2551, 0]
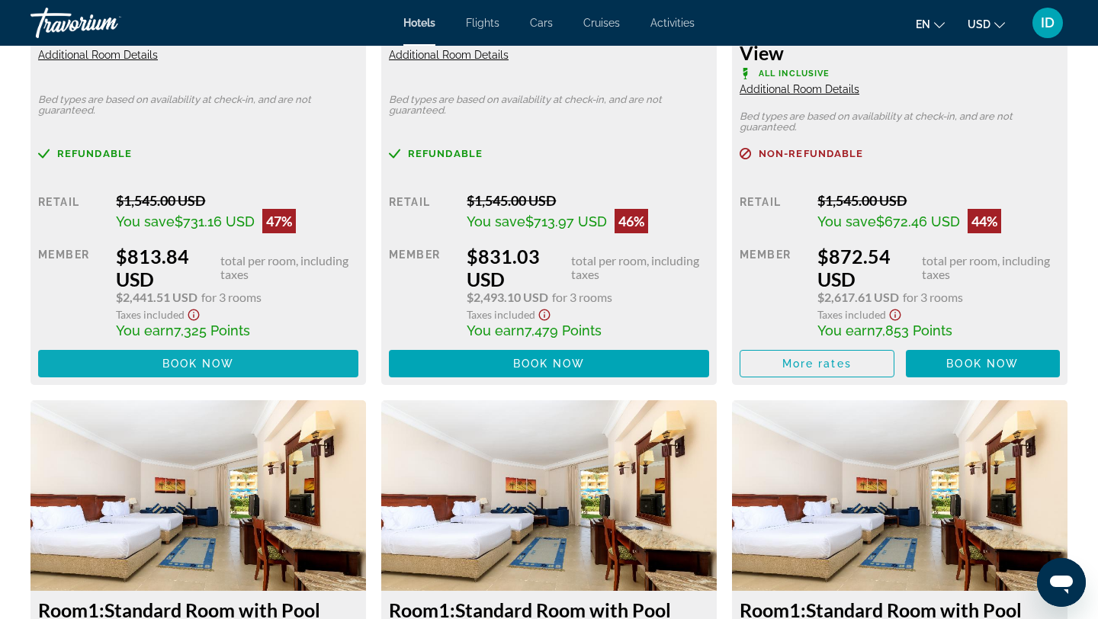
click at [235, 355] on span "Main content" at bounding box center [198, 363] width 320 height 37
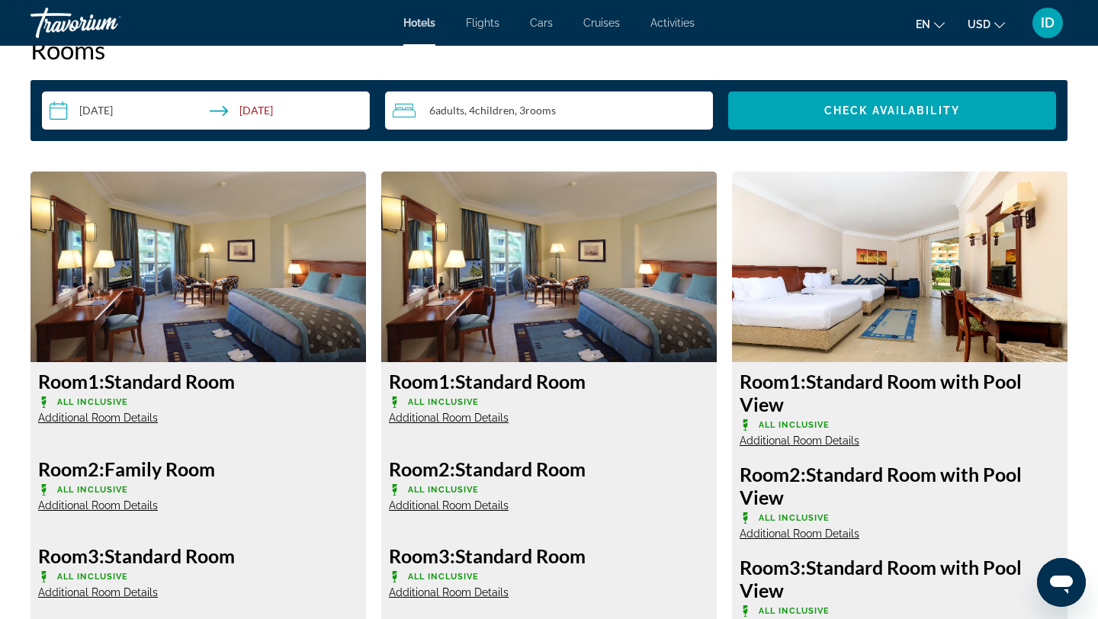
scroll to position [1990, 0]
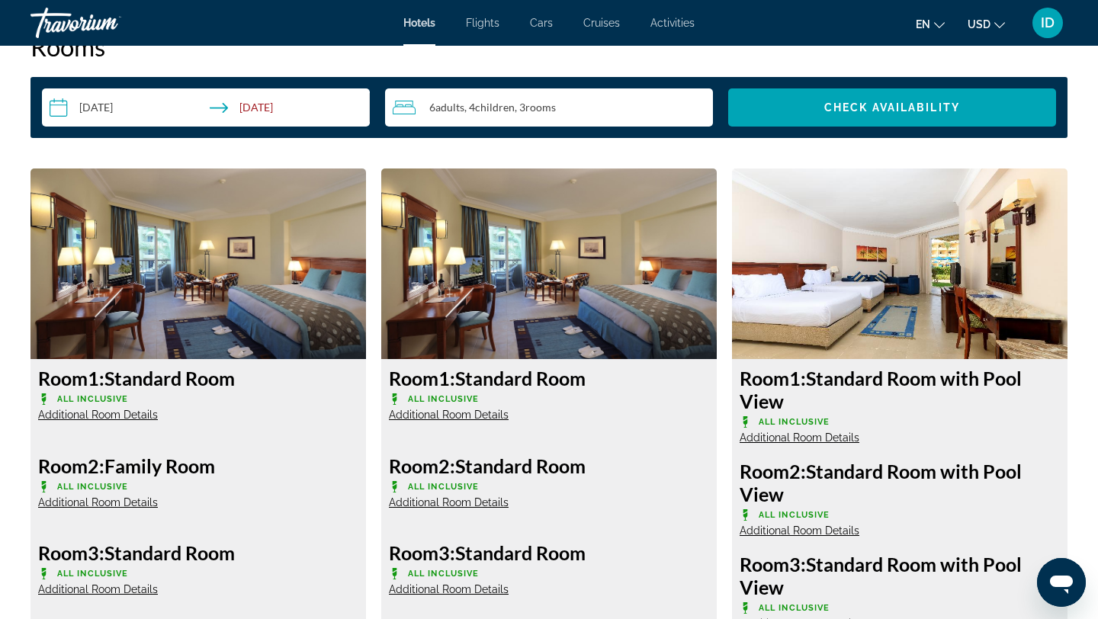
click at [271, 108] on input "**********" at bounding box center [209, 109] width 334 height 43
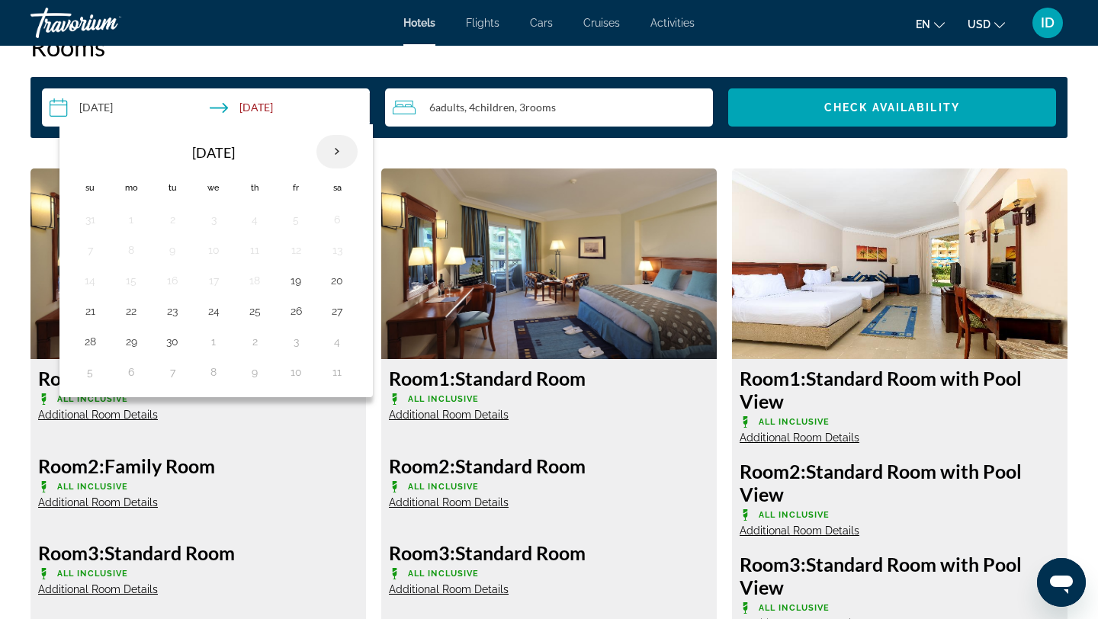
click at [336, 143] on th "Next month" at bounding box center [336, 152] width 41 height 34
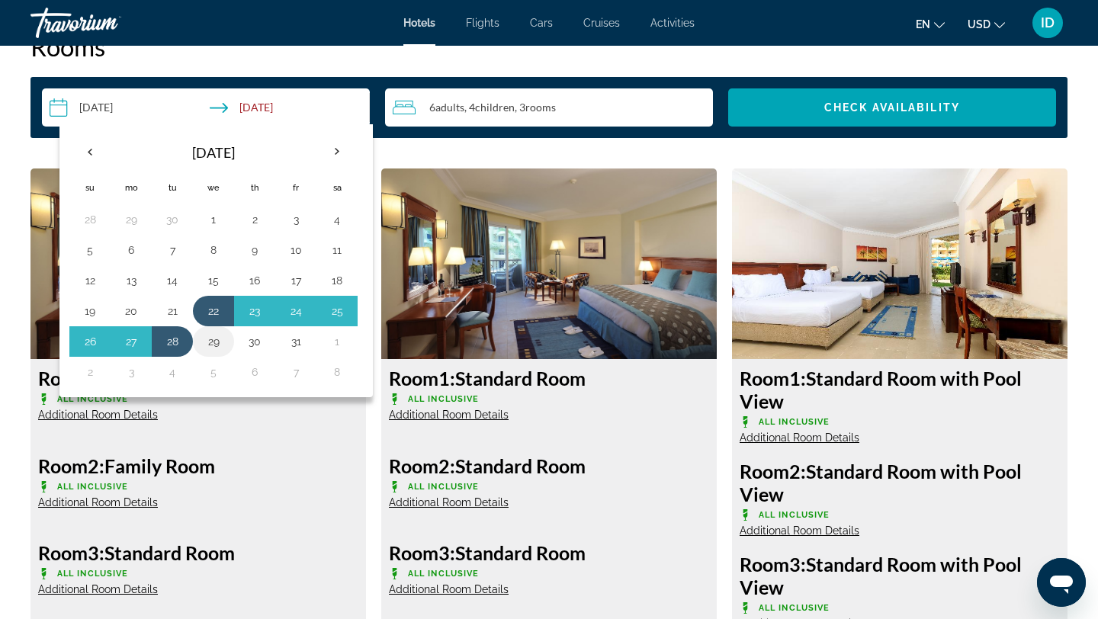
click at [213, 337] on button "29" at bounding box center [213, 341] width 24 height 21
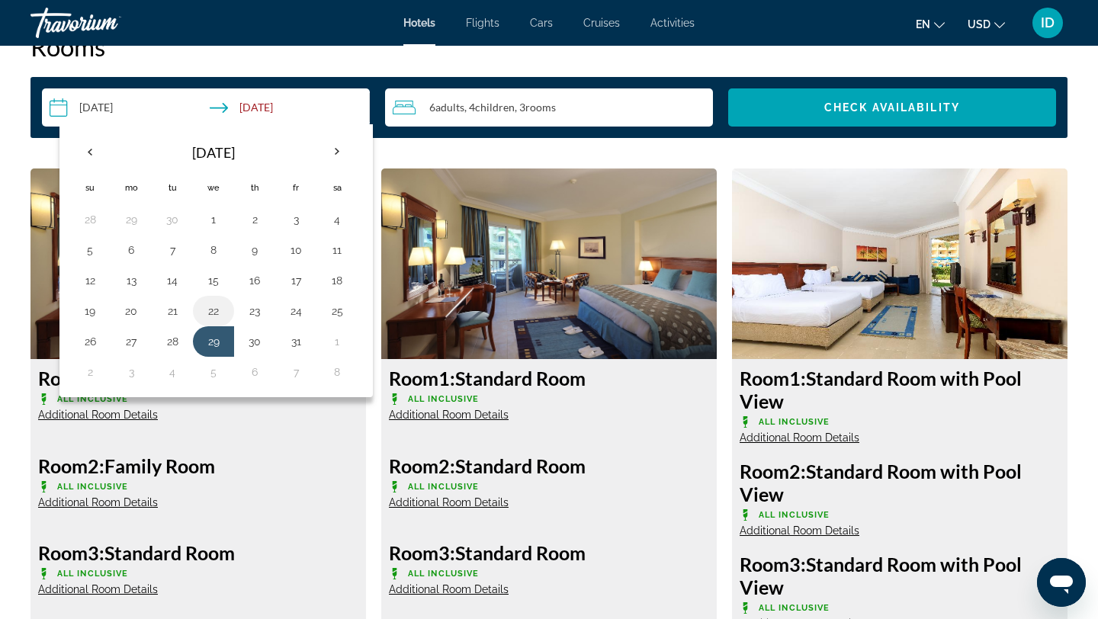
click at [217, 305] on button "22" at bounding box center [213, 310] width 24 height 21
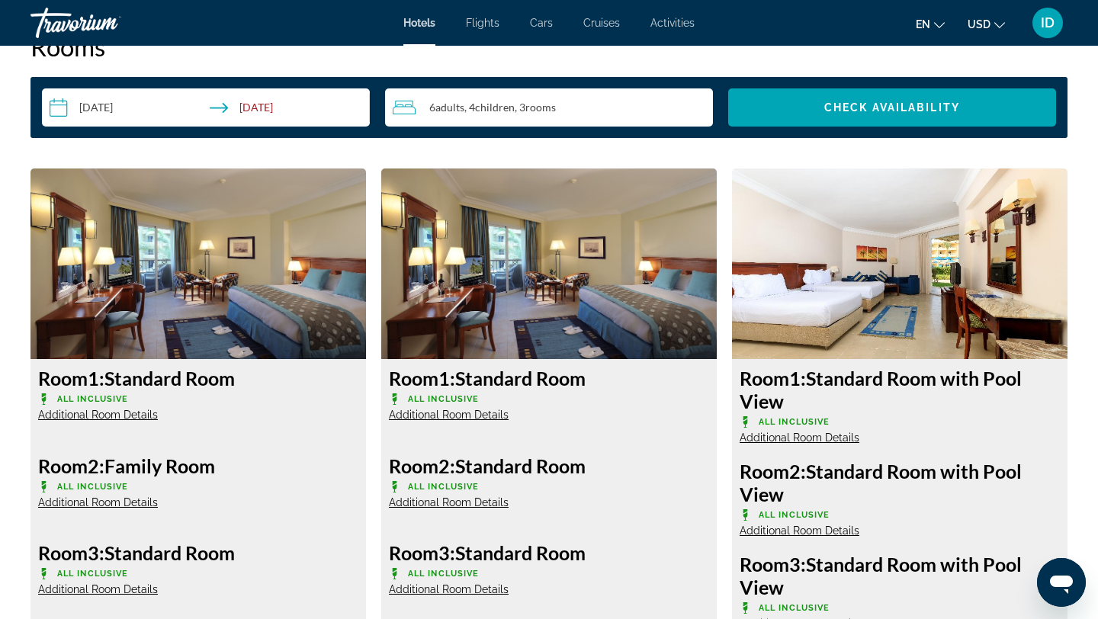
type input "**********"
click at [847, 107] on span "Check Availability" at bounding box center [892, 107] width 136 height 12
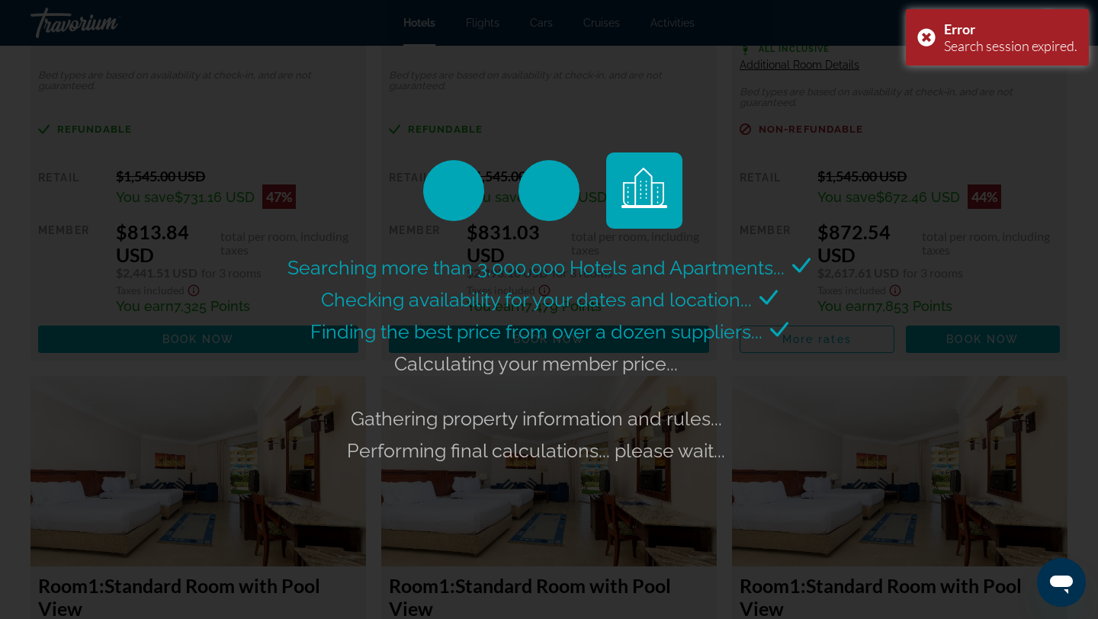
scroll to position [2548, 0]
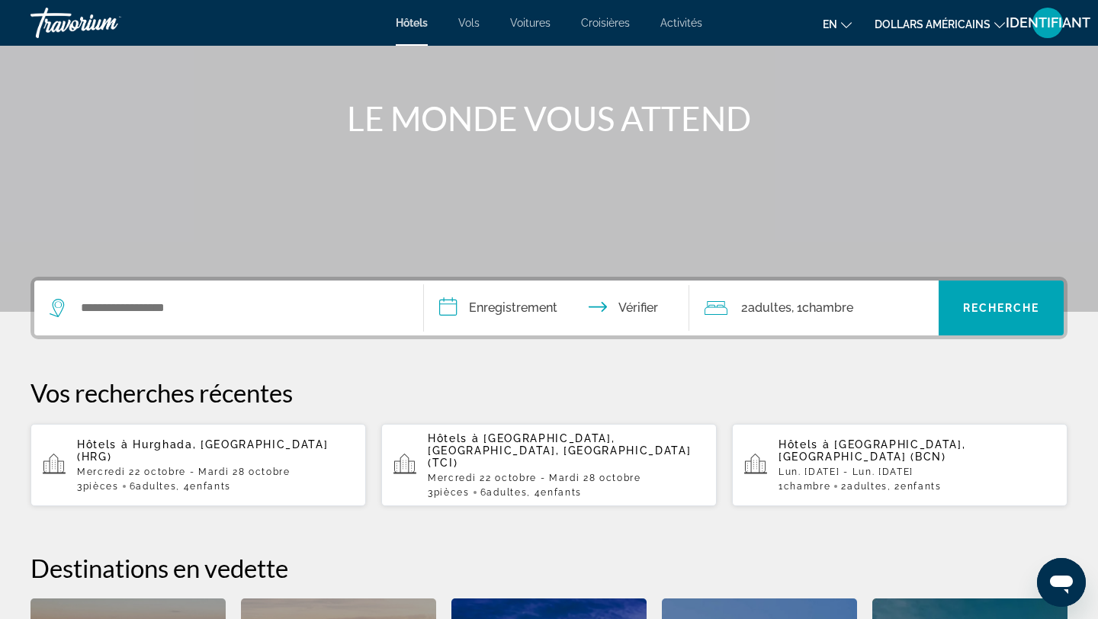
scroll to position [157, 0]
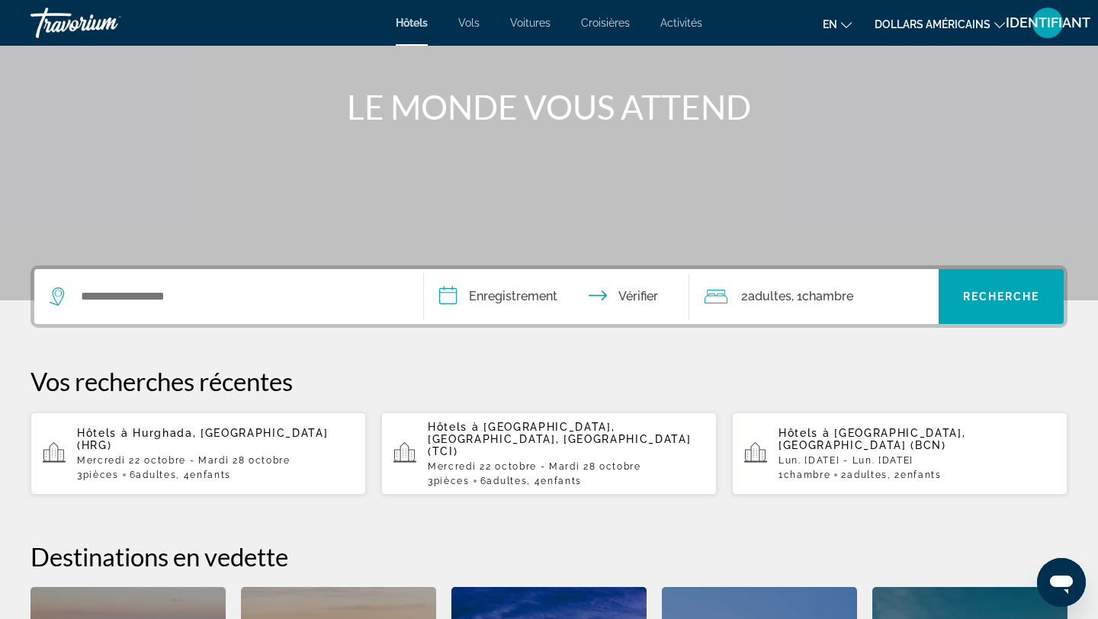
click at [221, 455] on font "Mercredi 22 octobre - Mardi 28 octobre" at bounding box center [184, 460] width 214 height 11
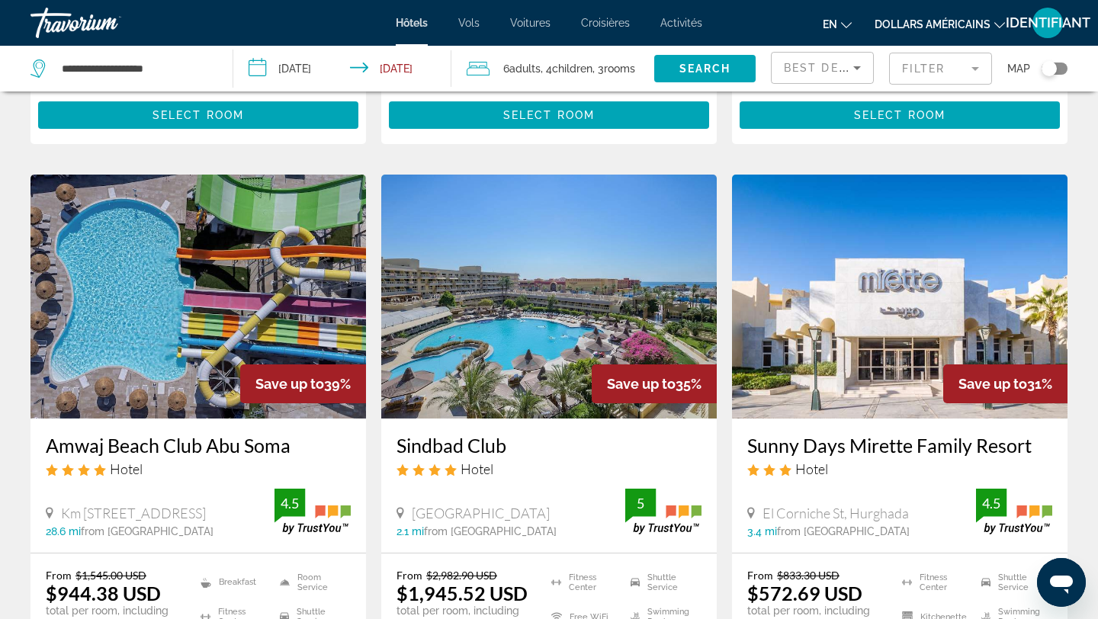
scroll to position [1220, 0]
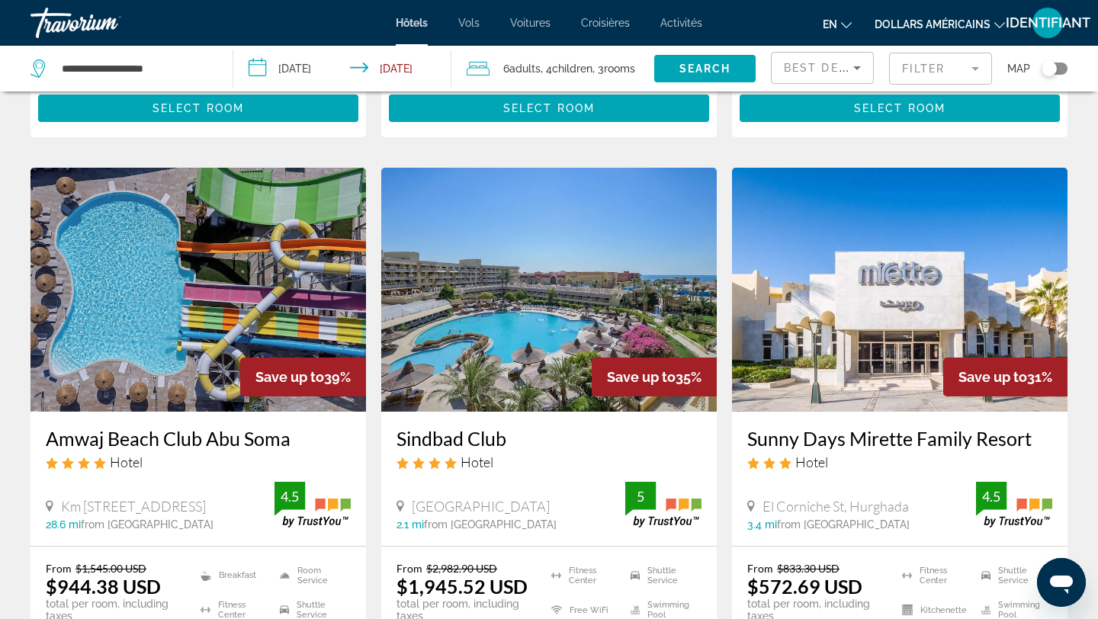
click at [198, 295] on img "Contenu principal" at bounding box center [199, 290] width 336 height 244
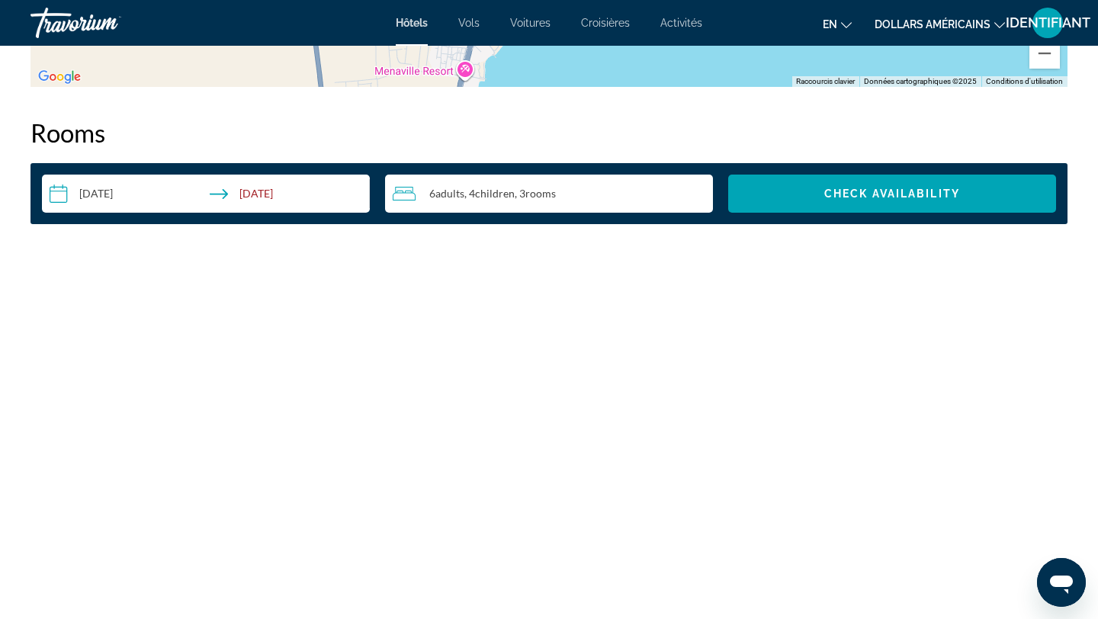
scroll to position [1858, 0]
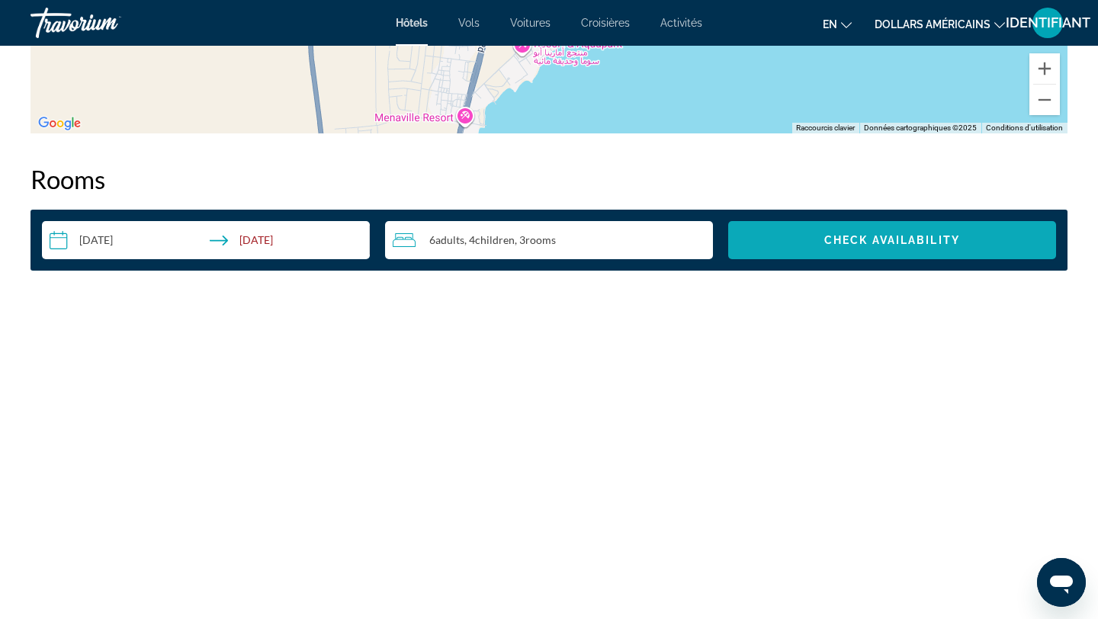
click at [865, 235] on span "Check Availability" at bounding box center [892, 240] width 136 height 12
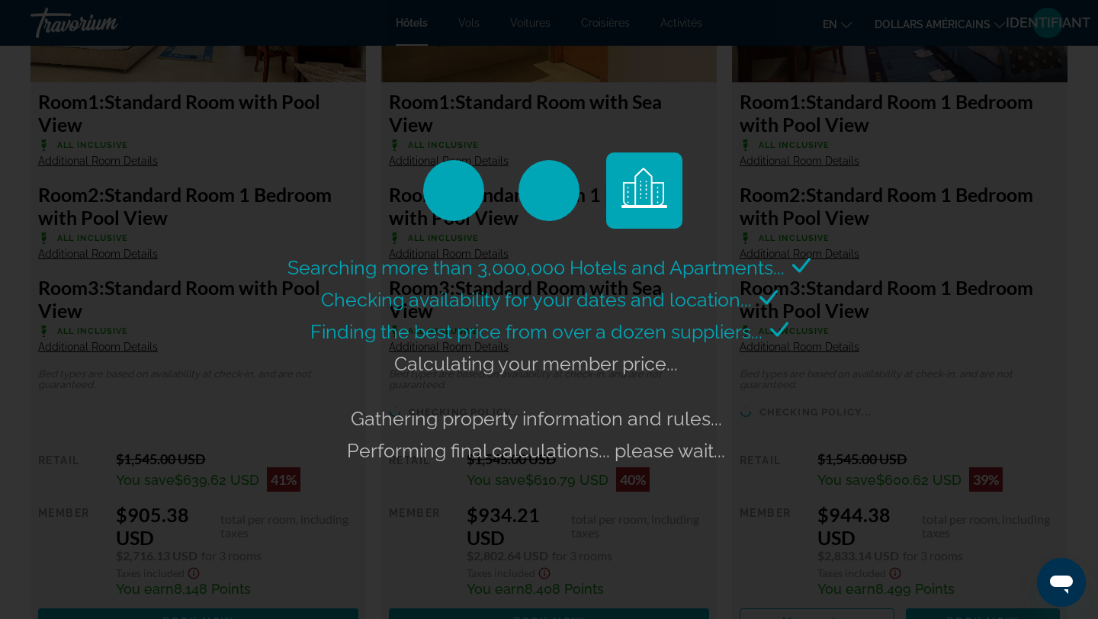
scroll to position [2269, 0]
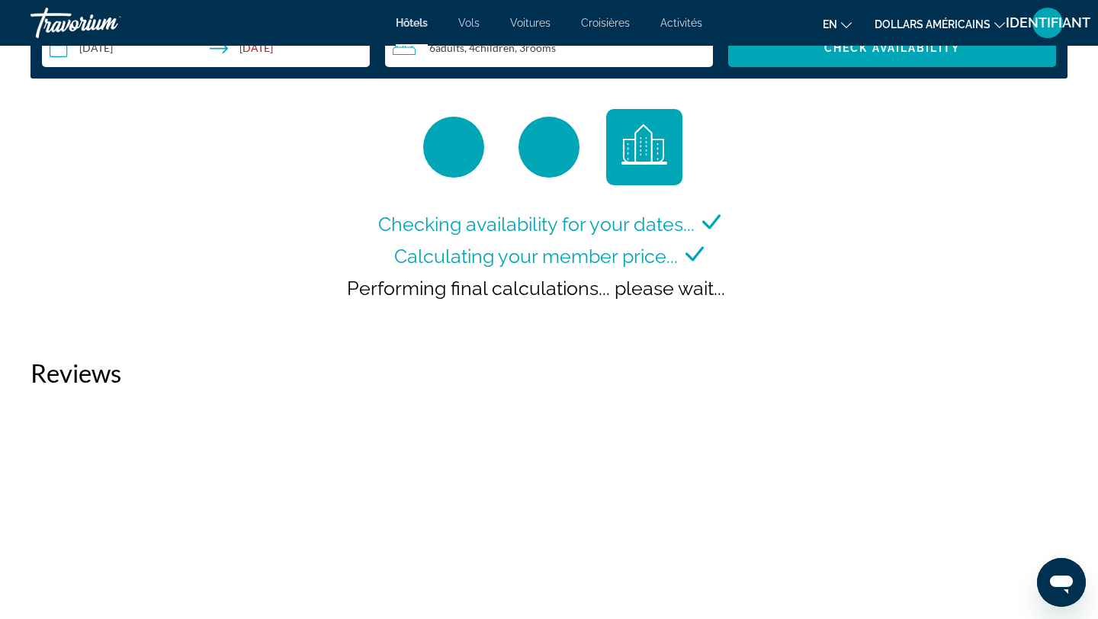
scroll to position [2049, 0]
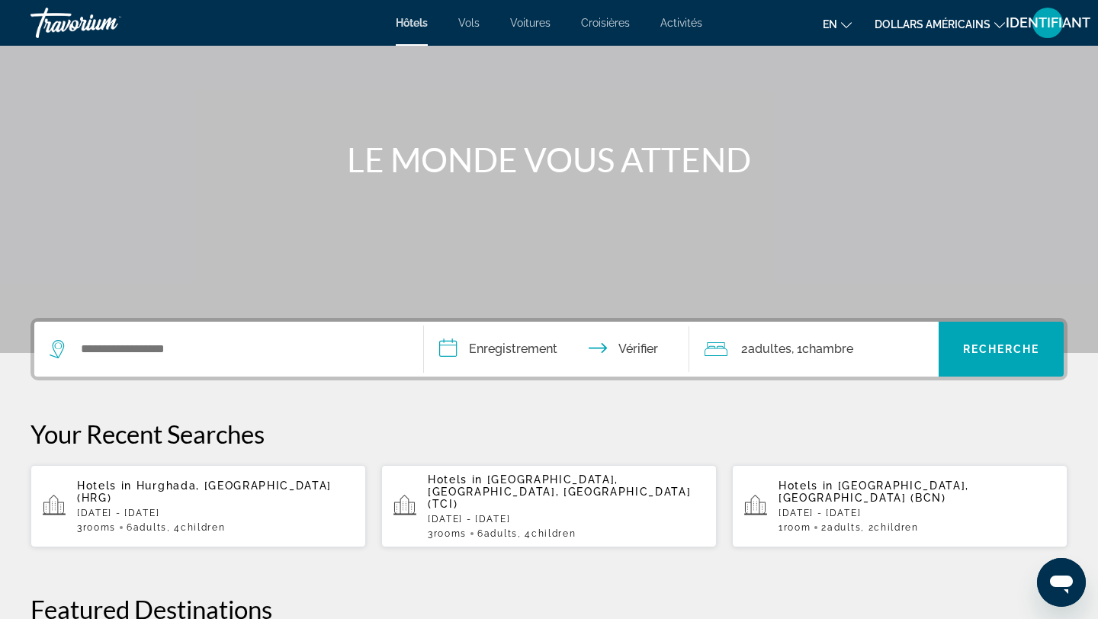
scroll to position [158, 0]
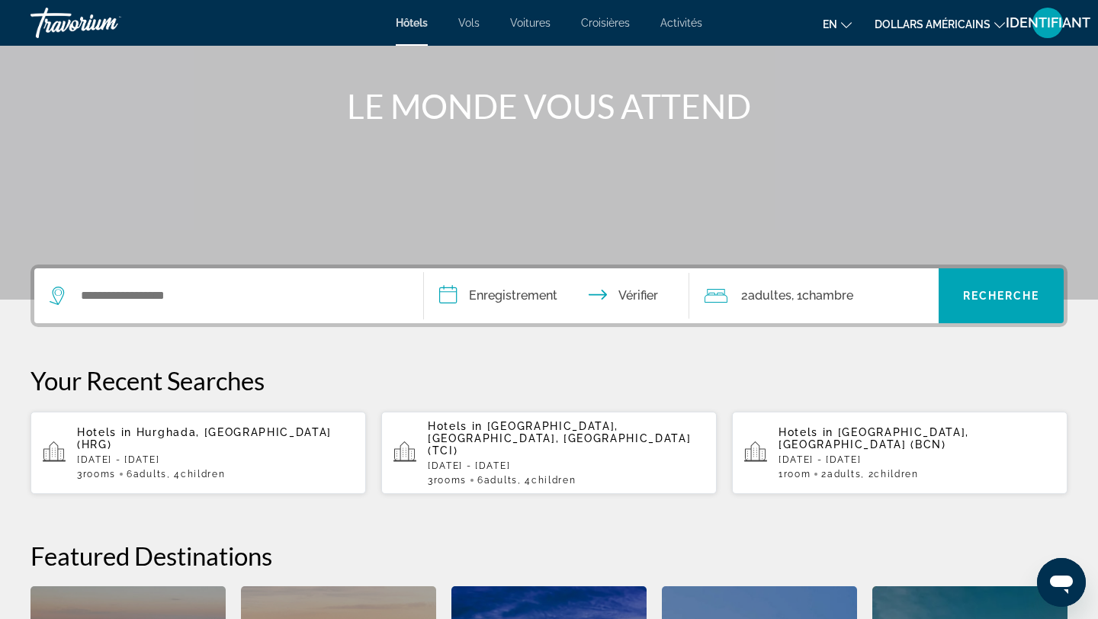
click at [155, 454] on p "Wed, 22 Oct - Tue, 28 Oct" at bounding box center [215, 459] width 277 height 11
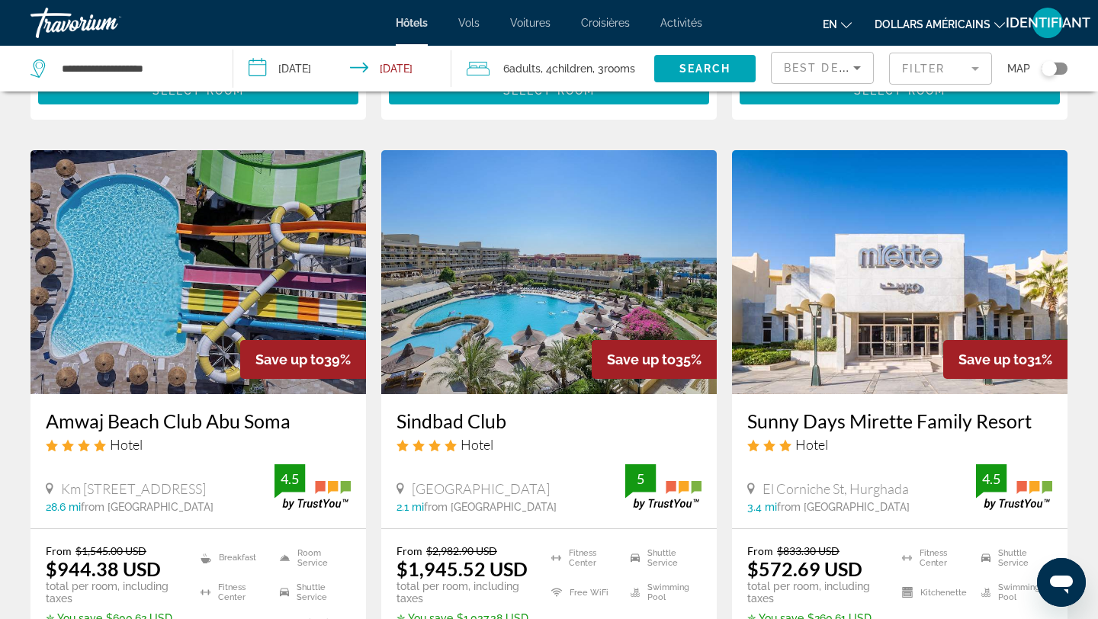
scroll to position [1239, 0]
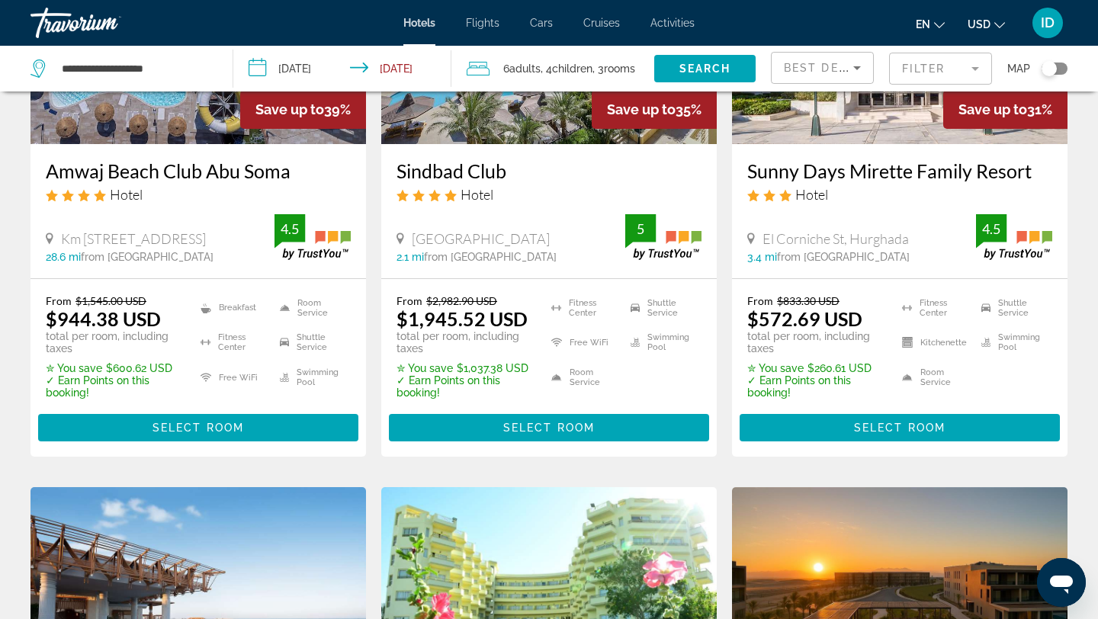
scroll to position [1463, 0]
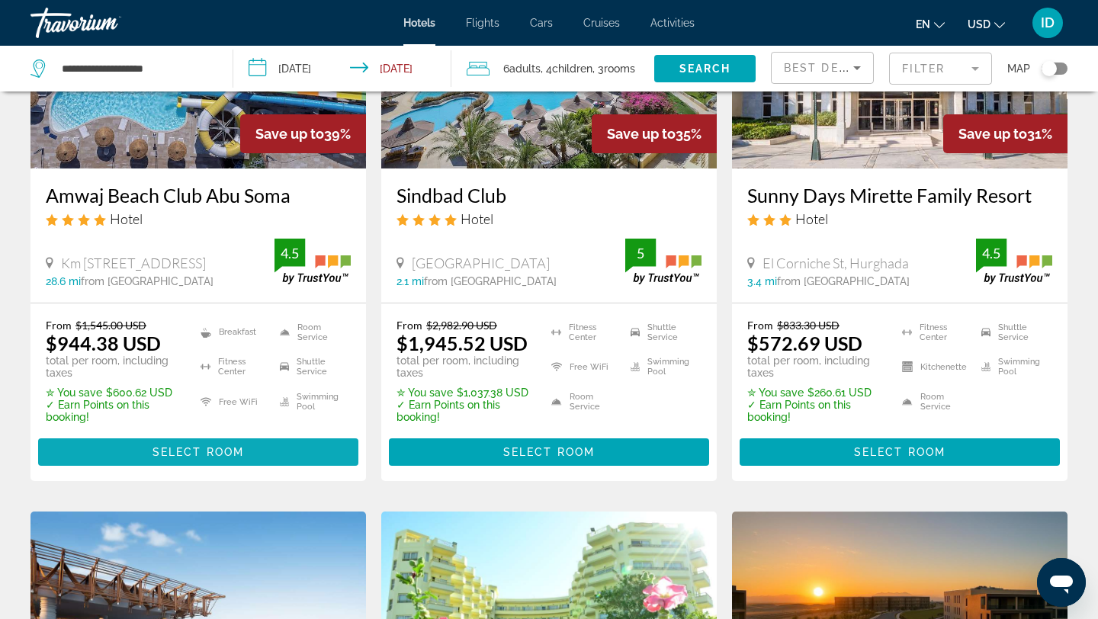
click at [233, 446] on span "Select Room" at bounding box center [199, 452] width 92 height 12
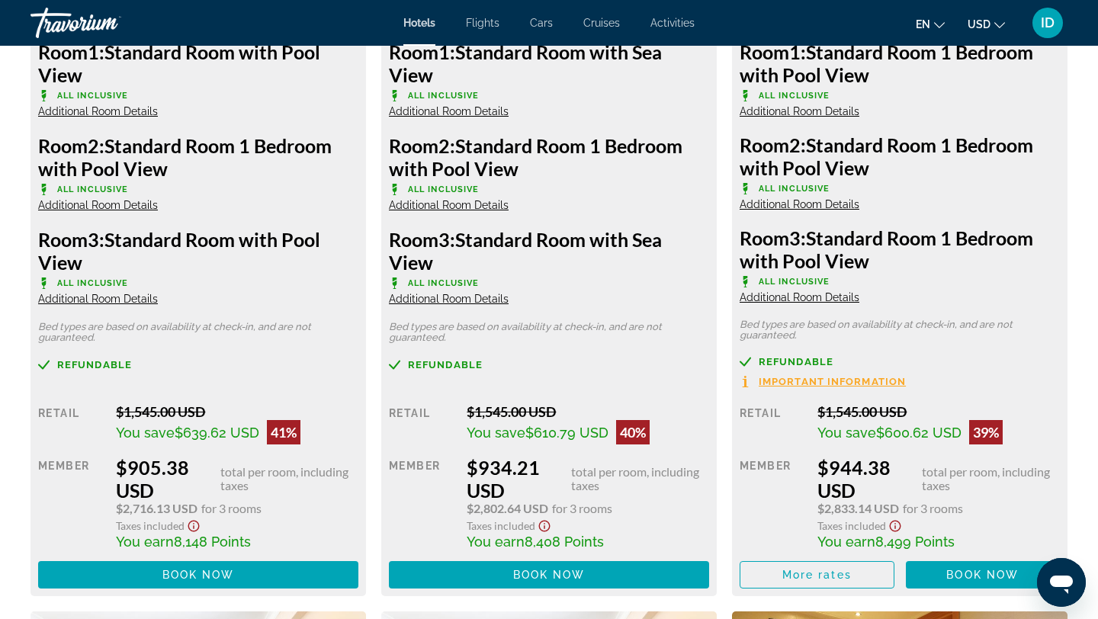
scroll to position [2354, 0]
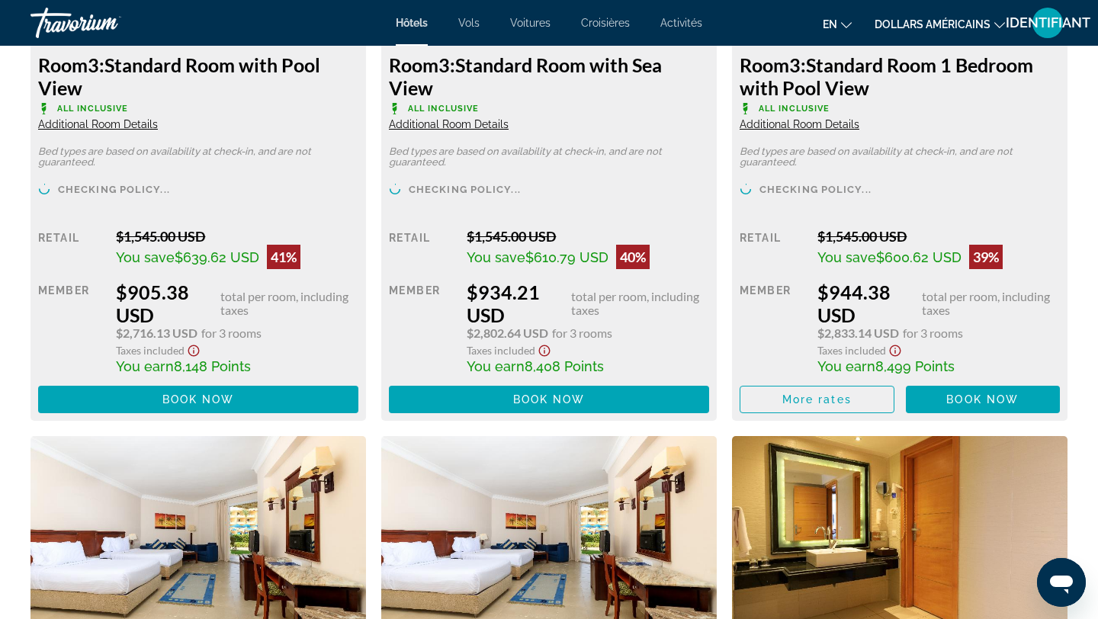
scroll to position [2491, 0]
